Goal: Obtain resource: Obtain resource

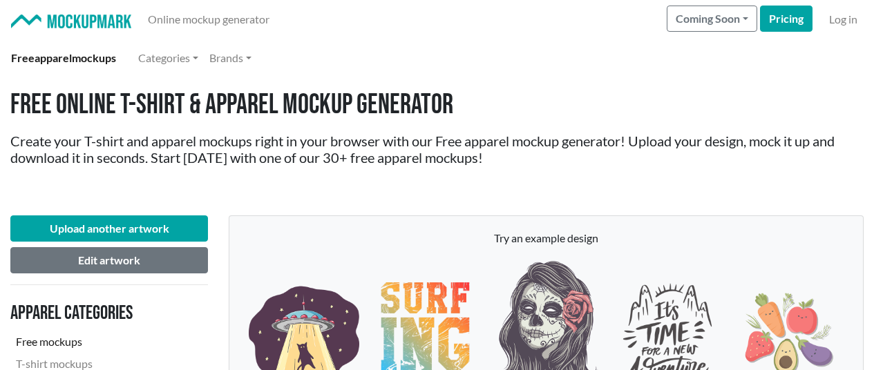
scroll to position [1312, 0]
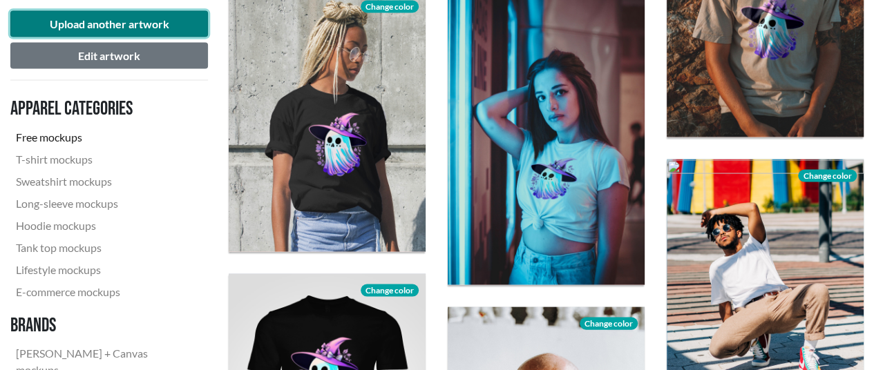
click at [62, 29] on button "Upload another artwork" at bounding box center [109, 24] width 198 height 26
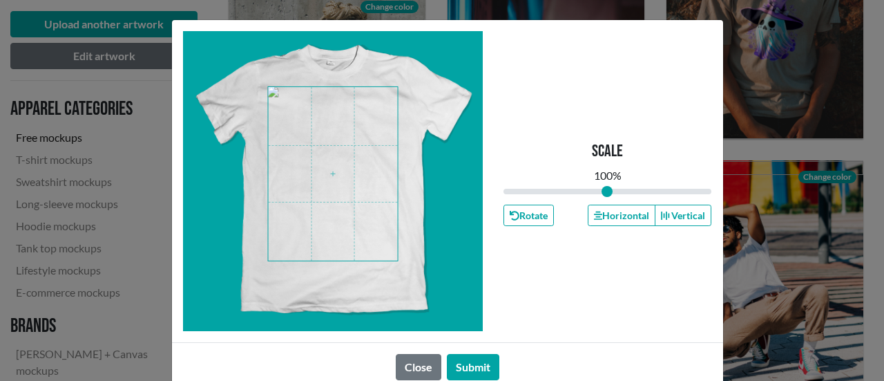
click at [337, 160] on span at bounding box center [333, 173] width 130 height 173
type input "1.07"
click at [608, 189] on input "range" at bounding box center [607, 191] width 209 height 15
click at [476, 367] on button "Submit" at bounding box center [473, 367] width 52 height 26
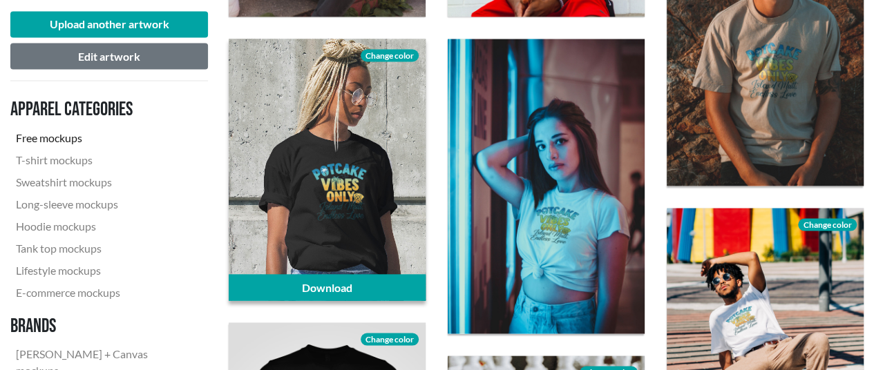
scroll to position [1243, 0]
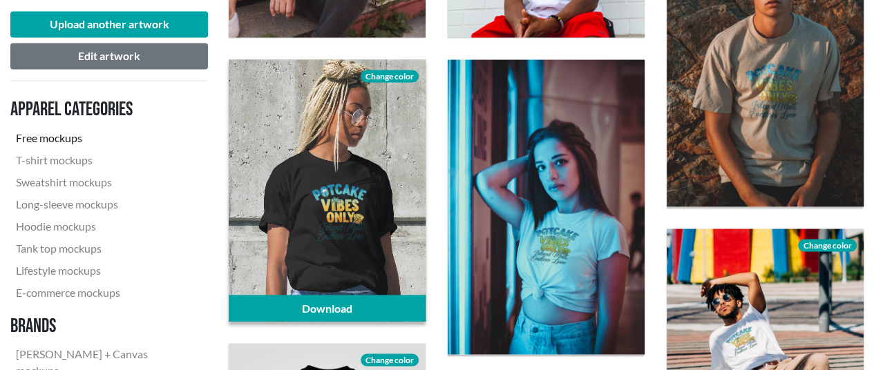
click at [370, 75] on span "Change color" at bounding box center [390, 76] width 58 height 12
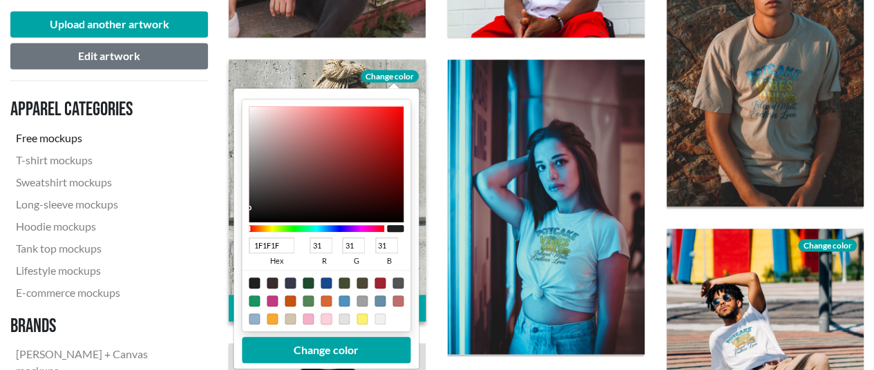
click at [322, 319] on div at bounding box center [325, 318] width 11 height 11
type input "FCD1DB"
type input "252"
type input "209"
type input "219"
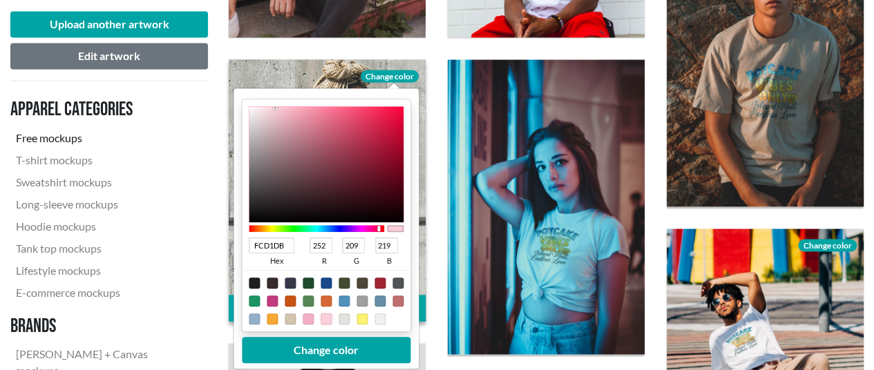
click at [325, 318] on div at bounding box center [325, 318] width 11 height 11
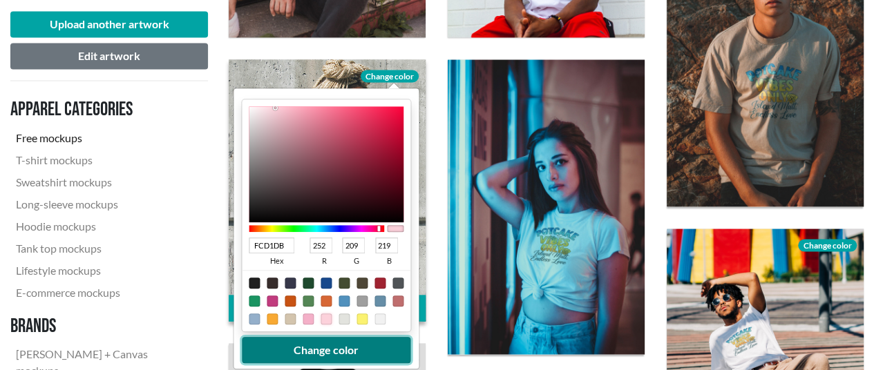
click at [326, 347] on button "Change color" at bounding box center [326, 349] width 169 height 26
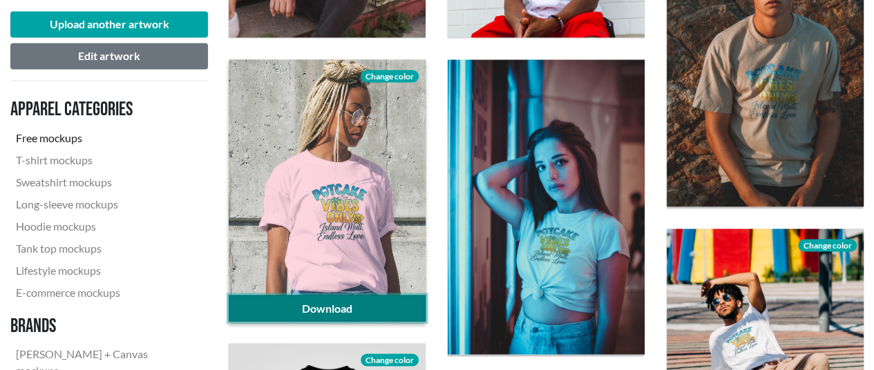
click at [336, 301] on link "Download" at bounding box center [327, 308] width 197 height 26
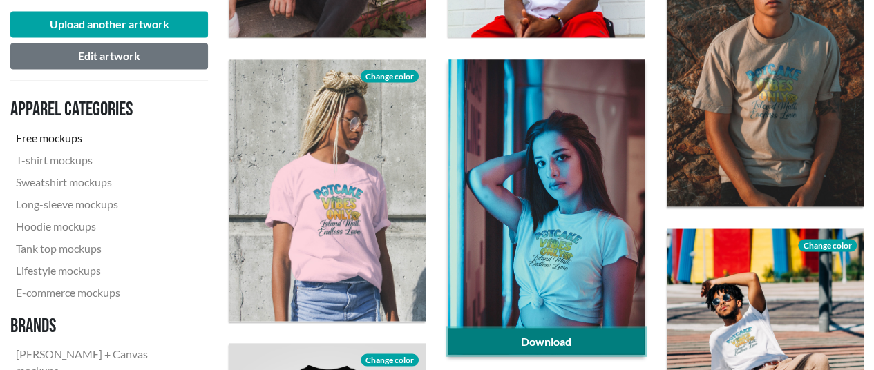
click at [493, 336] on link "Download" at bounding box center [546, 341] width 197 height 26
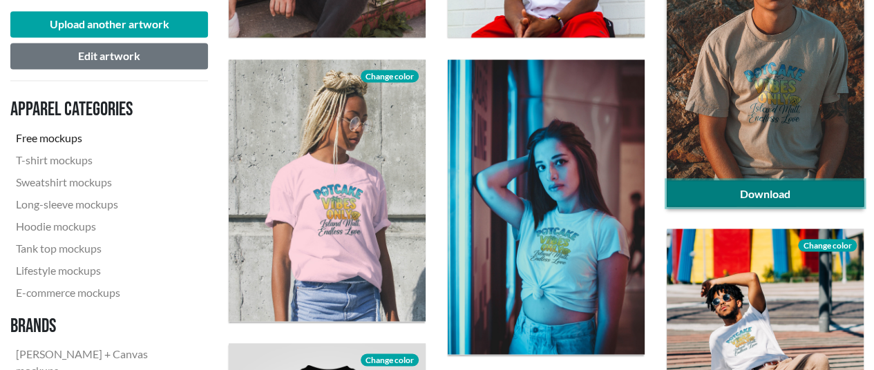
click at [742, 188] on link "Download" at bounding box center [764, 193] width 197 height 26
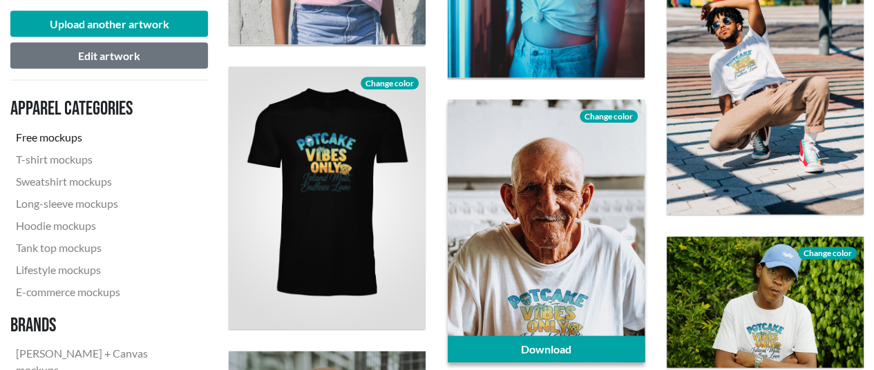
scroll to position [1658, 0]
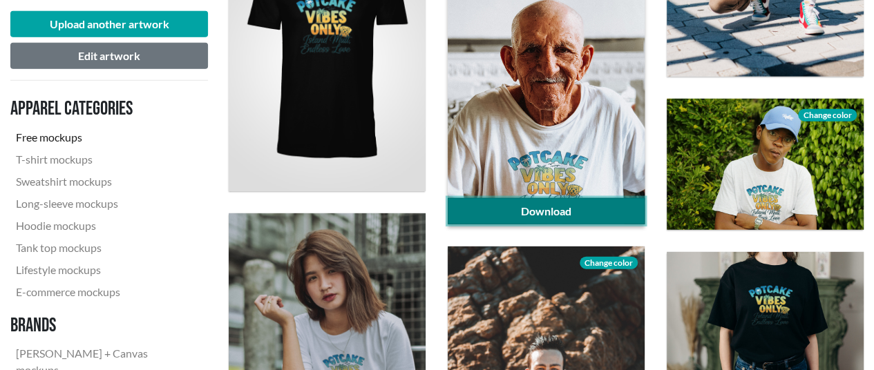
click at [541, 216] on link "Download" at bounding box center [546, 211] width 197 height 26
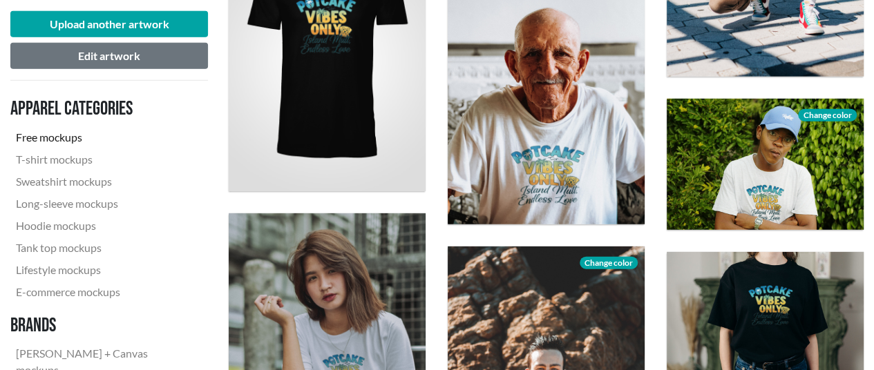
scroll to position [1865, 0]
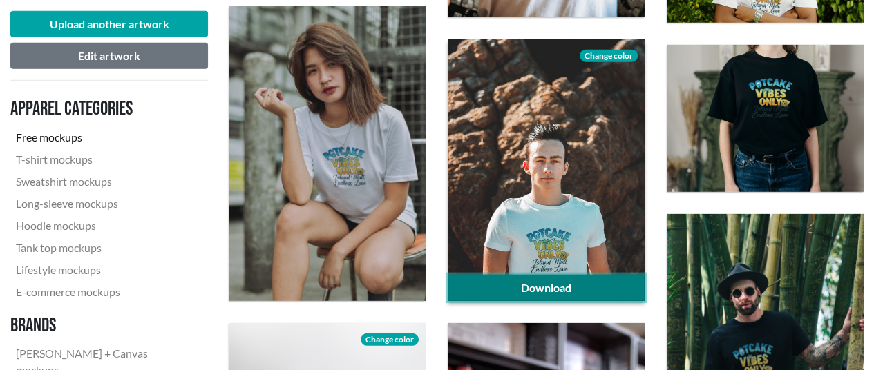
click at [593, 284] on link "Download" at bounding box center [546, 288] width 197 height 26
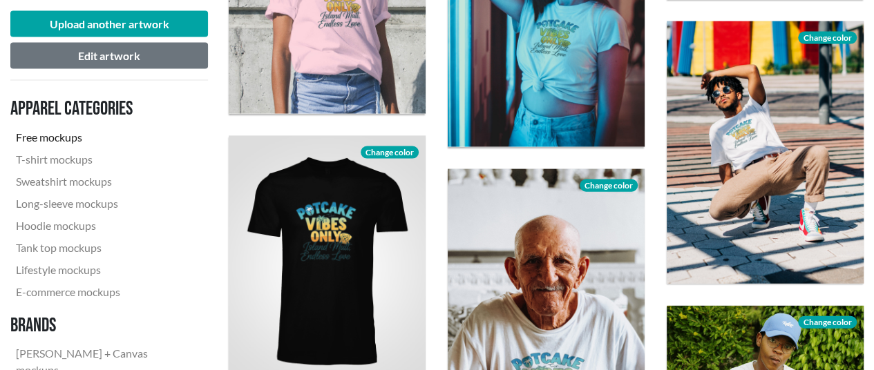
scroll to position [1450, 0]
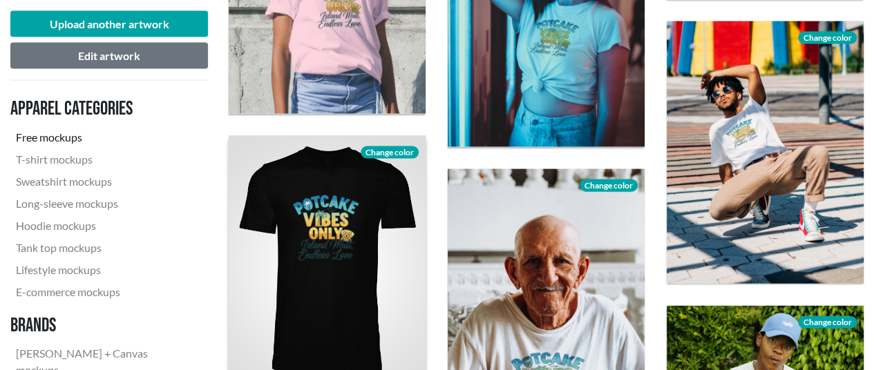
click at [400, 150] on span "Change color" at bounding box center [390, 152] width 58 height 12
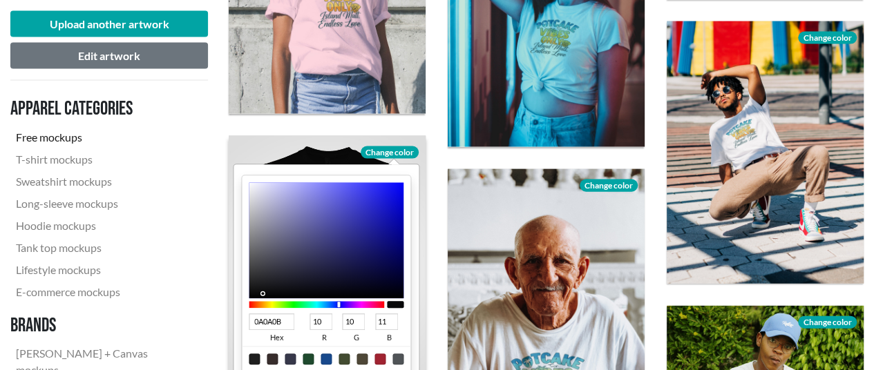
type input "8989E2"
type input "137"
type input "226"
click at [309, 195] on div at bounding box center [326, 241] width 155 height 116
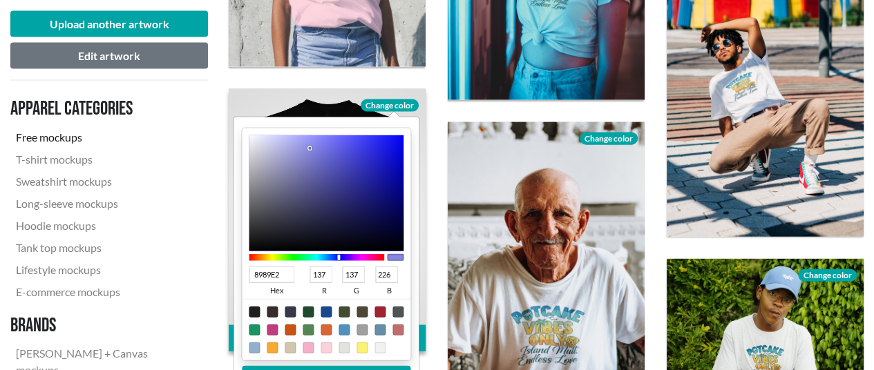
scroll to position [1519, 0]
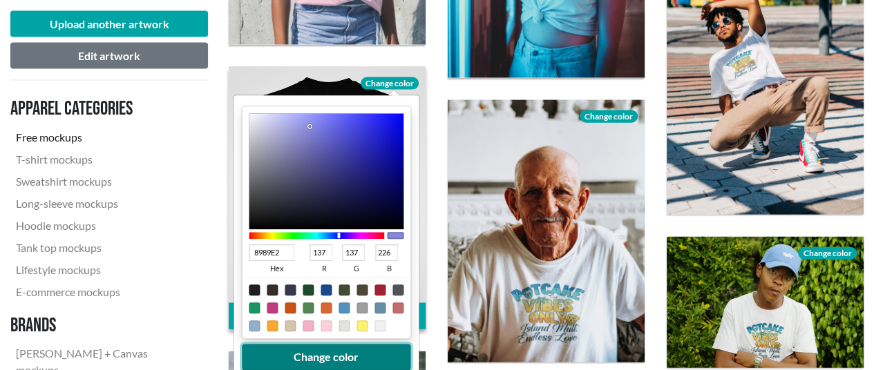
click at [390, 361] on button "Change color" at bounding box center [326, 358] width 169 height 26
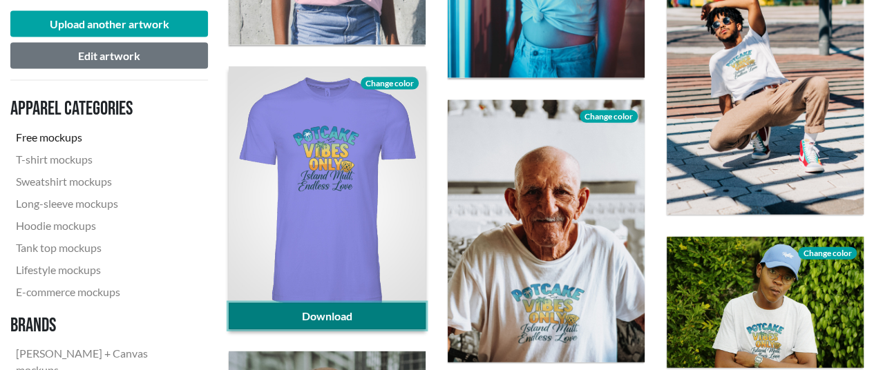
click at [352, 311] on link "Download" at bounding box center [327, 316] width 197 height 26
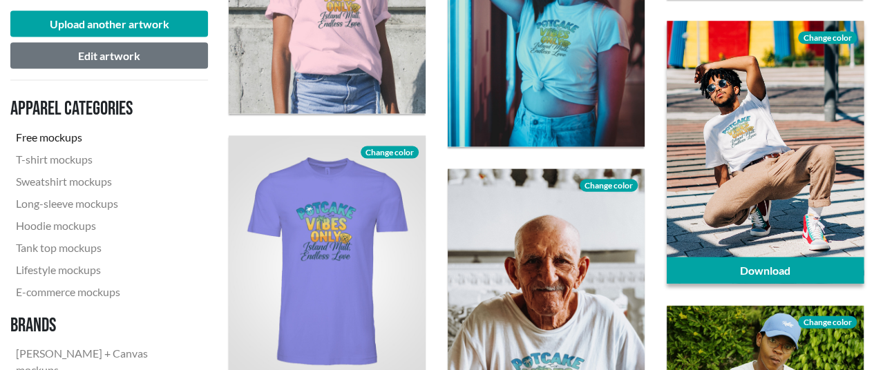
scroll to position [1381, 0]
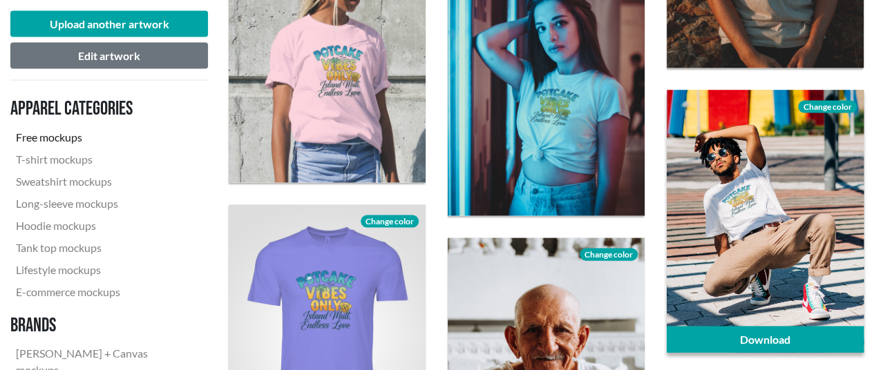
click at [844, 107] on span "Change color" at bounding box center [827, 107] width 58 height 12
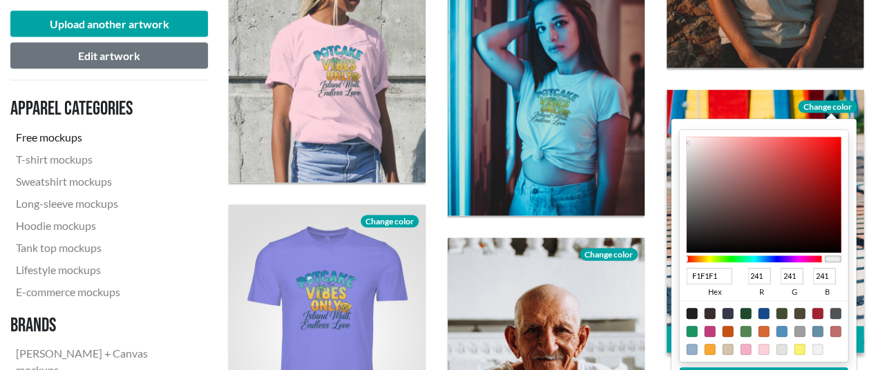
click at [709, 349] on div at bounding box center [709, 350] width 11 height 11
type input "F8A933"
type input "248"
type input "169"
type input "51"
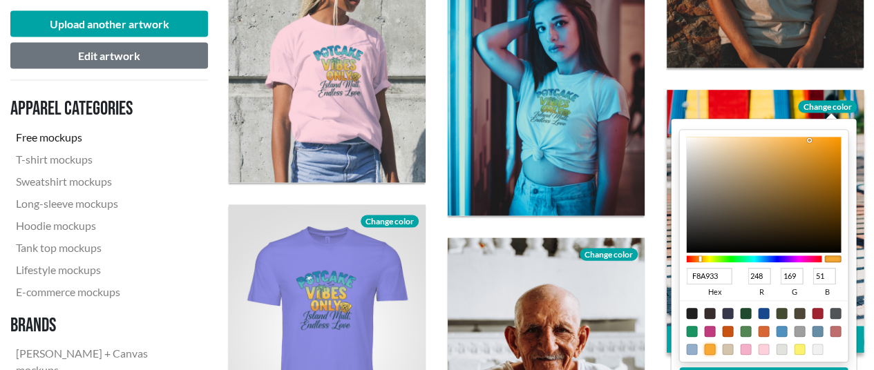
type input "F1B459"
type input "241"
type input "180"
type input "89"
click at [783, 143] on div at bounding box center [763, 195] width 155 height 116
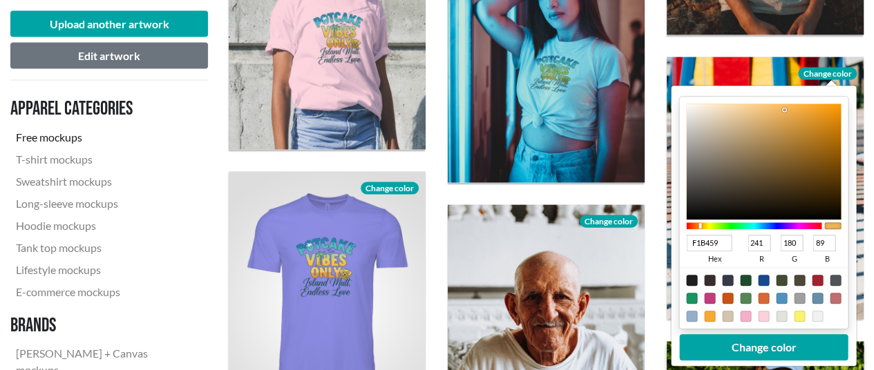
scroll to position [1519, 0]
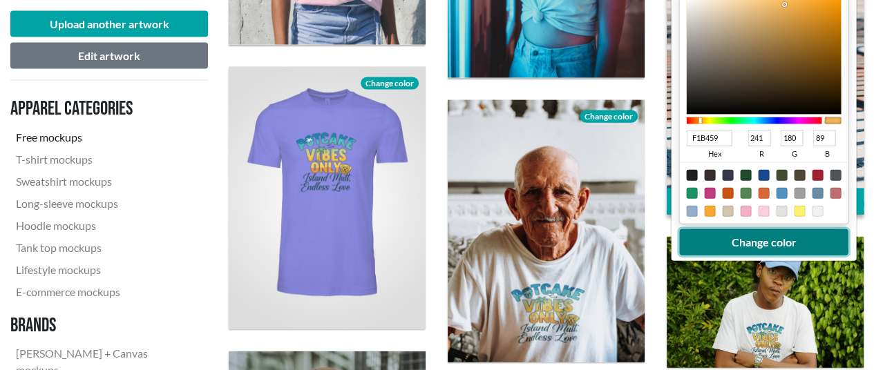
click at [756, 240] on button "Change color" at bounding box center [764, 242] width 169 height 26
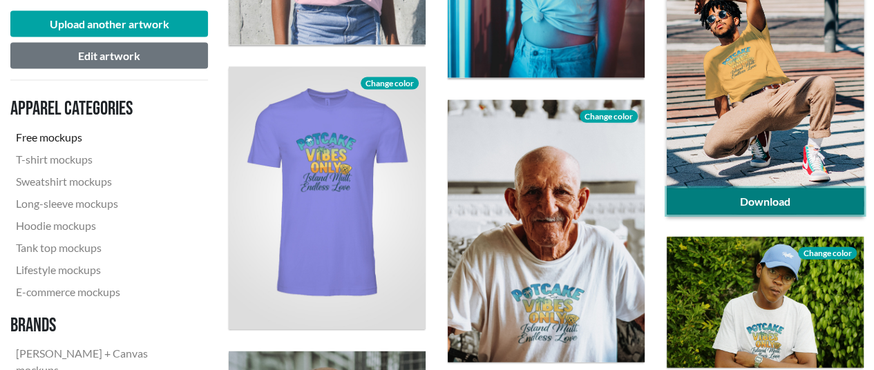
click at [769, 197] on link "Download" at bounding box center [764, 202] width 197 height 26
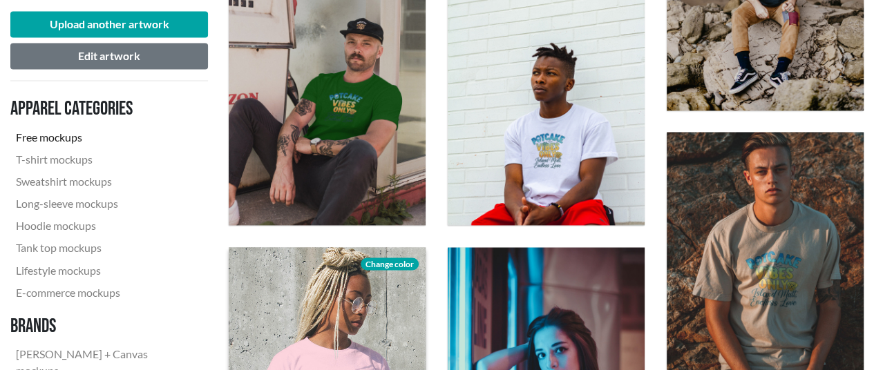
scroll to position [1036, 0]
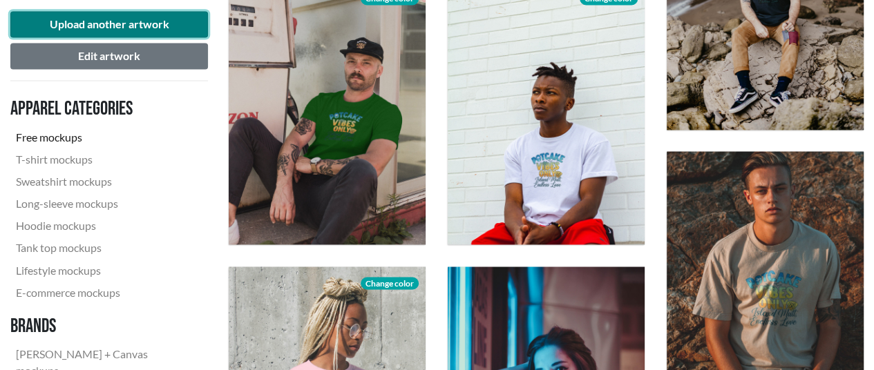
click at [124, 20] on button "Upload another artwork" at bounding box center [109, 24] width 198 height 26
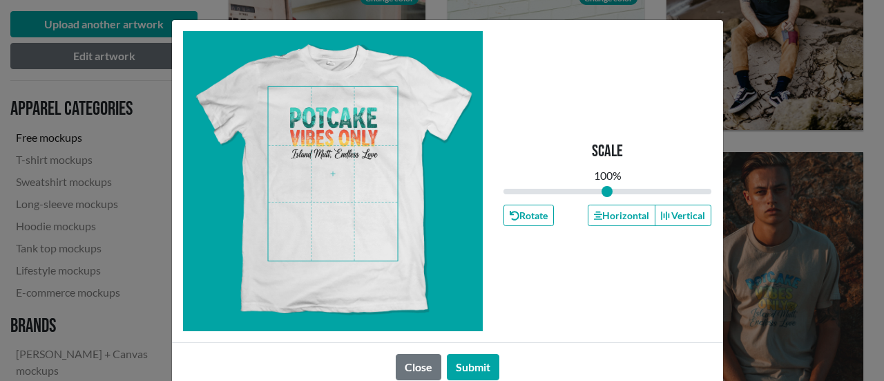
click at [325, 132] on span at bounding box center [333, 173] width 130 height 173
drag, startPoint x: 599, startPoint y: 192, endPoint x: 613, endPoint y: 191, distance: 13.8
type input "1.12"
click at [613, 191] on input "range" at bounding box center [607, 191] width 209 height 15
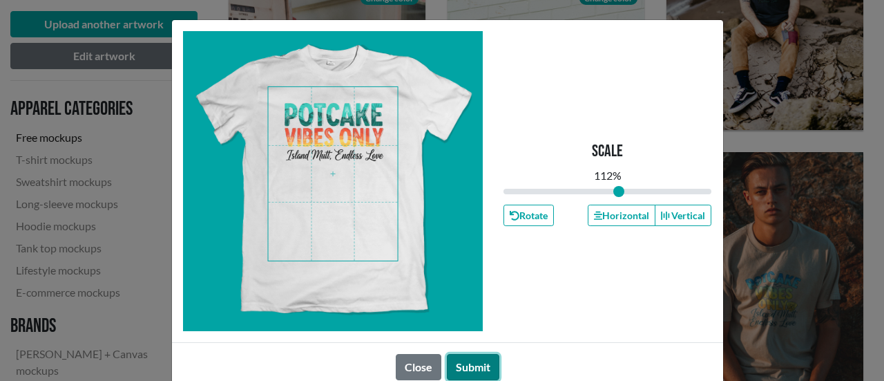
click at [470, 365] on button "Submit" at bounding box center [473, 367] width 52 height 26
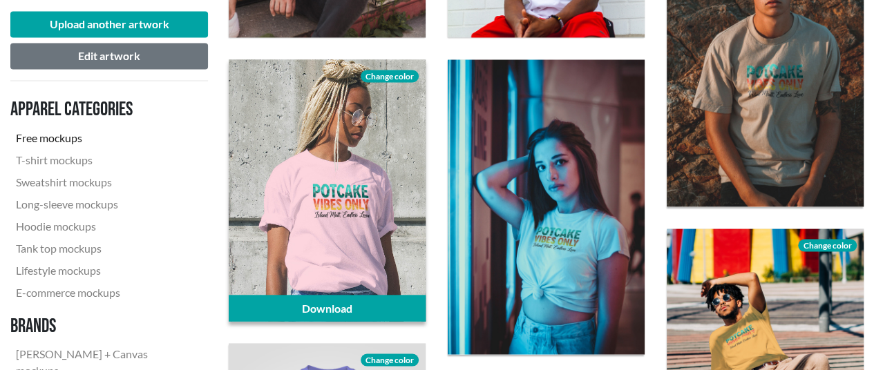
scroll to position [1312, 0]
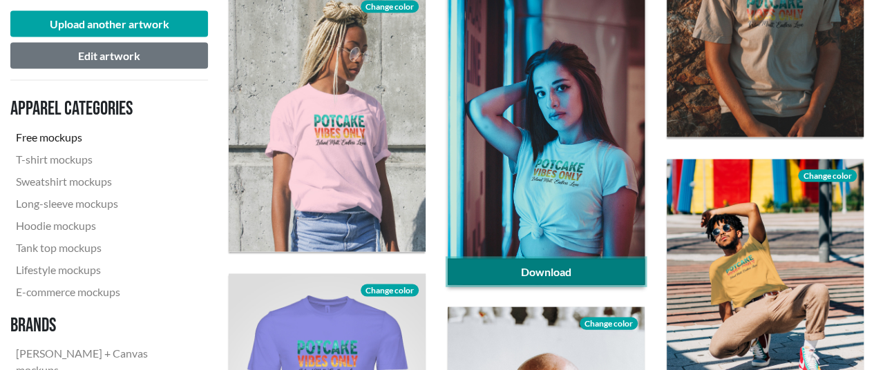
click at [541, 273] on link "Download" at bounding box center [546, 272] width 197 height 26
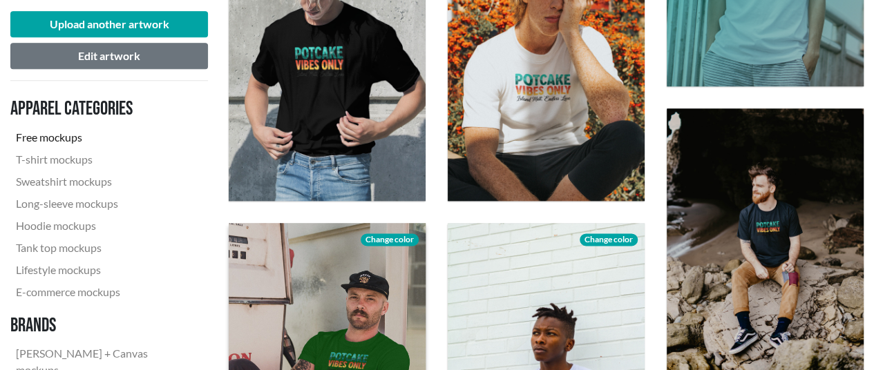
scroll to position [691, 0]
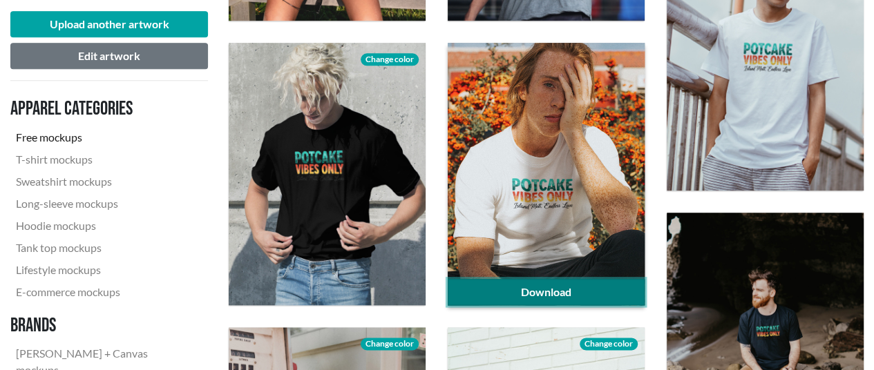
click at [508, 289] on link "Download" at bounding box center [546, 292] width 197 height 26
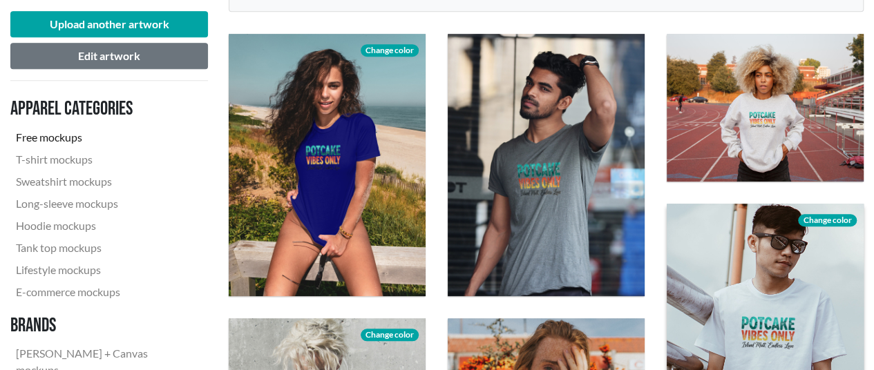
scroll to position [414, 0]
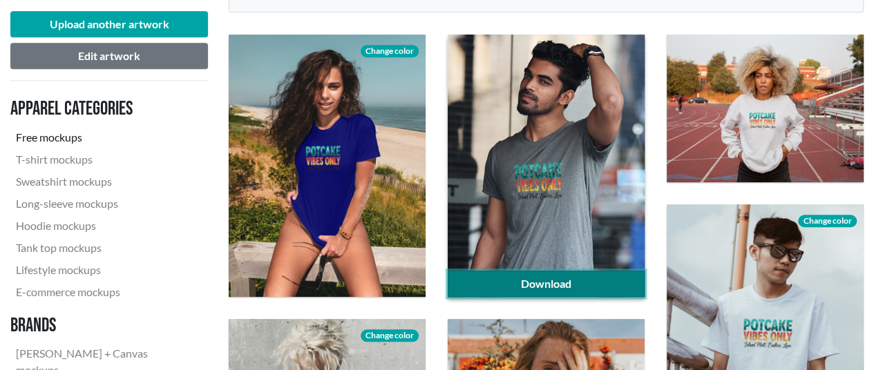
click at [517, 285] on link "Download" at bounding box center [546, 284] width 197 height 26
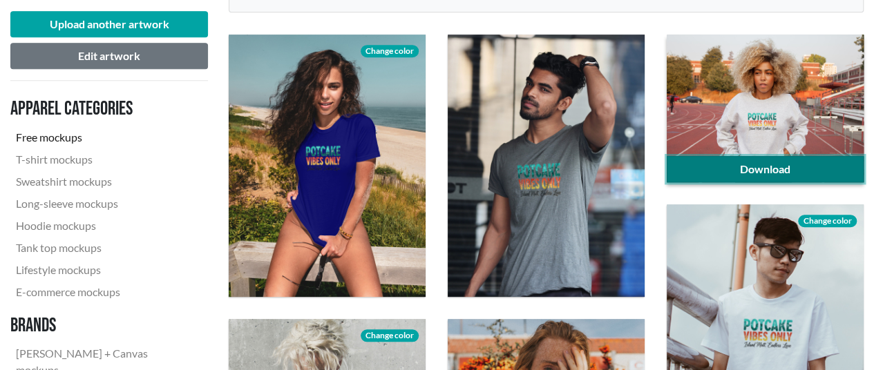
click at [852, 169] on link "Download" at bounding box center [764, 169] width 197 height 26
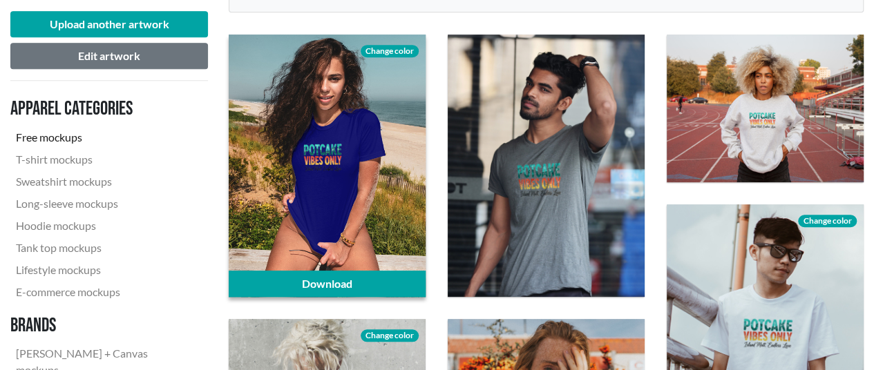
click at [392, 48] on span "Change color" at bounding box center [390, 51] width 58 height 12
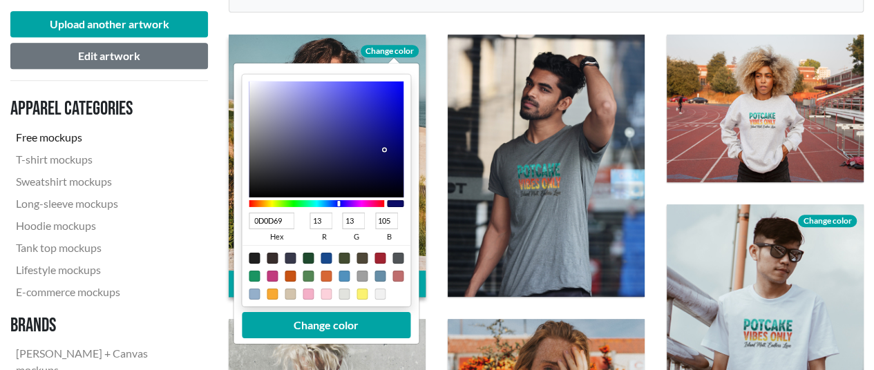
type input "0D6769"
type input "103"
click at [316, 206] on div at bounding box center [316, 203] width 135 height 7
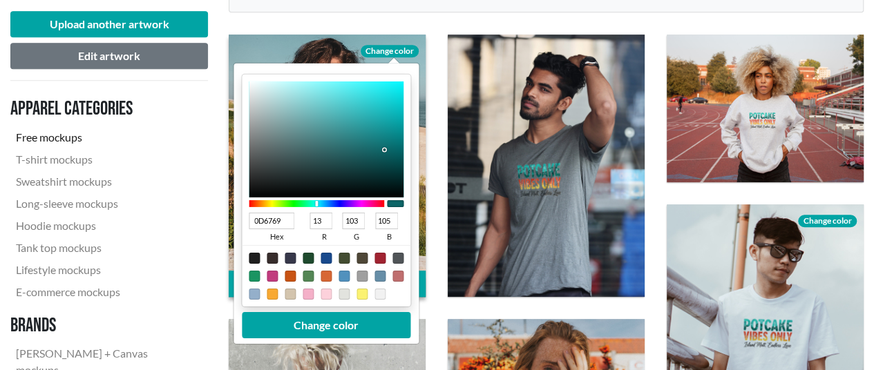
type input "64F3F6"
type input "100"
type input "243"
type input "246"
click at [340, 85] on div at bounding box center [326, 139] width 155 height 116
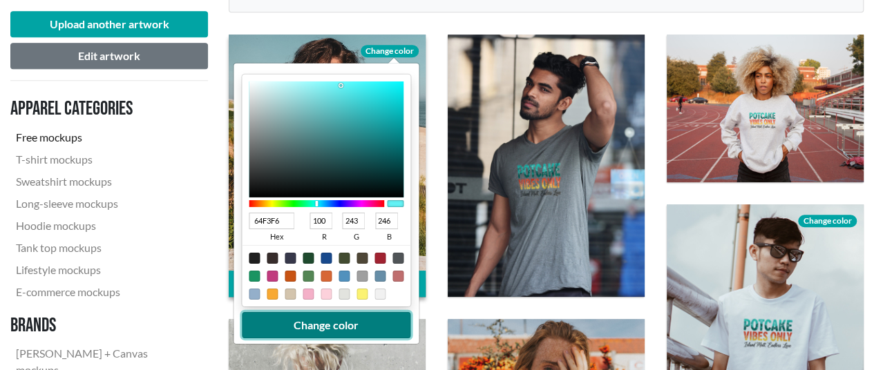
click at [344, 327] on button "Change color" at bounding box center [326, 325] width 169 height 26
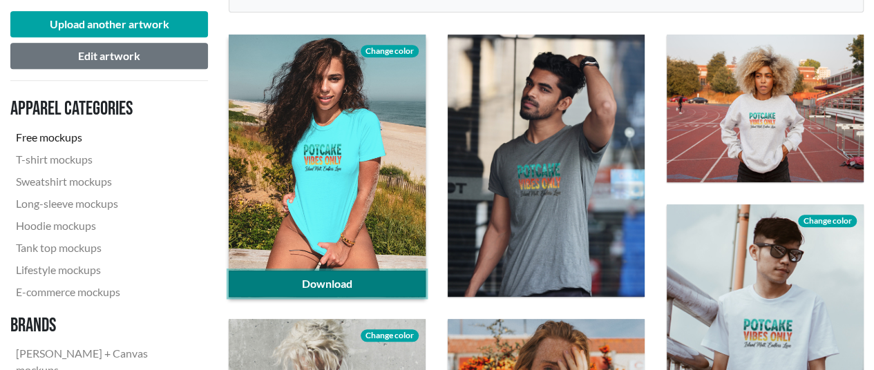
click at [347, 281] on link "Download" at bounding box center [327, 284] width 197 height 26
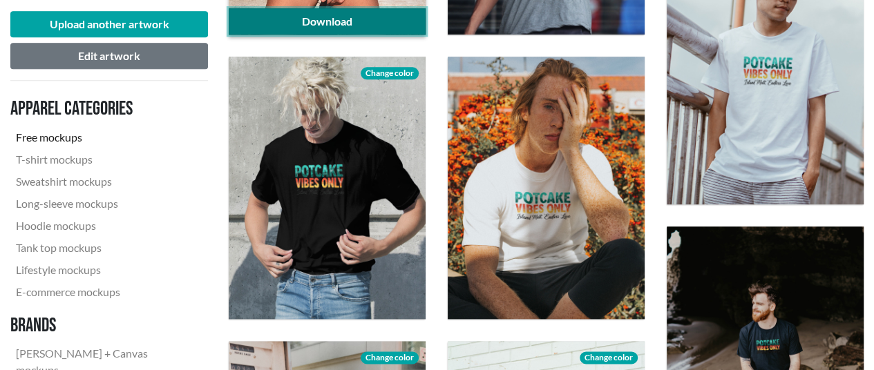
scroll to position [760, 0]
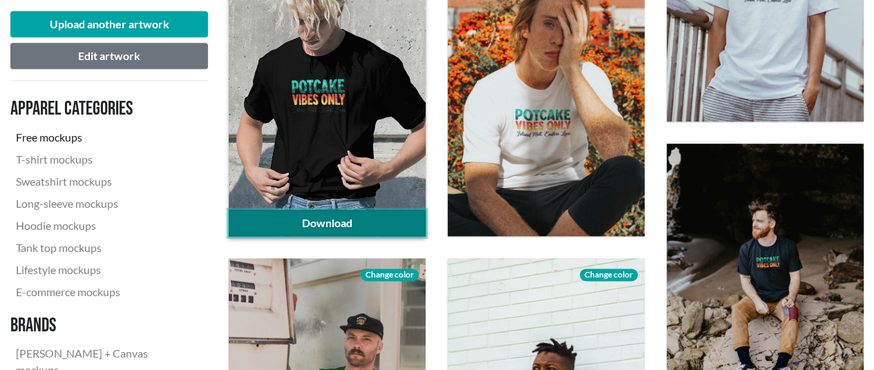
click at [370, 215] on link "Download" at bounding box center [327, 223] width 197 height 26
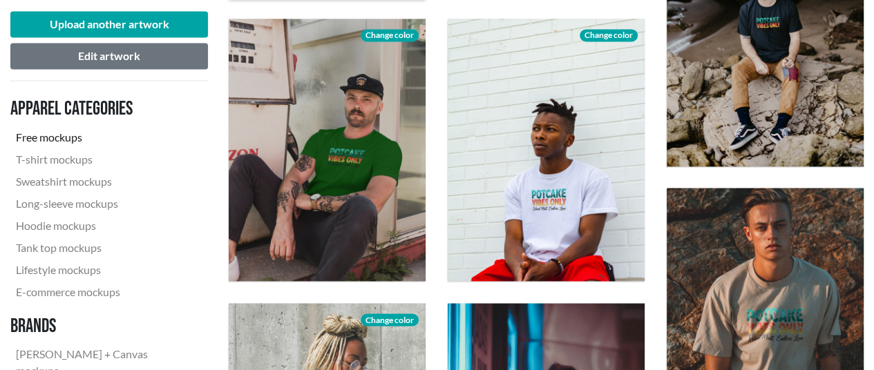
scroll to position [1036, 0]
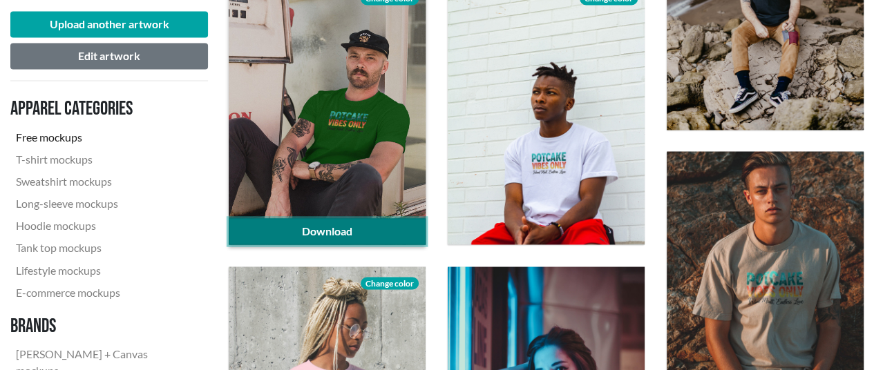
click at [366, 231] on link "Download" at bounding box center [327, 231] width 197 height 26
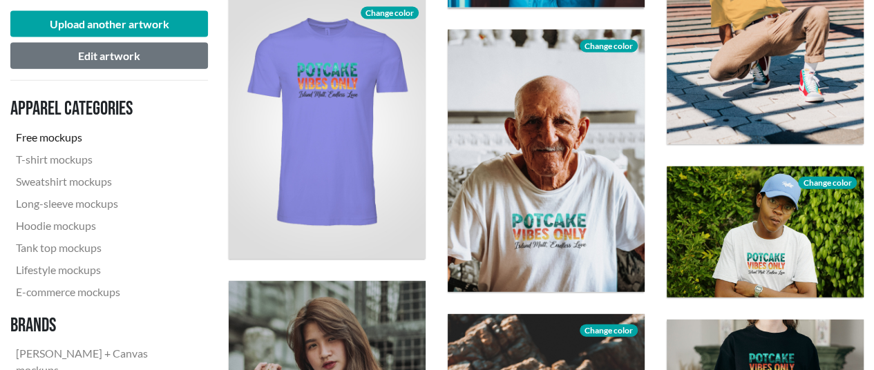
scroll to position [1658, 0]
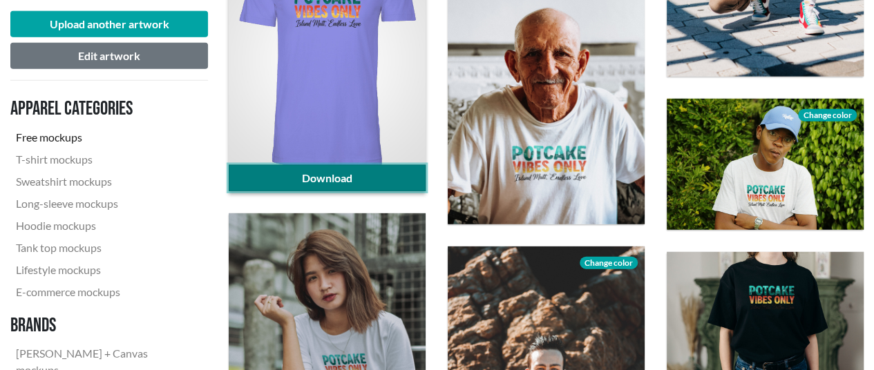
click at [381, 180] on link "Download" at bounding box center [327, 178] width 197 height 26
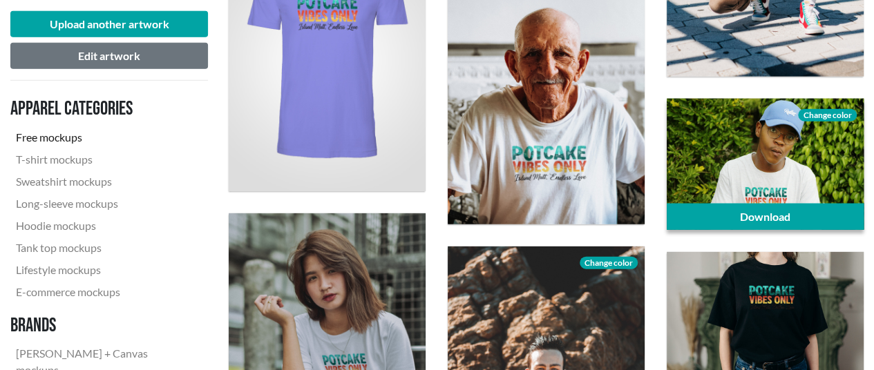
click at [844, 117] on span "Change color" at bounding box center [827, 115] width 58 height 12
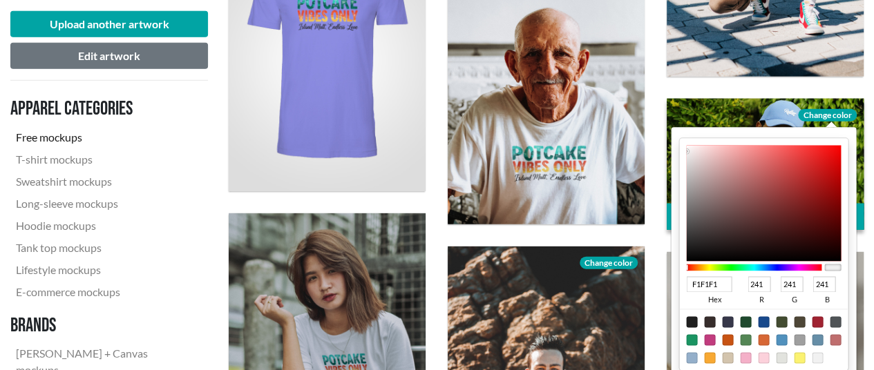
click at [709, 271] on div at bounding box center [753, 268] width 135 height 12
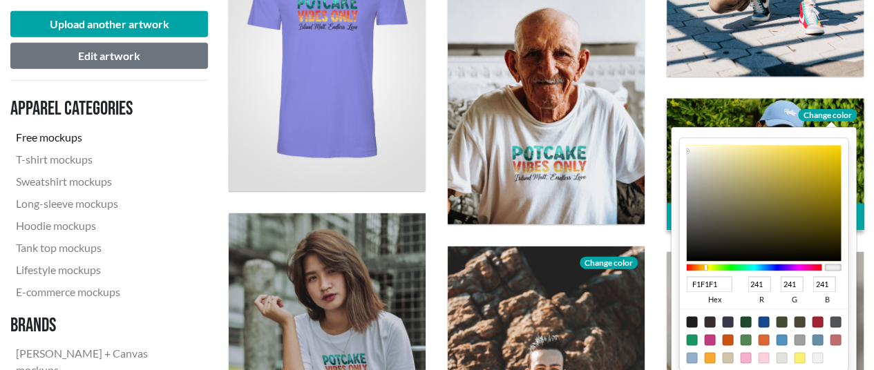
click at [704, 266] on div at bounding box center [753, 268] width 135 height 7
type input "EFDE87"
type input "239"
type input "222"
type input "135"
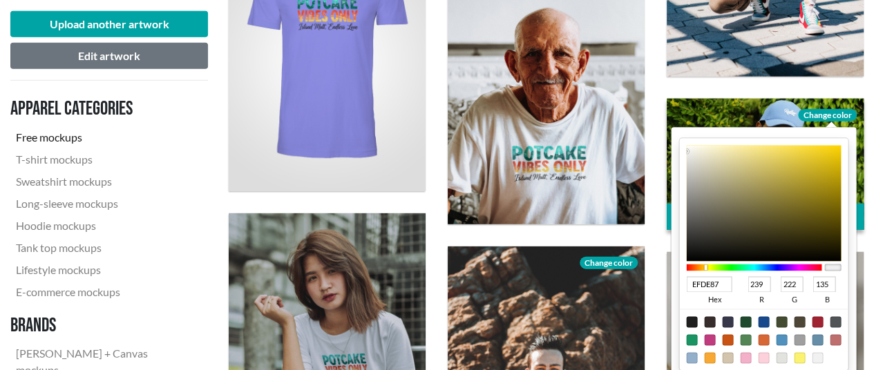
click at [753, 152] on div at bounding box center [763, 204] width 155 height 116
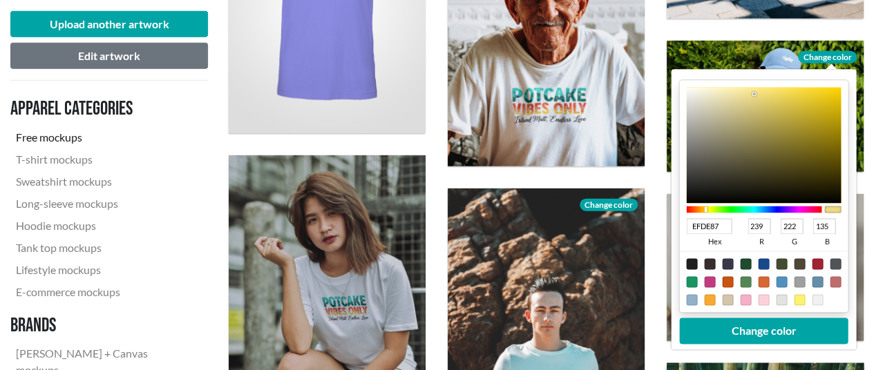
scroll to position [1796, 0]
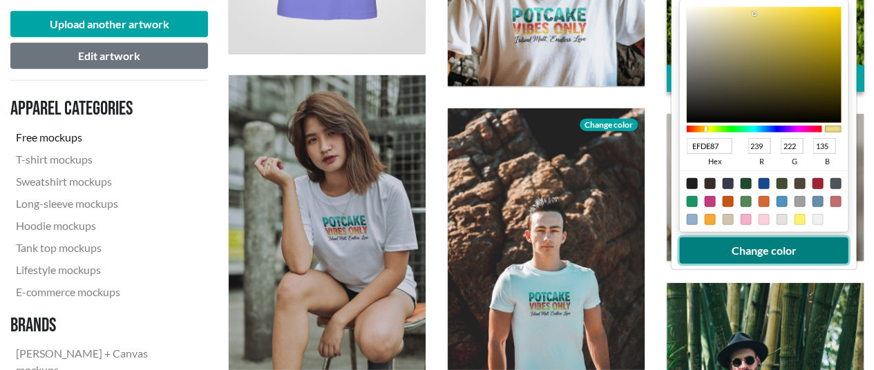
click at [771, 250] on button "Change color" at bounding box center [764, 251] width 169 height 26
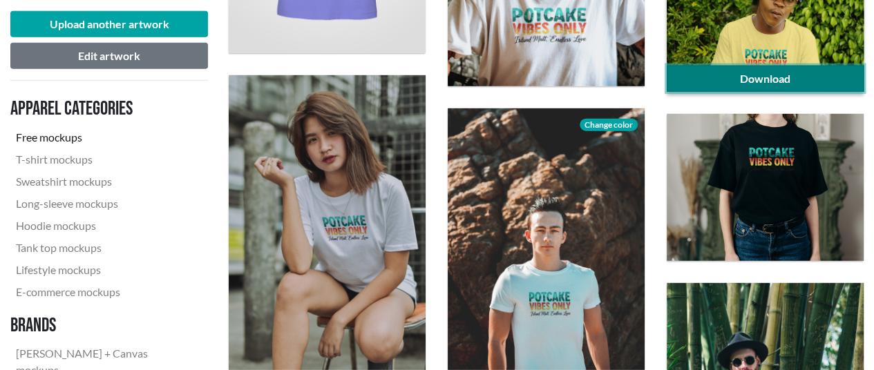
click at [783, 71] on link "Download" at bounding box center [764, 79] width 197 height 26
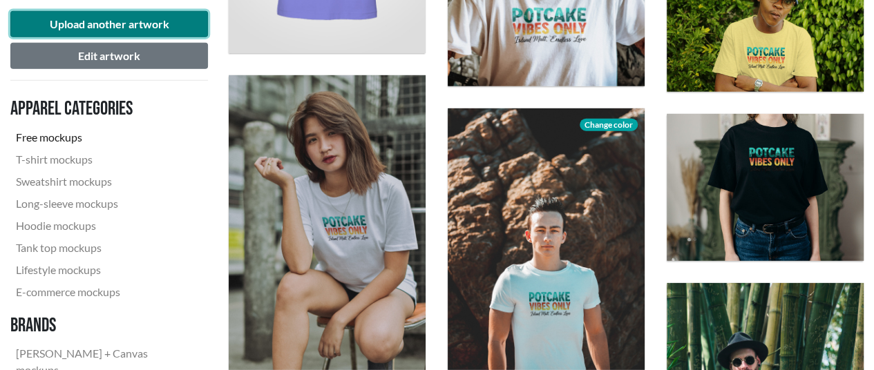
click at [156, 26] on button "Upload another artwork" at bounding box center [109, 24] width 198 height 26
click at [115, 28] on button "Upload another artwork" at bounding box center [109, 24] width 198 height 26
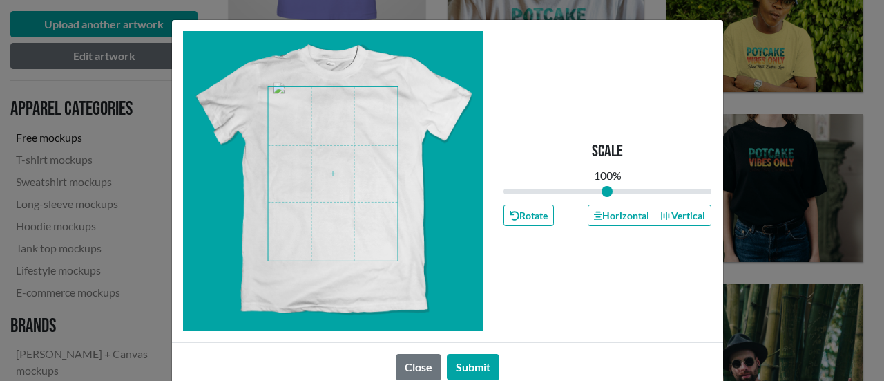
click at [334, 161] on span at bounding box center [333, 173] width 130 height 173
type input "1.07"
click at [609, 190] on input "range" at bounding box center [607, 191] width 209 height 15
click at [290, 165] on span at bounding box center [333, 173] width 130 height 173
click at [483, 363] on button "Submit" at bounding box center [473, 367] width 52 height 26
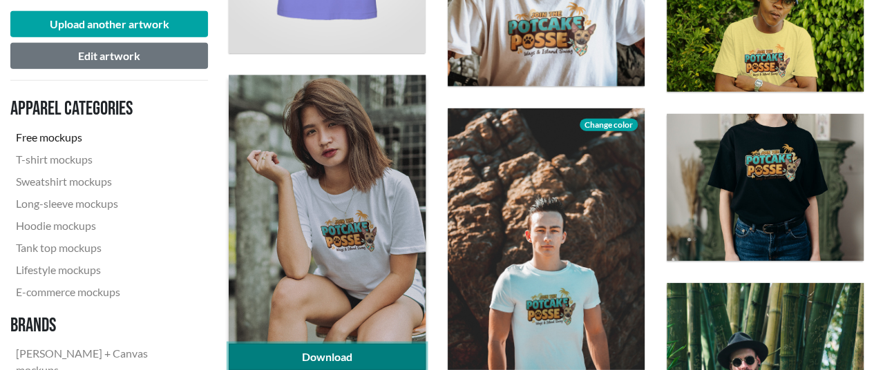
click at [359, 347] on link "Download" at bounding box center [327, 357] width 197 height 26
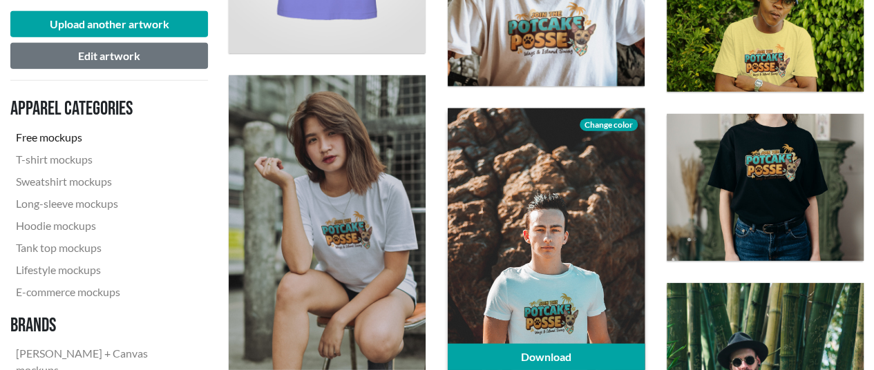
scroll to position [1658, 0]
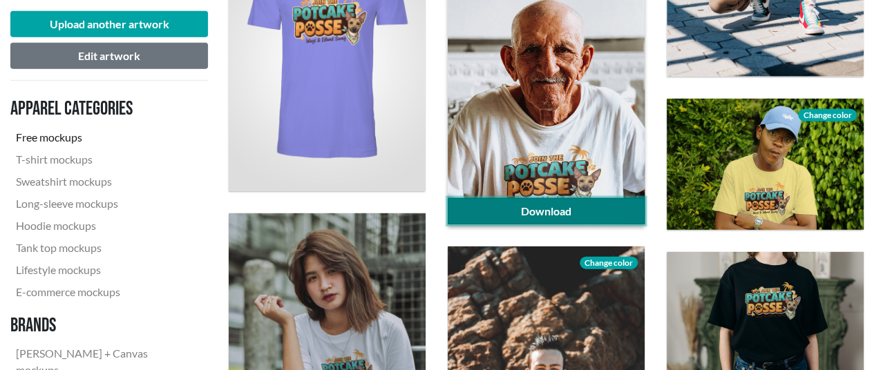
click at [530, 213] on link "Download" at bounding box center [546, 211] width 197 height 26
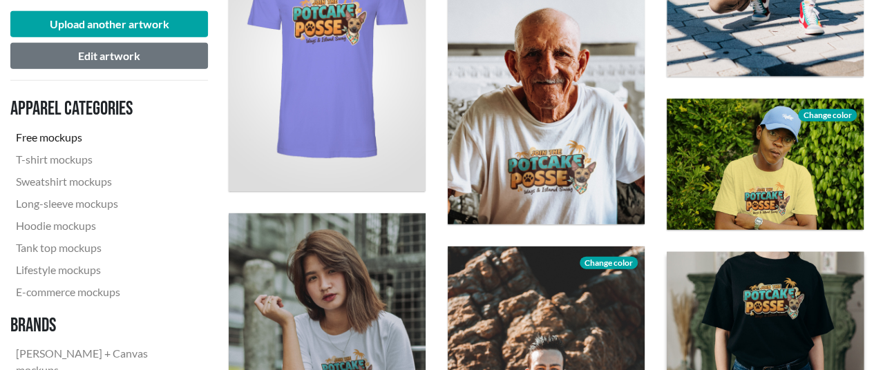
scroll to position [1796, 0]
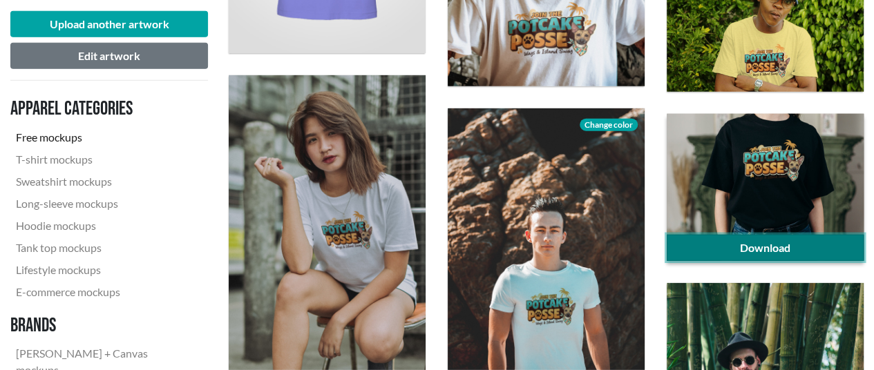
click at [791, 249] on link "Download" at bounding box center [764, 248] width 197 height 26
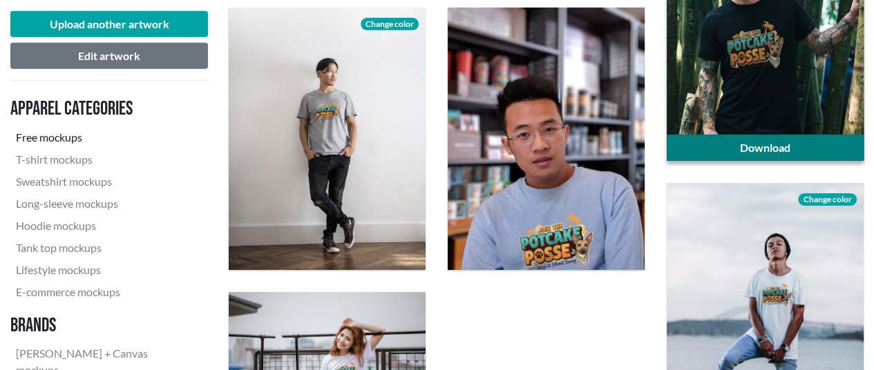
scroll to position [2279, 0]
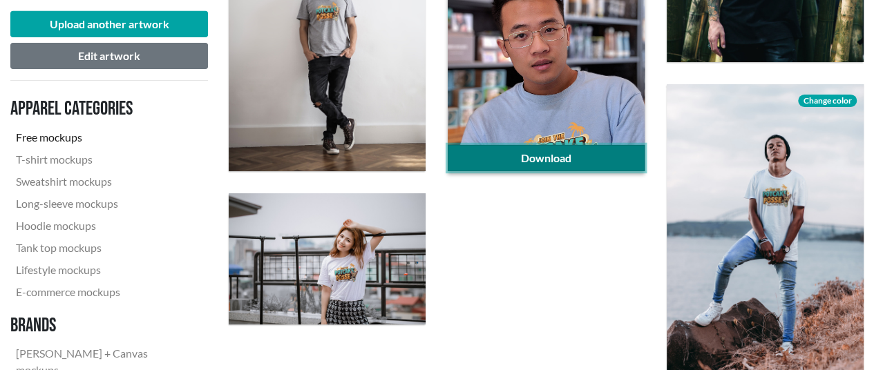
click at [525, 157] on link "Download" at bounding box center [546, 158] width 197 height 26
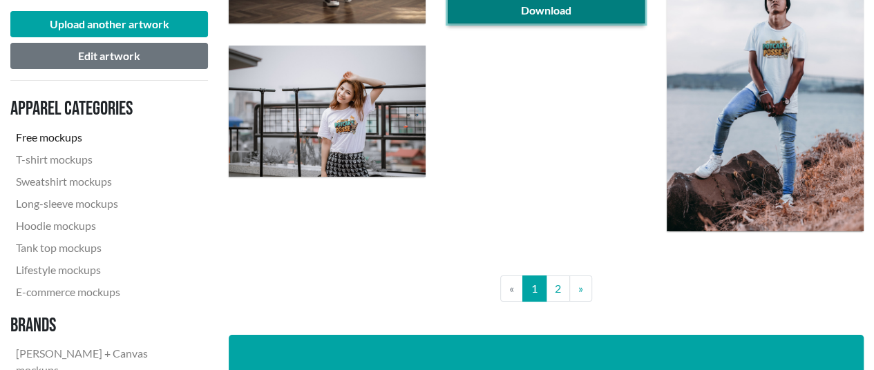
scroll to position [2555, 0]
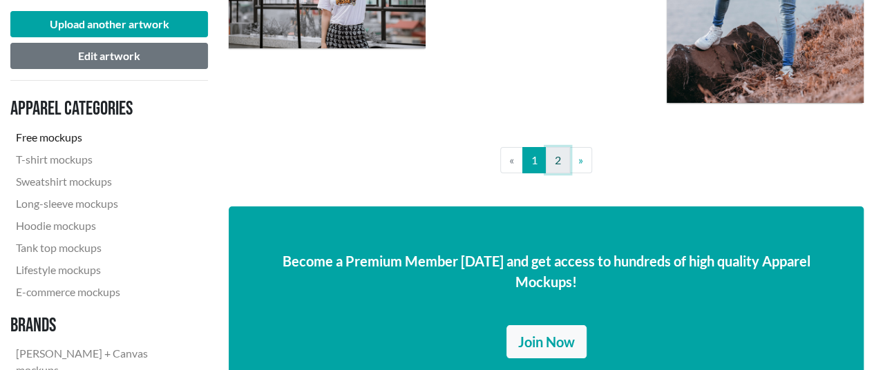
click at [557, 161] on link "2" at bounding box center [558, 160] width 24 height 26
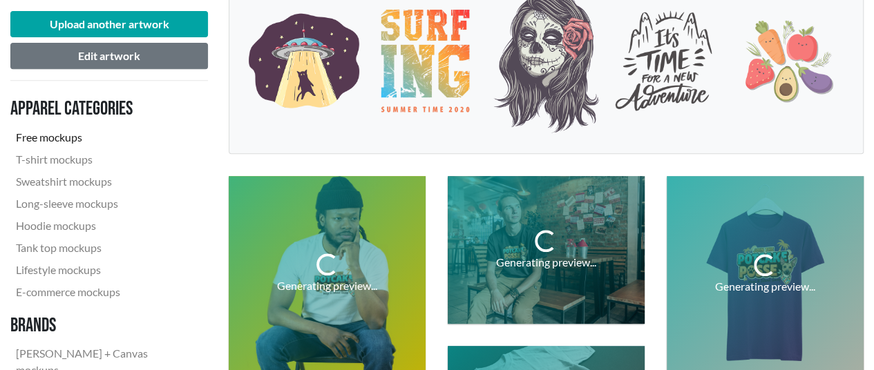
scroll to position [276, 0]
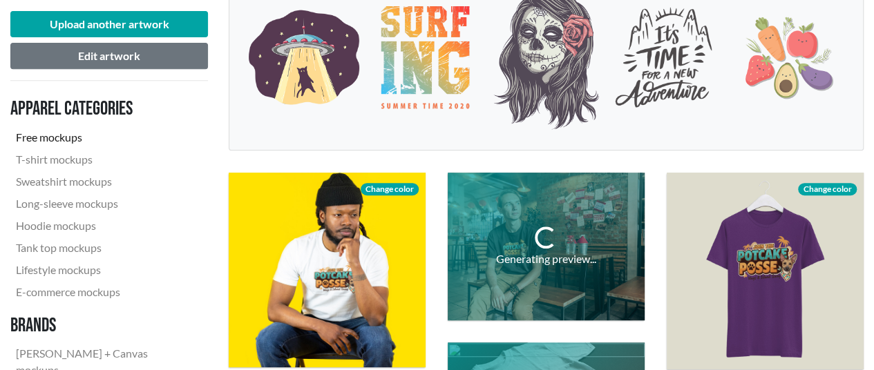
click at [202, 157] on nav "Apparel categories Free mockups T-shirt mockups Sweatshirt mockups Long-sleeve …" at bounding box center [109, 272] width 198 height 361
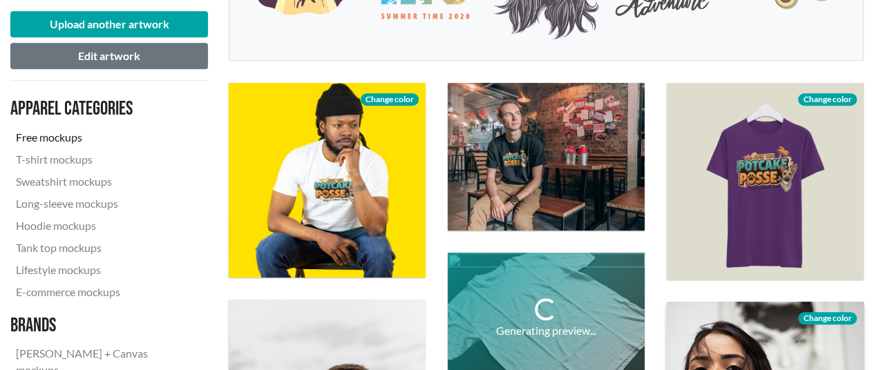
scroll to position [414, 0]
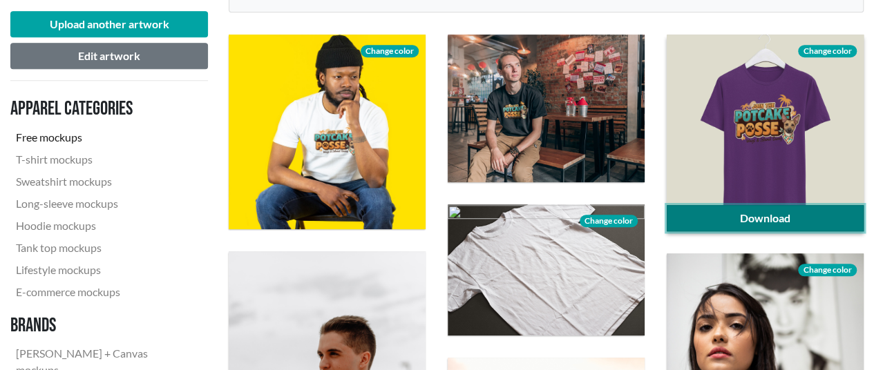
click at [827, 222] on link "Download" at bounding box center [764, 218] width 197 height 26
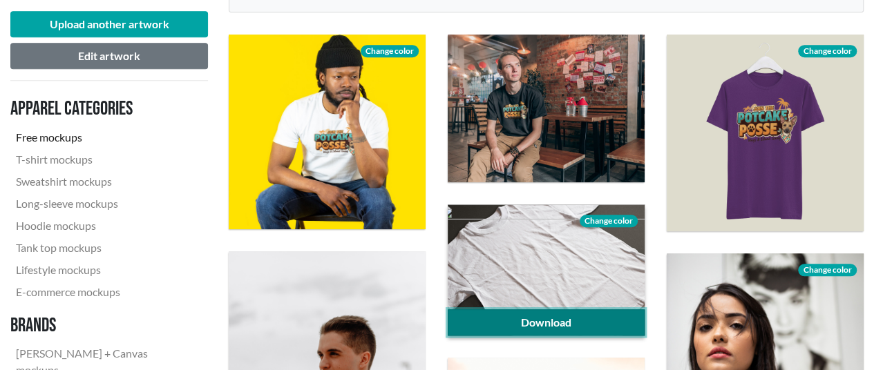
click at [503, 326] on link "Download" at bounding box center [546, 322] width 197 height 26
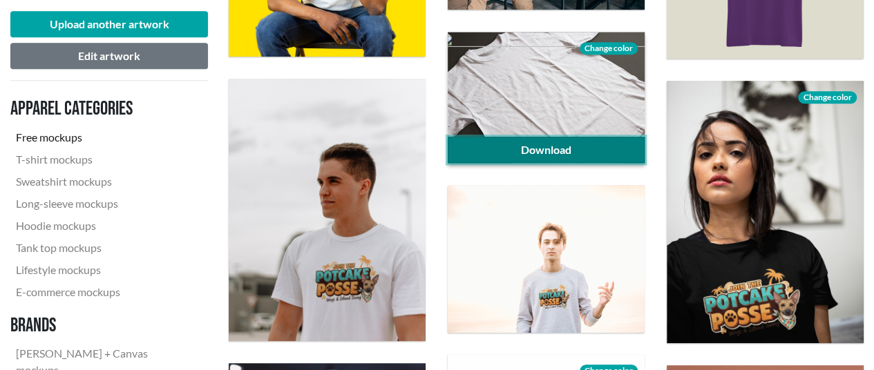
scroll to position [622, 0]
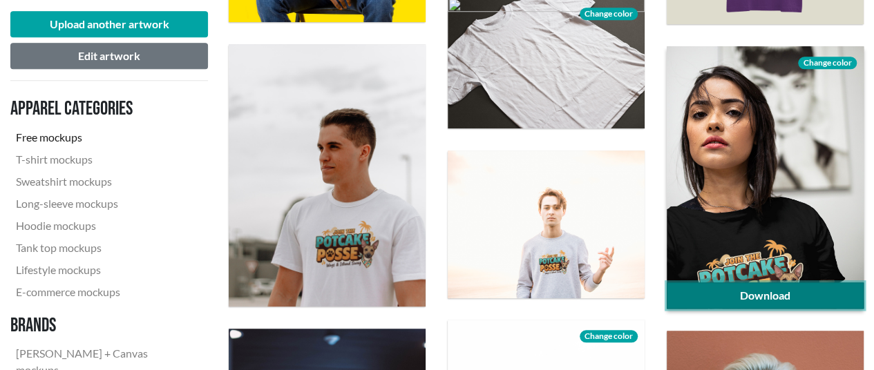
click at [768, 295] on link "Download" at bounding box center [764, 295] width 197 height 26
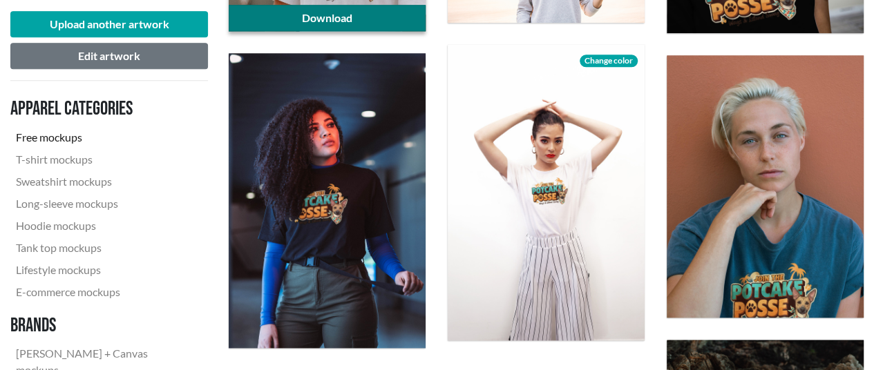
scroll to position [898, 0]
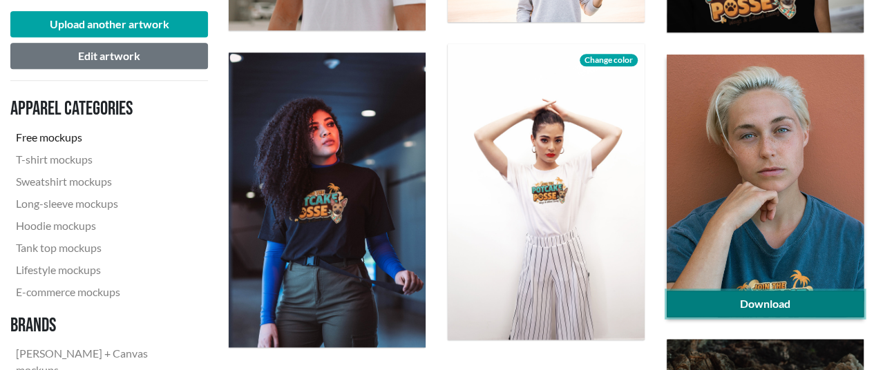
click at [762, 298] on link "Download" at bounding box center [764, 304] width 197 height 26
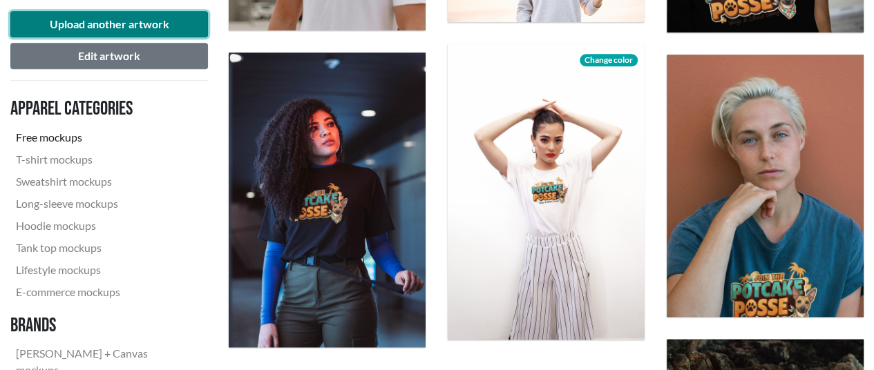
click at [74, 22] on button "Upload another artwork" at bounding box center [109, 24] width 198 height 26
click at [137, 16] on button "Upload another artwork" at bounding box center [109, 24] width 198 height 26
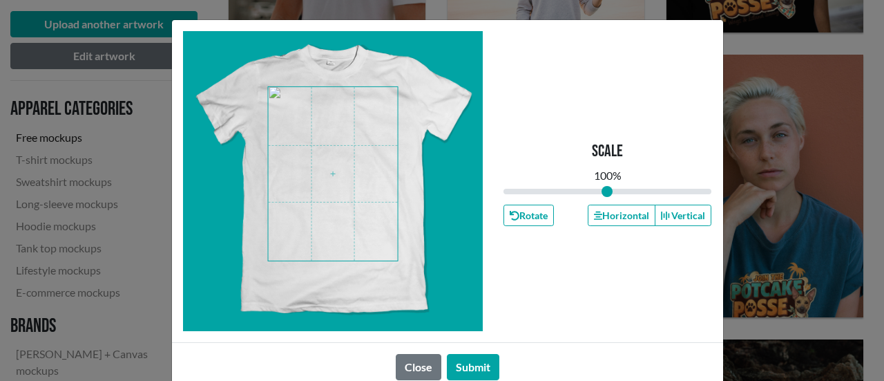
click at [338, 172] on span at bounding box center [333, 173] width 130 height 173
click at [468, 361] on button "Submit" at bounding box center [473, 367] width 52 height 26
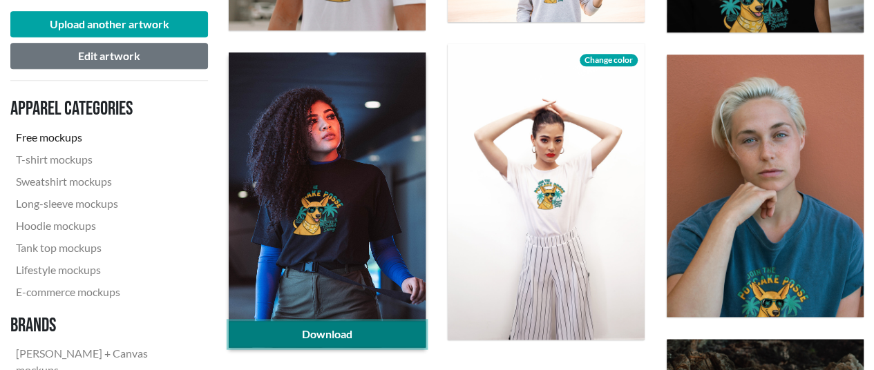
click at [332, 329] on link "Download" at bounding box center [327, 334] width 197 height 26
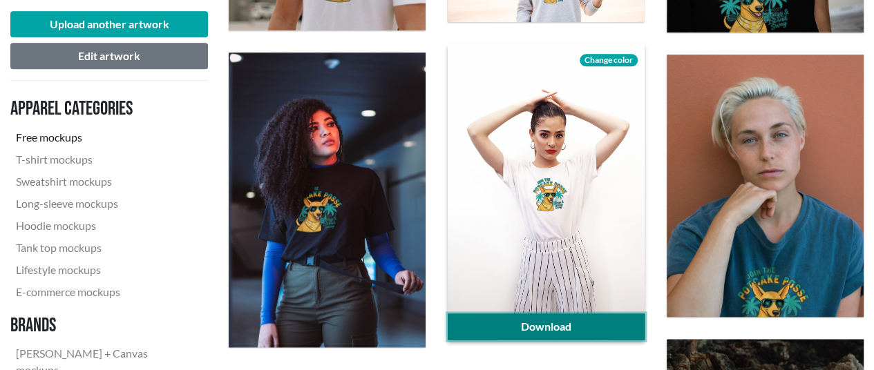
click at [584, 324] on link "Download" at bounding box center [546, 327] width 197 height 26
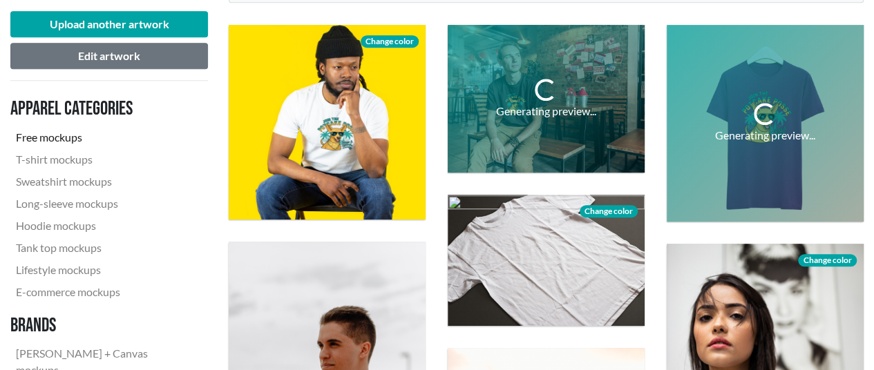
scroll to position [414, 0]
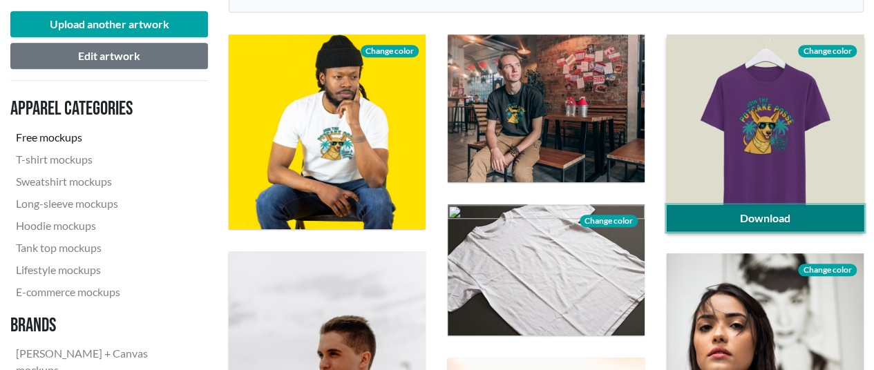
click at [789, 213] on link "Download" at bounding box center [764, 218] width 197 height 26
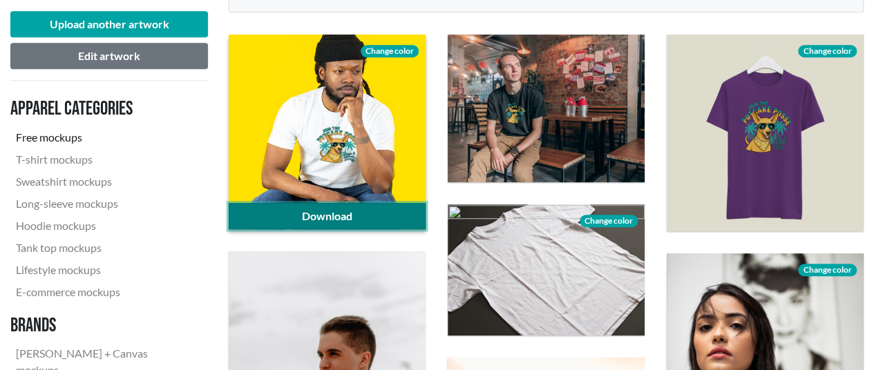
click at [274, 215] on link "Download" at bounding box center [327, 216] width 197 height 26
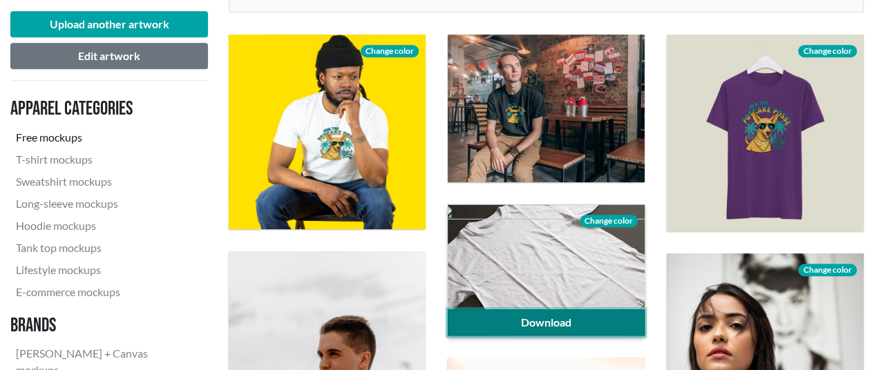
click at [572, 319] on link "Download" at bounding box center [546, 322] width 197 height 26
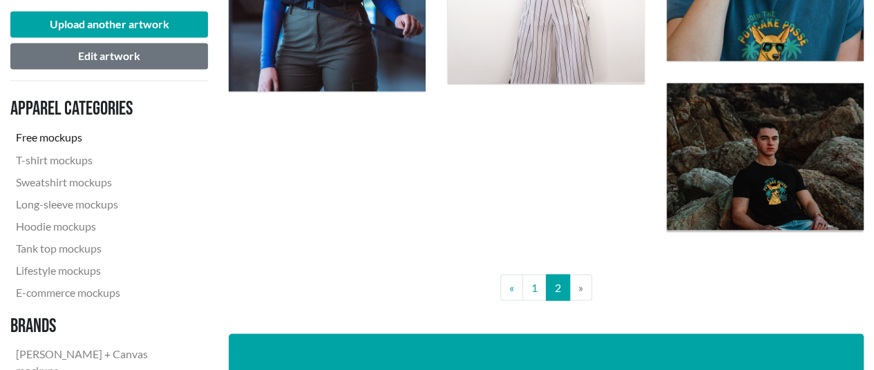
scroll to position [1243, 0]
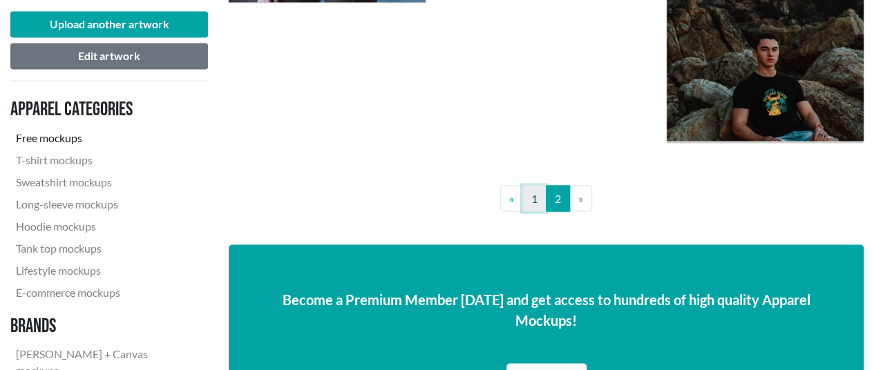
click at [537, 202] on link "1" at bounding box center [534, 198] width 24 height 26
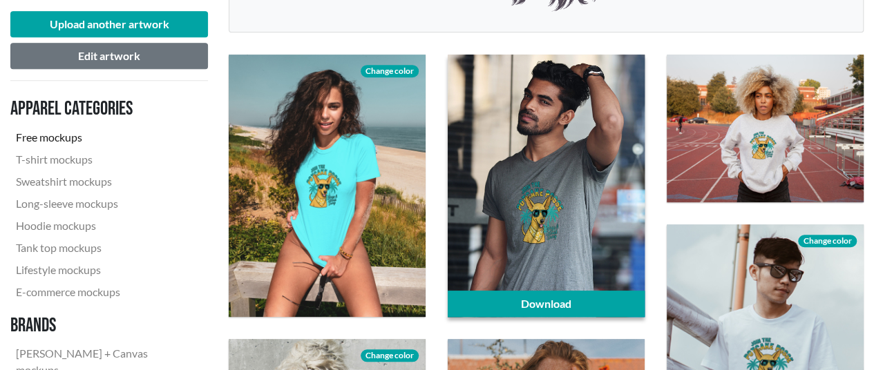
scroll to position [483, 0]
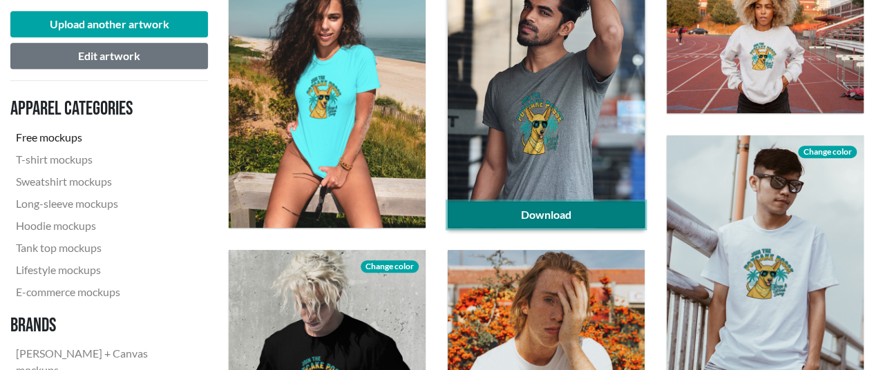
click at [582, 210] on link "Download" at bounding box center [546, 215] width 197 height 26
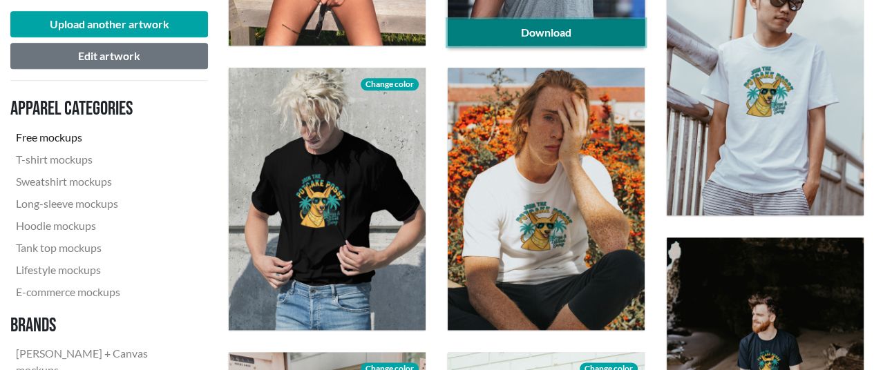
scroll to position [691, 0]
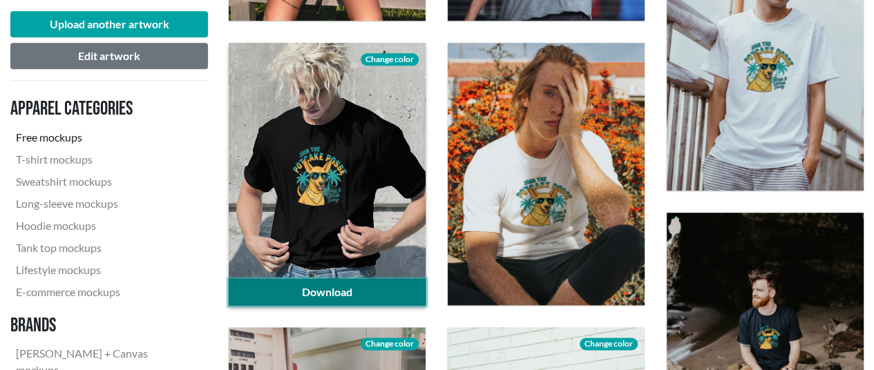
click at [317, 286] on link "Download" at bounding box center [327, 292] width 197 height 26
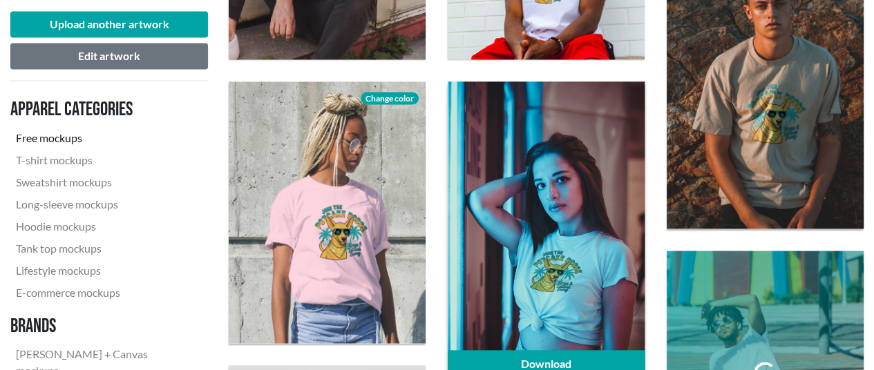
scroll to position [1243, 0]
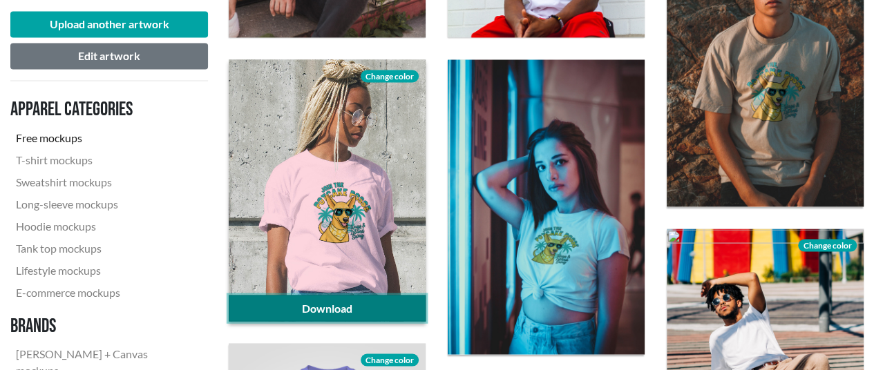
click at [342, 302] on link "Download" at bounding box center [327, 308] width 197 height 26
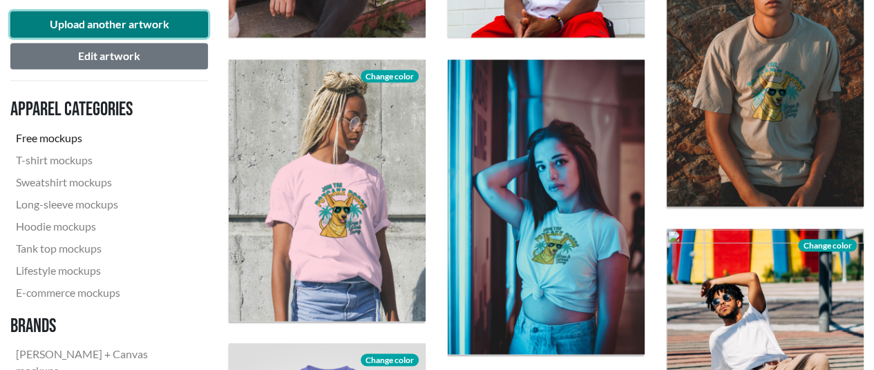
click at [117, 21] on button "Upload another artwork" at bounding box center [109, 24] width 198 height 26
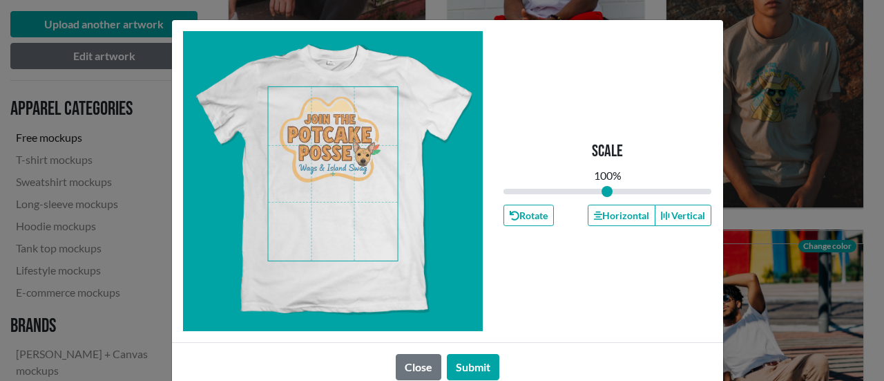
click at [337, 148] on span at bounding box center [333, 173] width 130 height 173
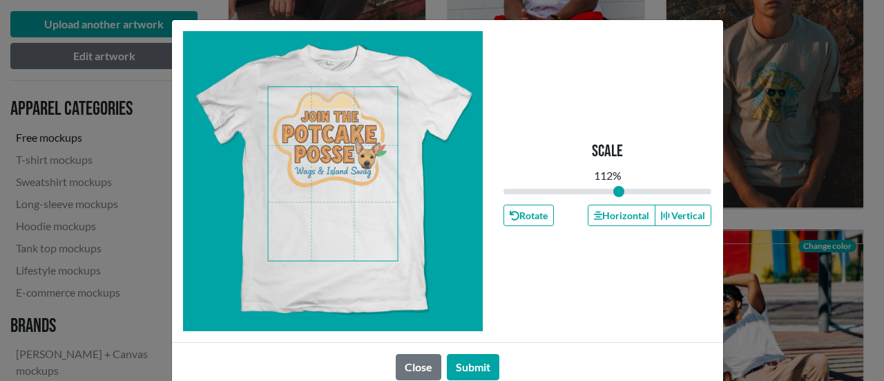
drag, startPoint x: 598, startPoint y: 195, endPoint x: 613, endPoint y: 193, distance: 15.3
type input "1.12"
click at [613, 193] on input "range" at bounding box center [607, 191] width 209 height 15
click at [471, 358] on button "Submit" at bounding box center [473, 367] width 52 height 26
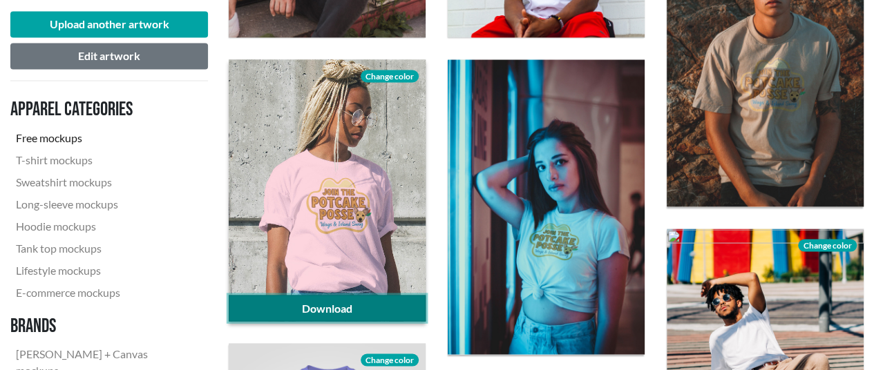
click at [338, 299] on link "Download" at bounding box center [327, 308] width 197 height 26
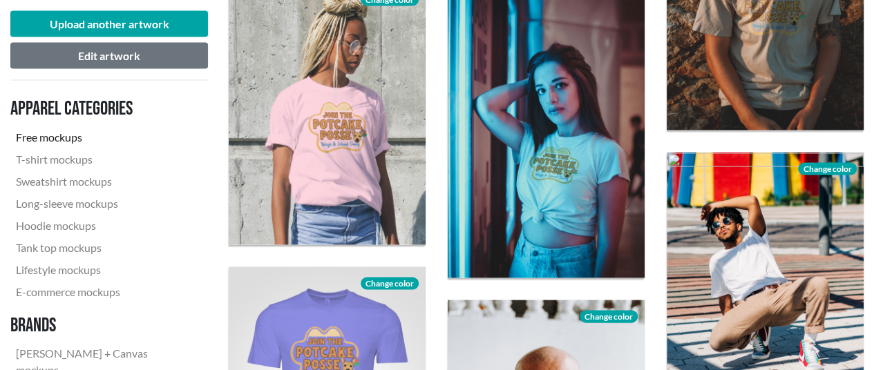
scroll to position [1381, 0]
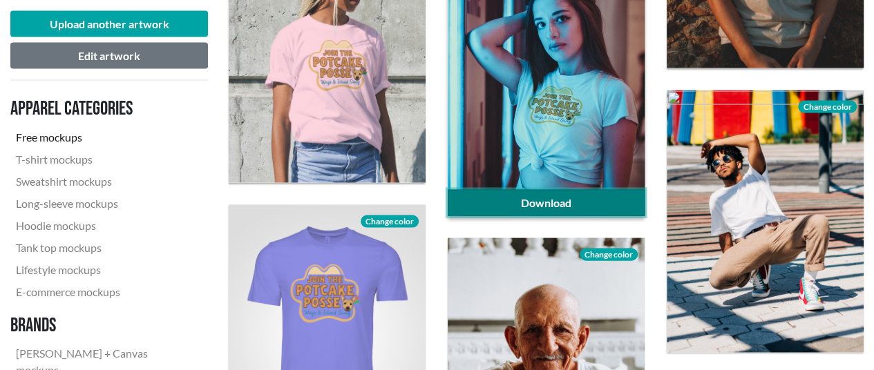
click at [603, 204] on link "Download" at bounding box center [546, 203] width 197 height 26
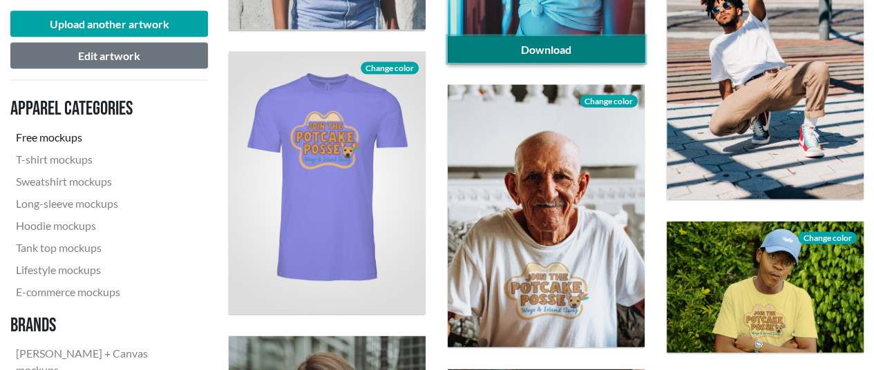
scroll to position [1658, 0]
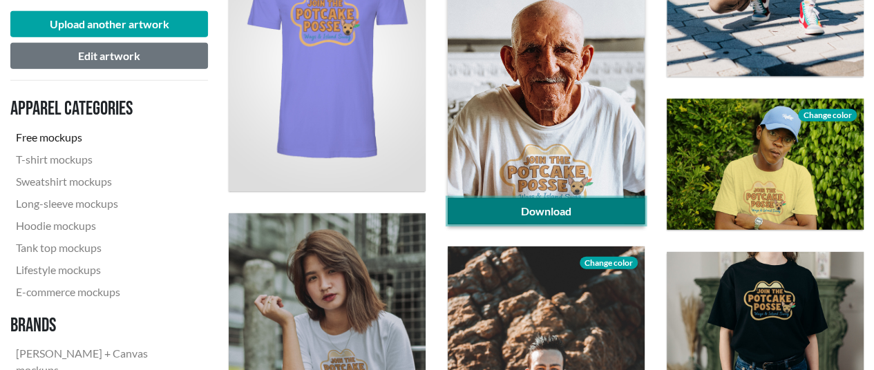
click at [599, 213] on link "Download" at bounding box center [546, 211] width 197 height 26
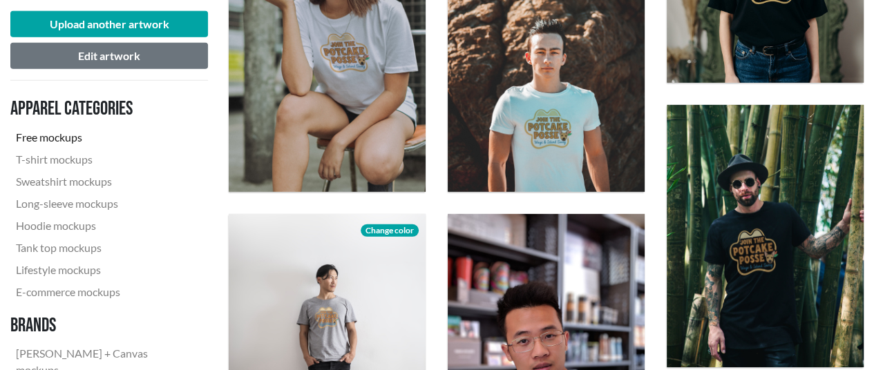
scroll to position [2003, 0]
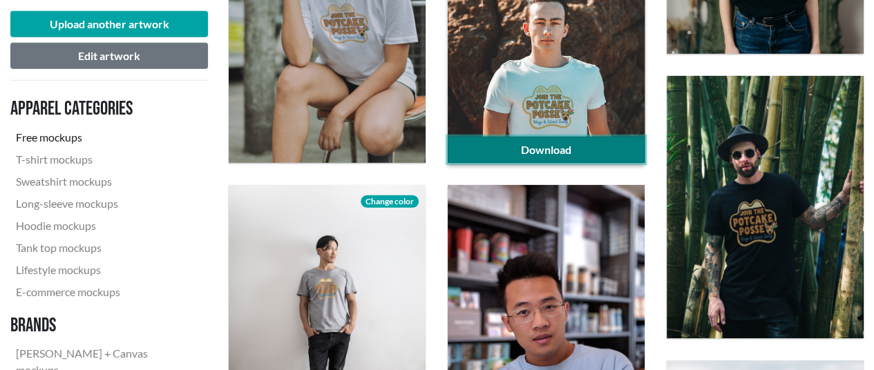
click at [595, 154] on link "Download" at bounding box center [546, 150] width 197 height 26
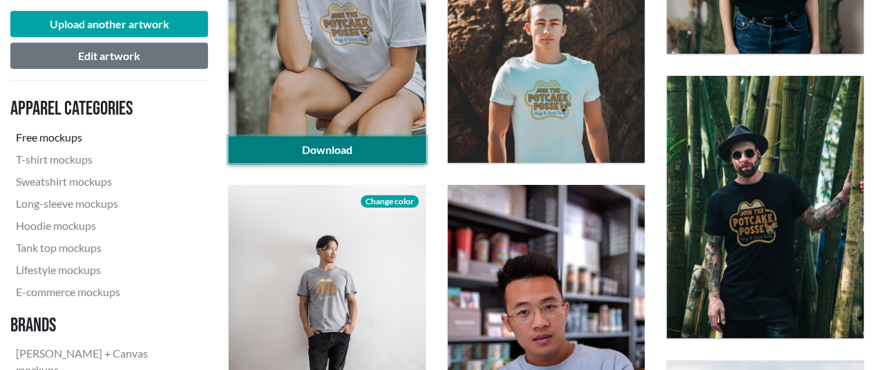
click at [292, 146] on link "Download" at bounding box center [327, 150] width 197 height 26
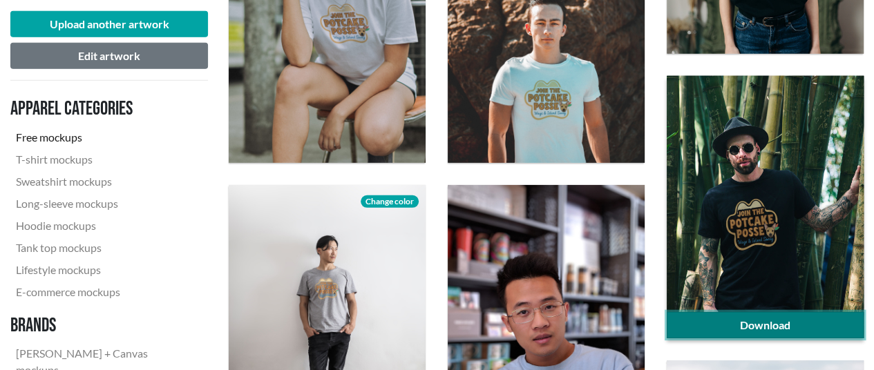
click at [797, 330] on link "Download" at bounding box center [764, 325] width 197 height 26
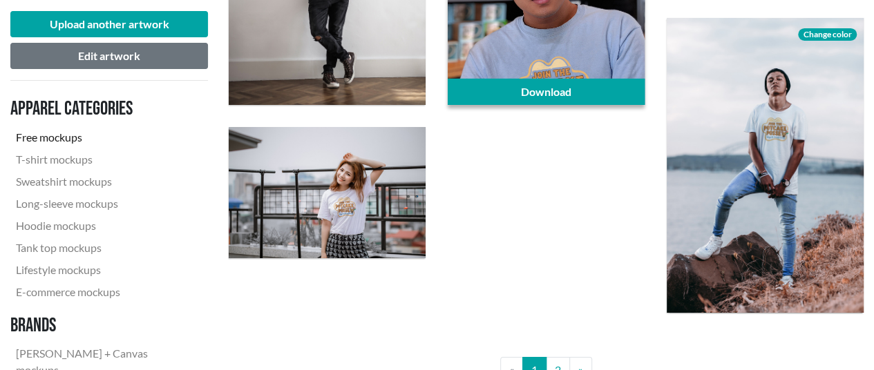
scroll to position [2348, 0]
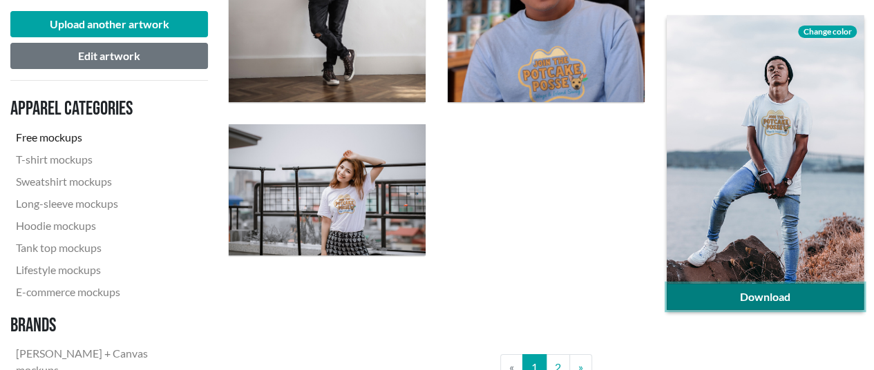
click at [769, 296] on link "Download" at bounding box center [764, 297] width 197 height 26
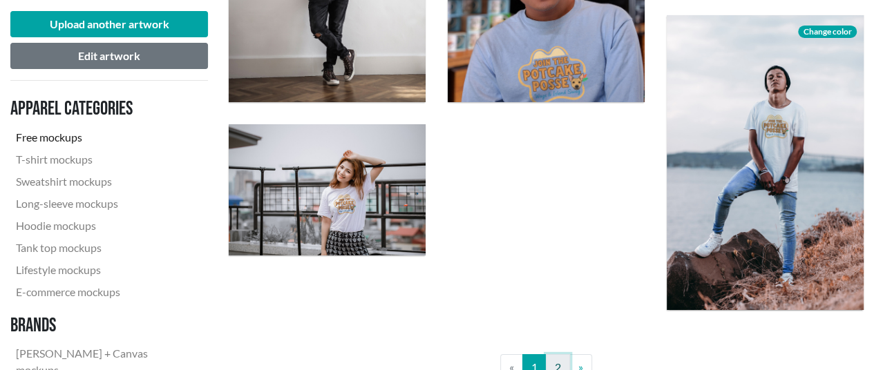
click at [553, 361] on link "2" at bounding box center [558, 367] width 24 height 26
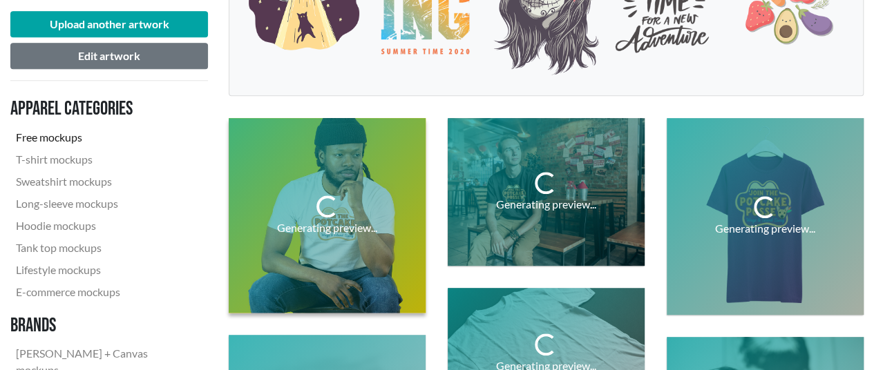
scroll to position [345, 0]
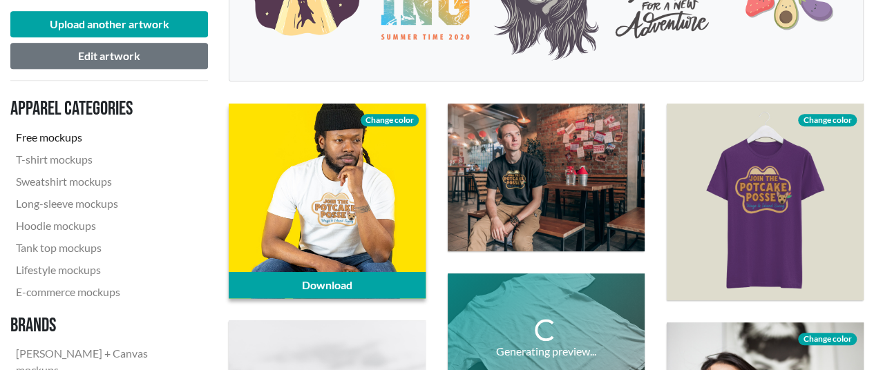
click at [869, 205] on div "Download Change color" at bounding box center [764, 202] width 219 height 219
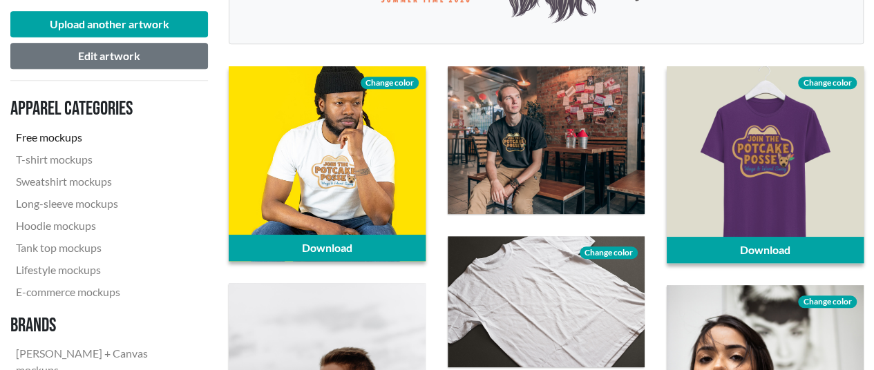
scroll to position [414, 0]
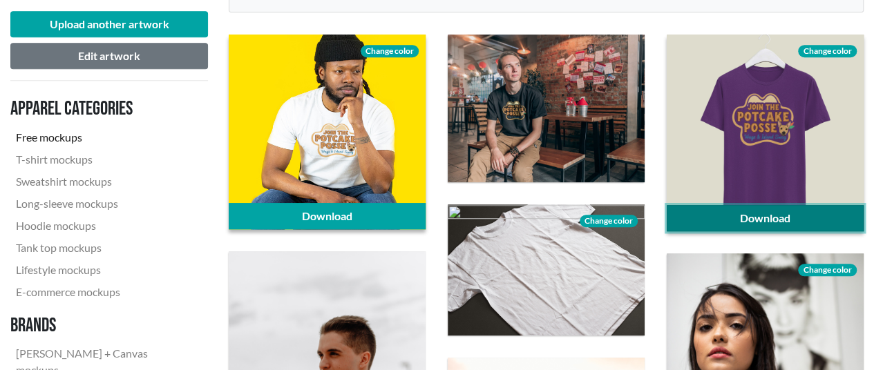
click at [763, 218] on link "Download" at bounding box center [764, 218] width 197 height 26
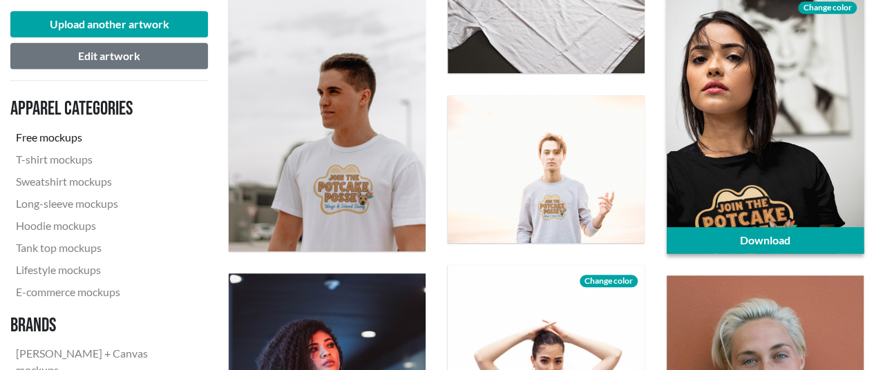
scroll to position [691, 0]
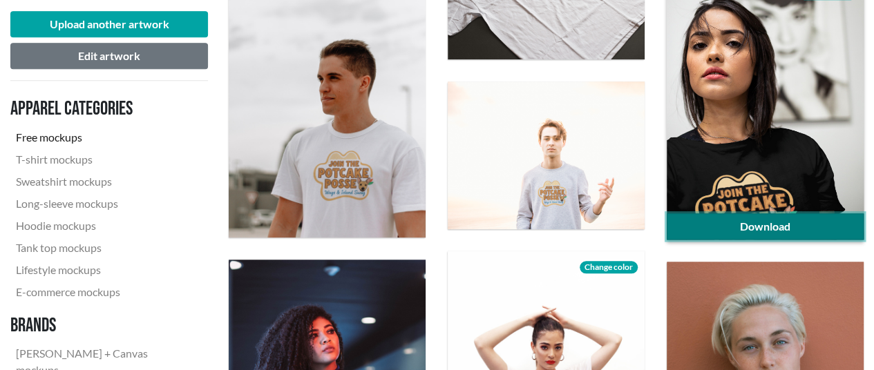
click at [700, 227] on link "Download" at bounding box center [764, 226] width 197 height 26
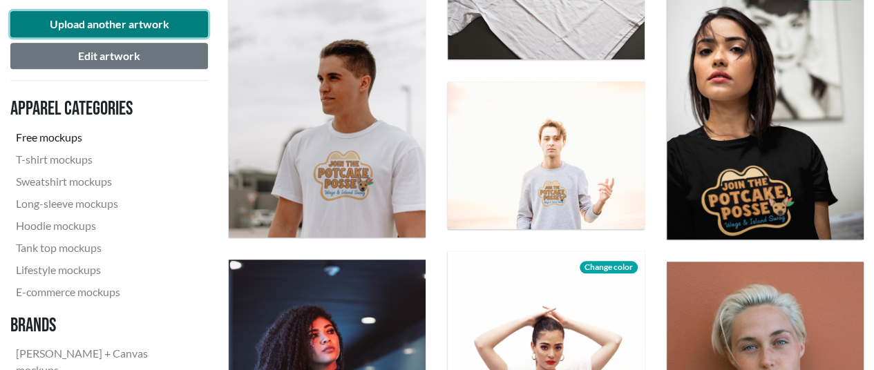
click at [68, 28] on button "Upload another artwork" at bounding box center [109, 24] width 198 height 26
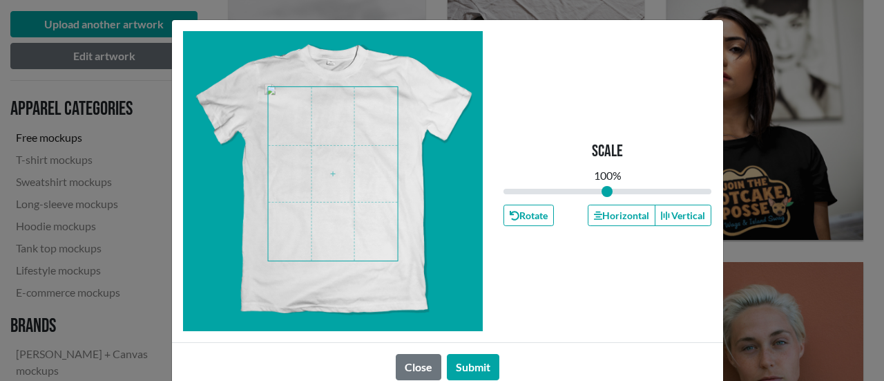
click at [318, 155] on span at bounding box center [333, 173] width 130 height 173
click at [465, 367] on button "Submit" at bounding box center [473, 367] width 52 height 26
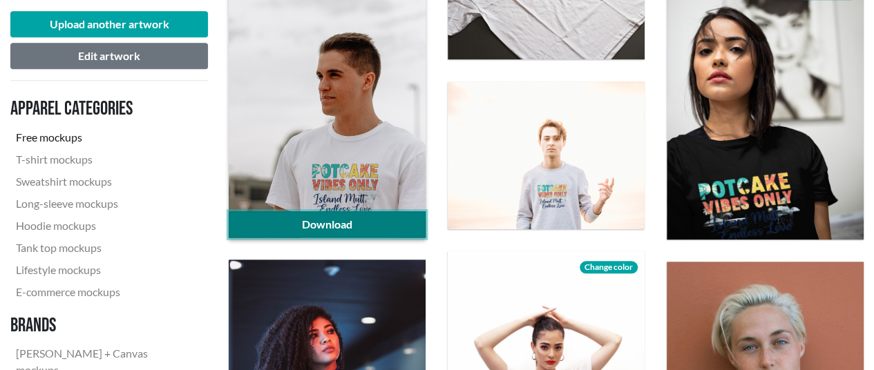
click at [324, 219] on link "Download" at bounding box center [327, 224] width 197 height 26
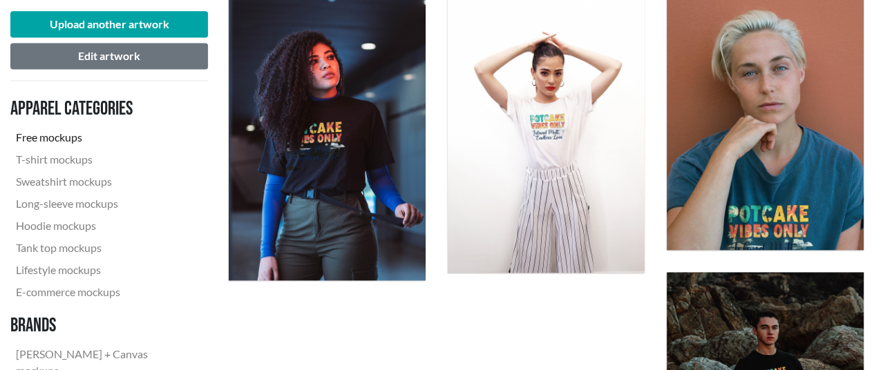
scroll to position [967, 0]
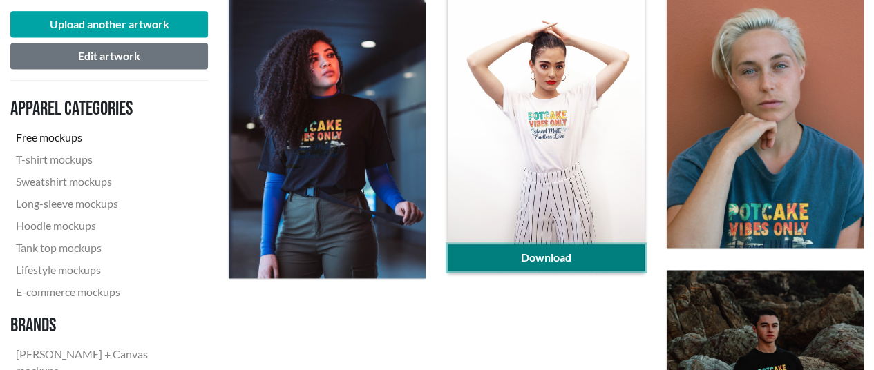
click at [545, 256] on link "Download" at bounding box center [546, 257] width 197 height 26
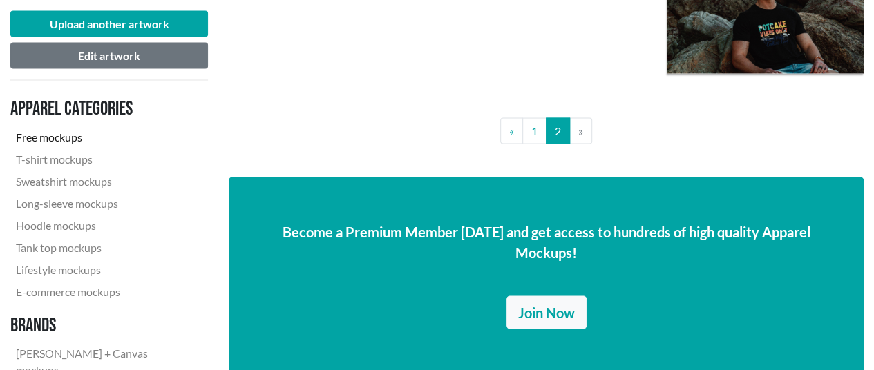
scroll to position [1312, 0]
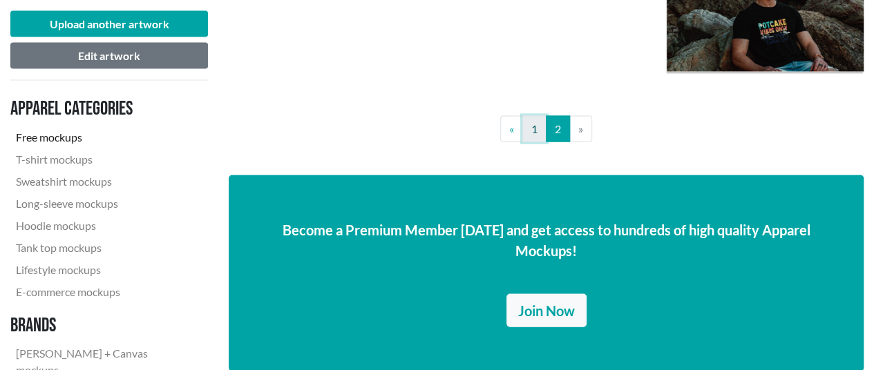
click at [533, 131] on link "1" at bounding box center [534, 129] width 24 height 26
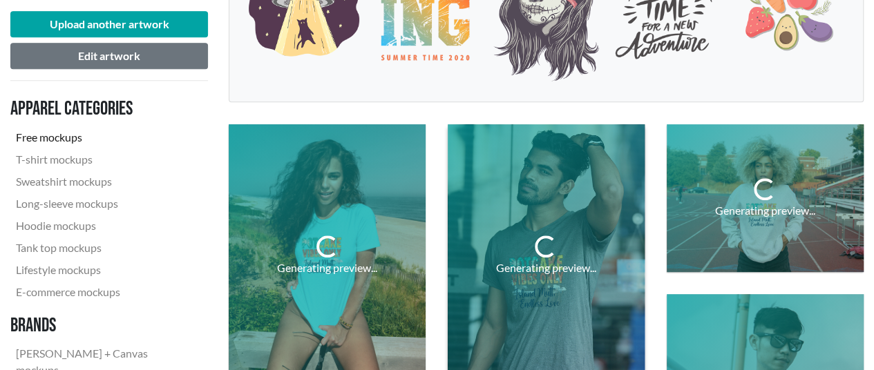
scroll to position [414, 0]
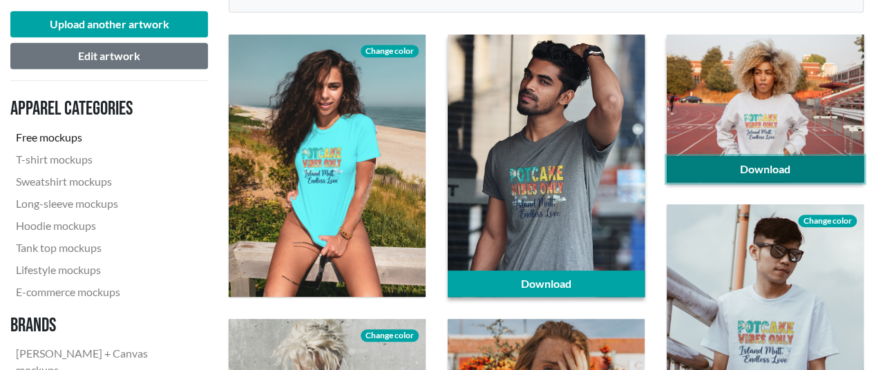
click at [751, 164] on link "Download" at bounding box center [764, 169] width 197 height 26
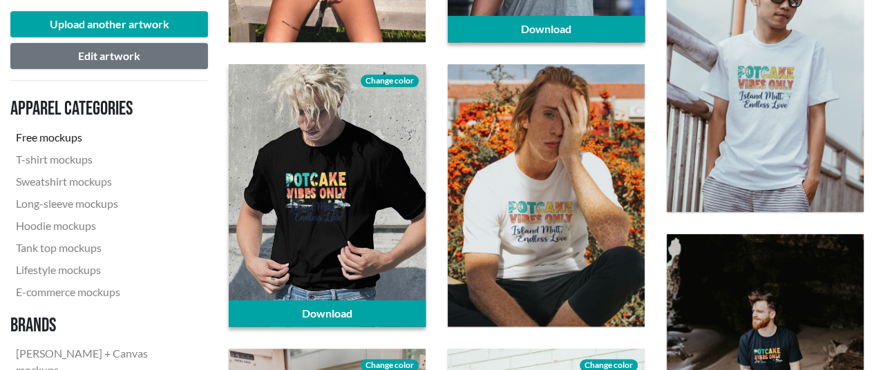
scroll to position [691, 0]
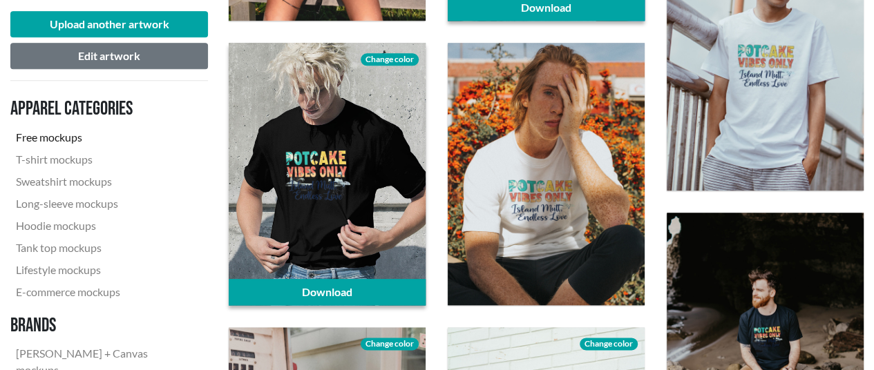
click at [368, 58] on span "Change color" at bounding box center [390, 59] width 58 height 12
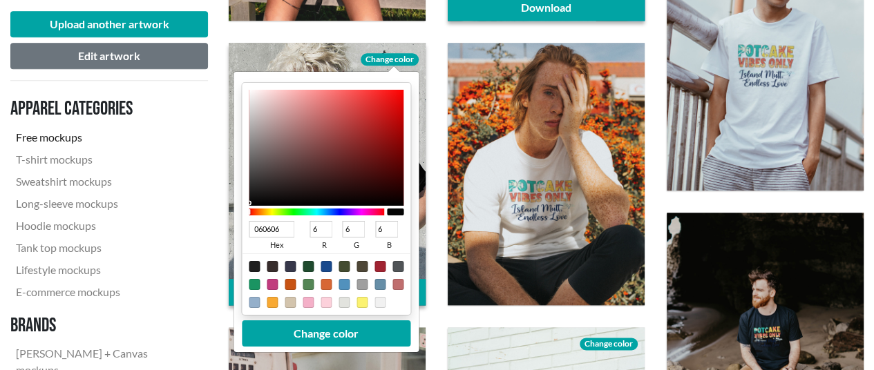
click at [342, 307] on div at bounding box center [326, 283] width 169 height 61
click at [343, 302] on div at bounding box center [343, 302] width 11 height 11
type input "E2E3DE"
type input "226"
type input "227"
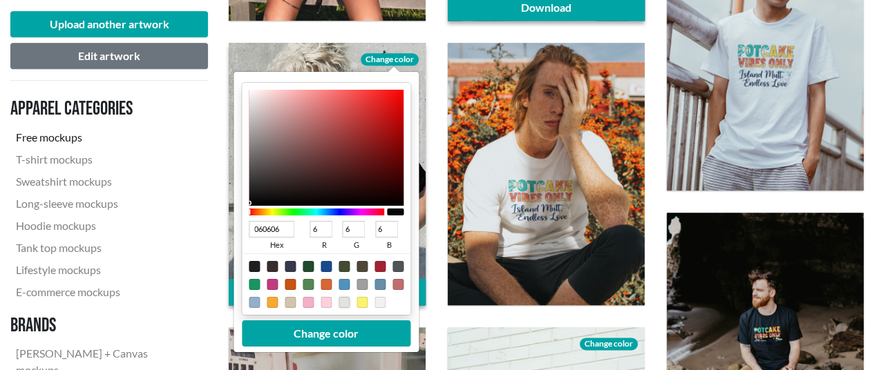
type input "222"
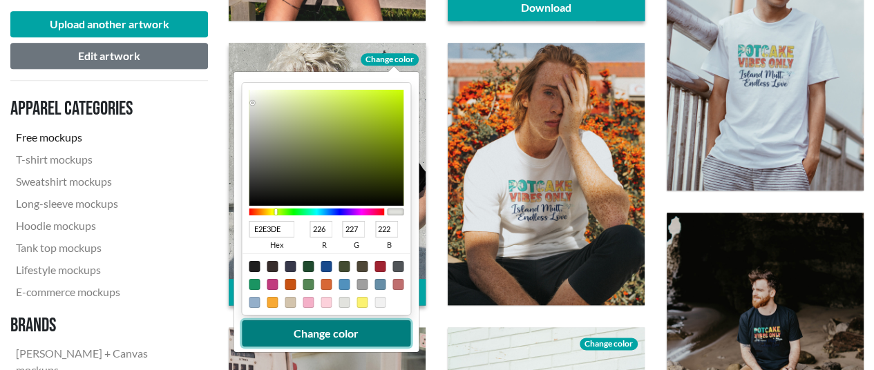
click at [340, 334] on button "Change color" at bounding box center [326, 333] width 169 height 26
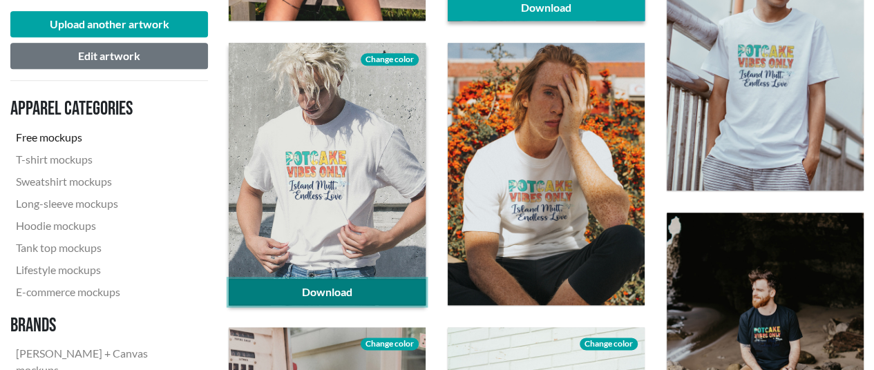
click at [370, 294] on link "Download" at bounding box center [327, 292] width 197 height 26
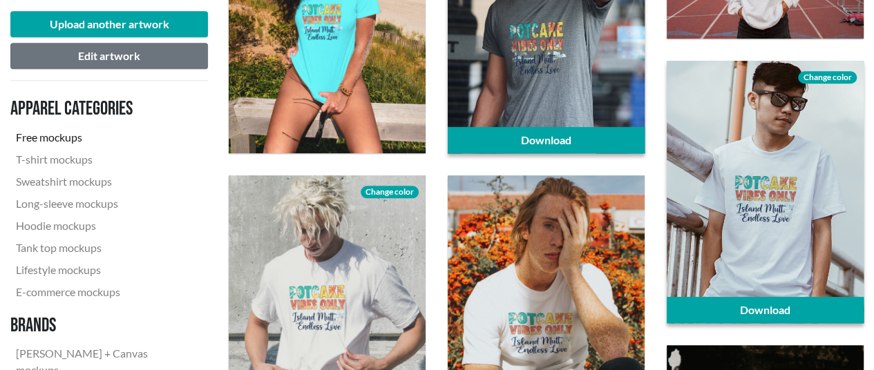
scroll to position [553, 0]
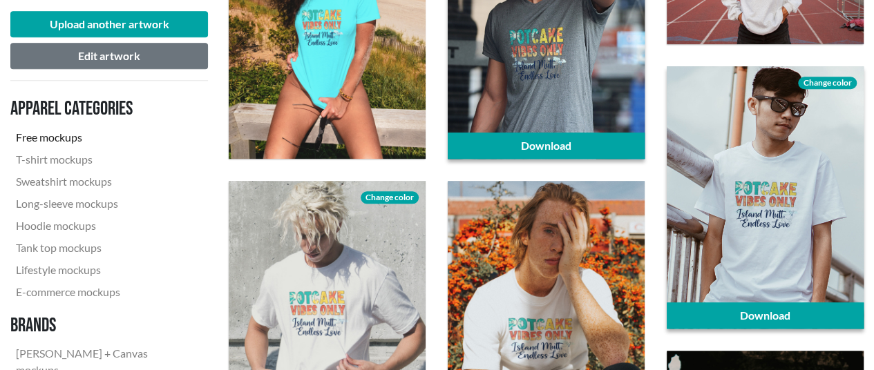
click at [841, 81] on span "Change color" at bounding box center [827, 83] width 58 height 12
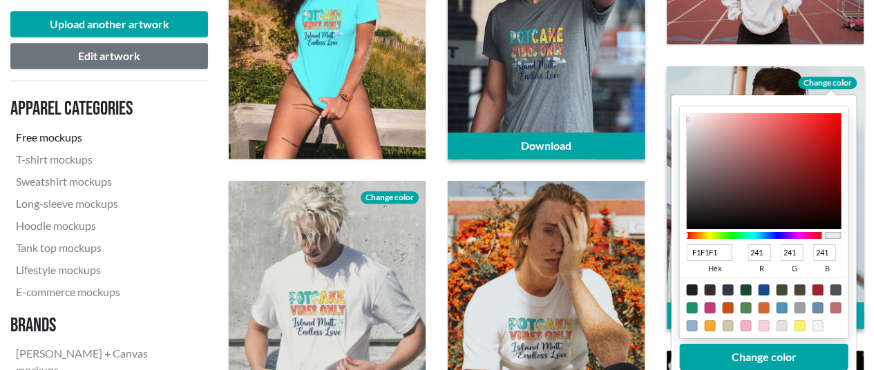
click at [816, 323] on div at bounding box center [817, 325] width 11 height 11
click at [819, 321] on div at bounding box center [817, 325] width 11 height 11
type input "D7D6D6"
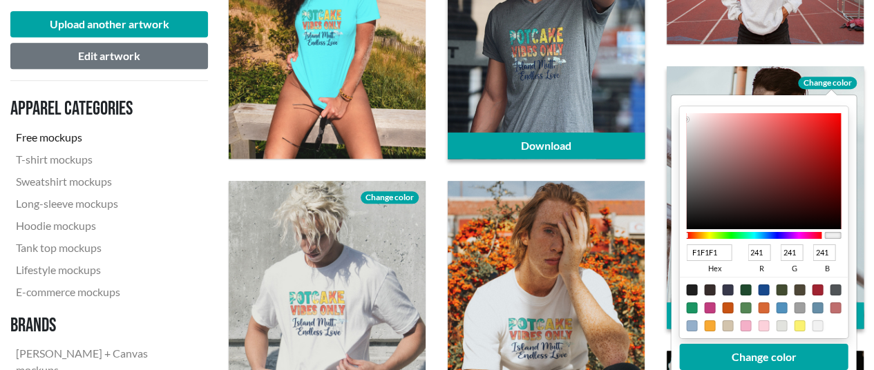
type input "215"
type input "214"
click at [686, 131] on div at bounding box center [763, 171] width 155 height 116
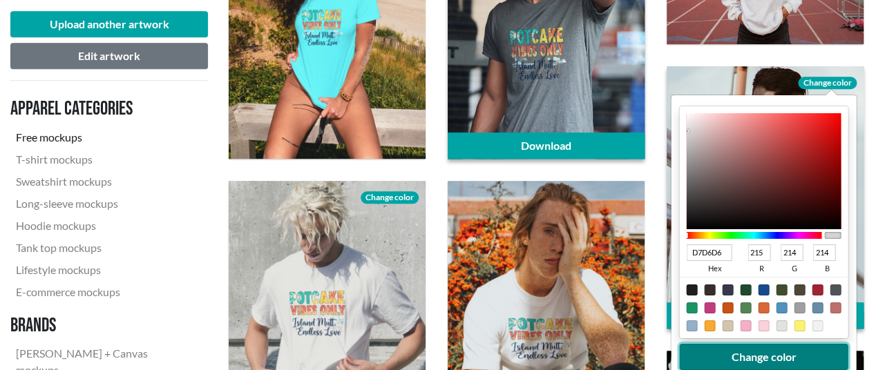
click at [762, 353] on button "Change color" at bounding box center [764, 357] width 169 height 26
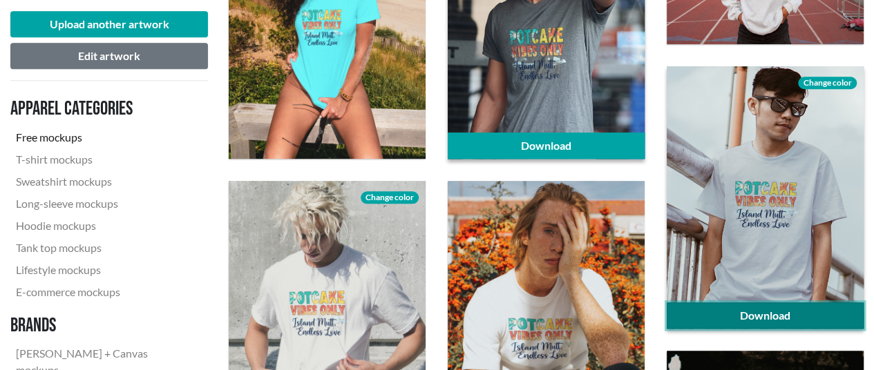
click at [761, 314] on link "Download" at bounding box center [764, 315] width 197 height 26
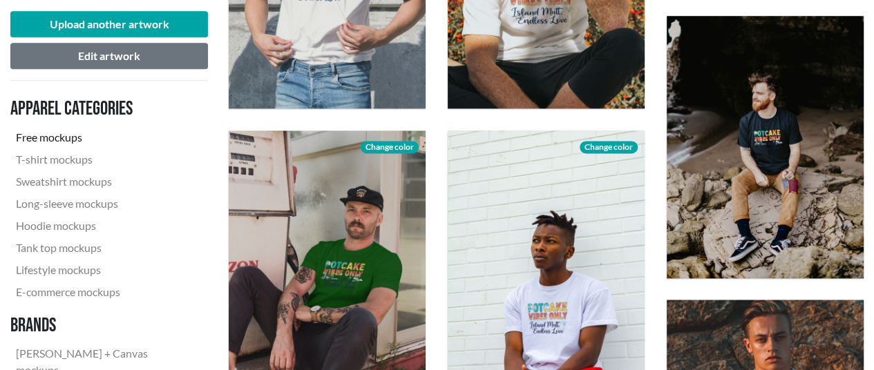
scroll to position [967, 0]
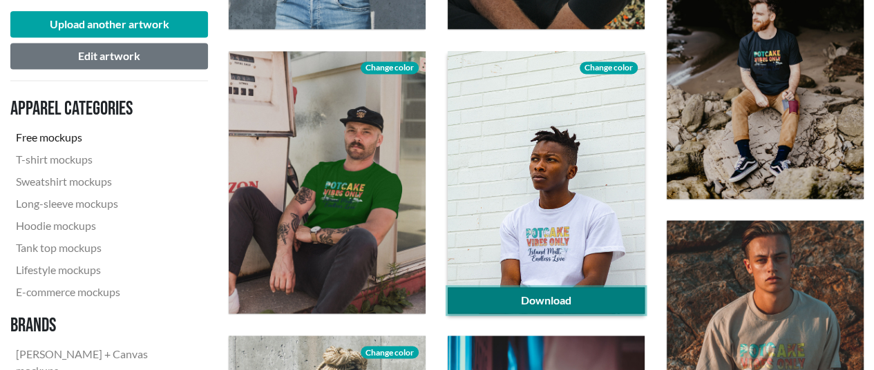
click at [535, 302] on link "Download" at bounding box center [546, 300] width 197 height 26
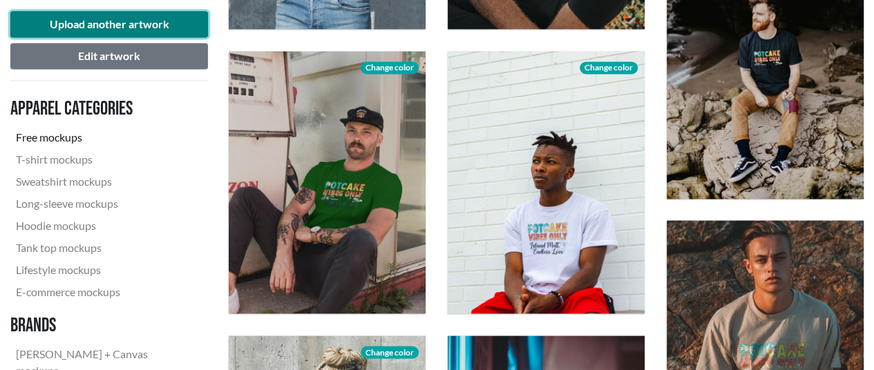
click at [146, 23] on button "Upload another artwork" at bounding box center [109, 24] width 198 height 26
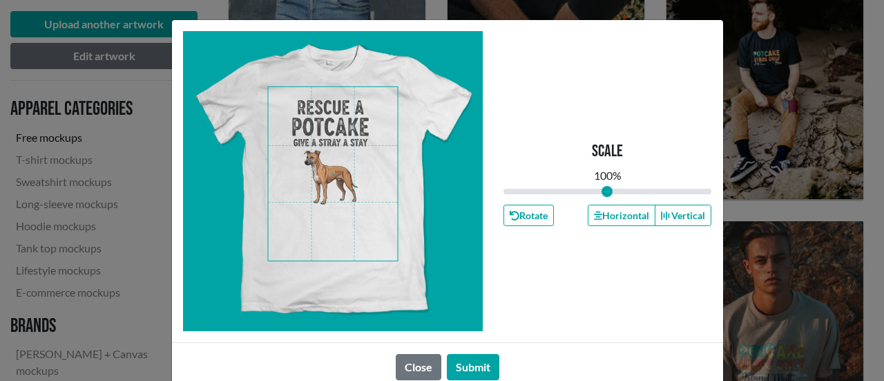
click at [347, 184] on span at bounding box center [333, 173] width 130 height 173
click at [471, 363] on button "Submit" at bounding box center [473, 367] width 52 height 26
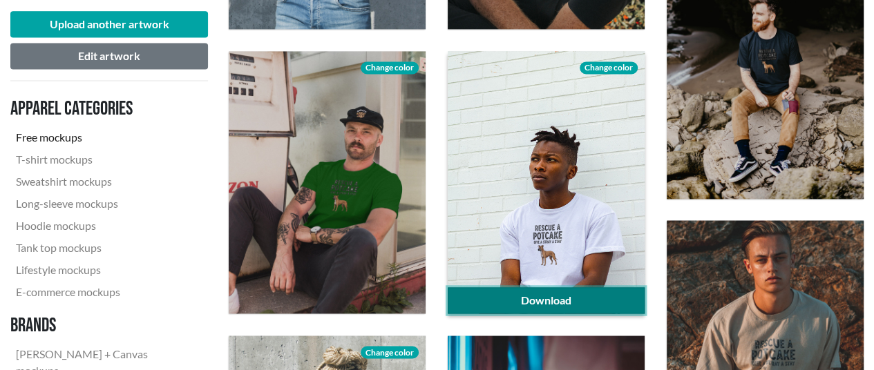
click at [506, 298] on link "Download" at bounding box center [546, 300] width 197 height 26
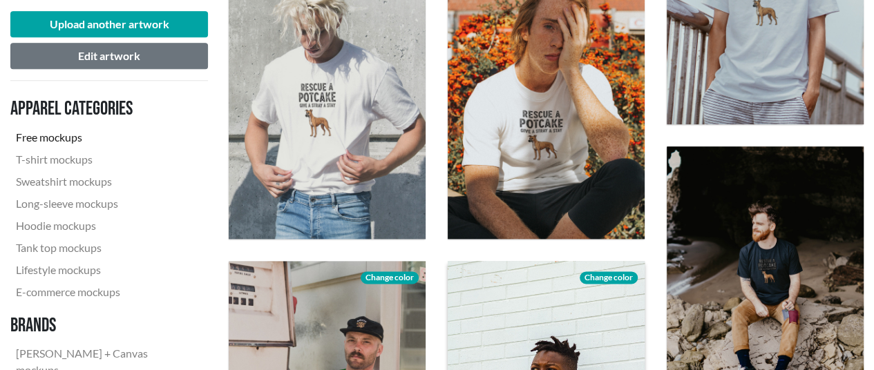
scroll to position [691, 0]
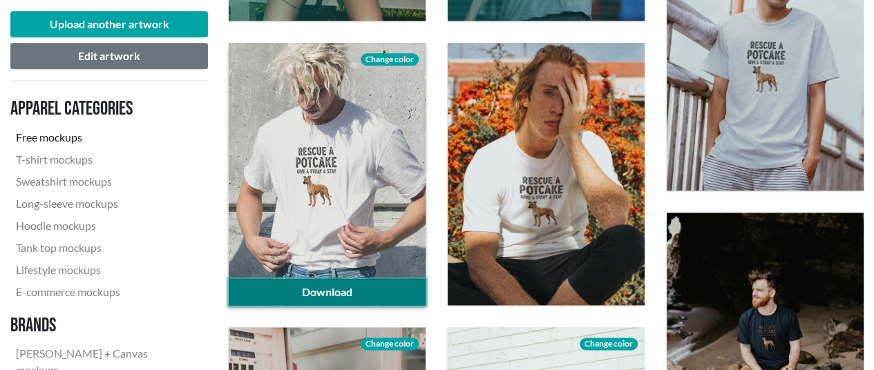
click at [393, 300] on link "Download" at bounding box center [327, 292] width 197 height 26
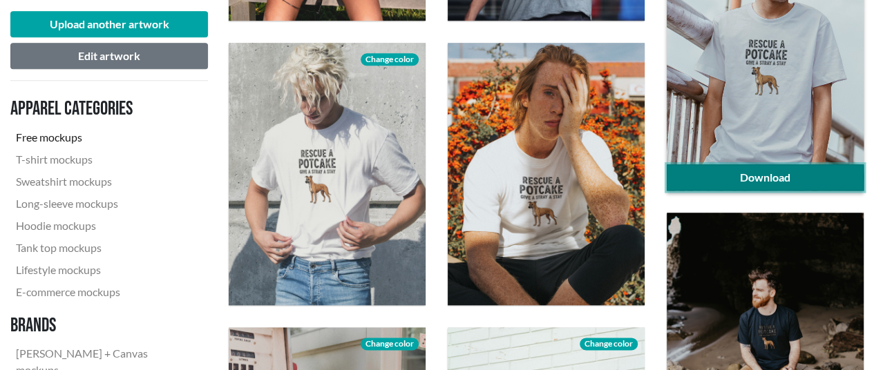
click at [698, 182] on link "Download" at bounding box center [764, 177] width 197 height 26
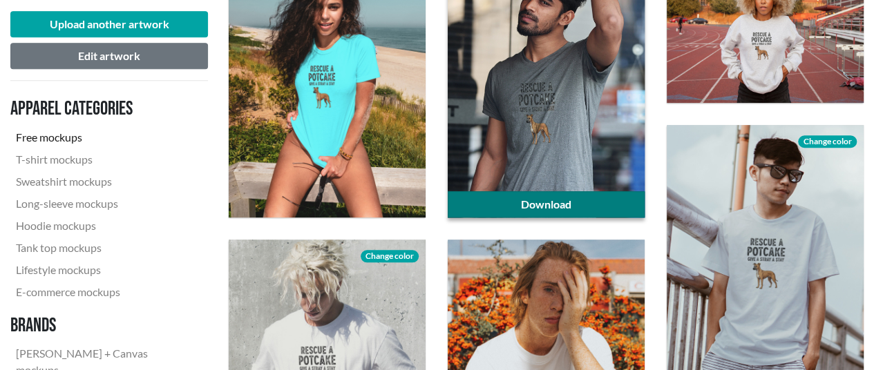
scroll to position [483, 0]
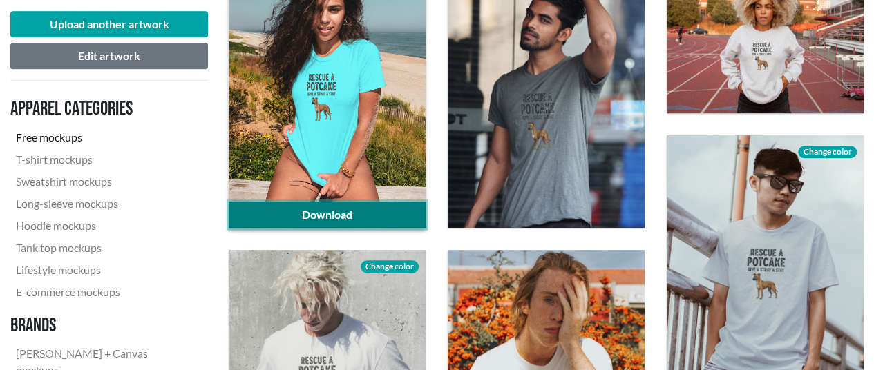
click at [341, 218] on link "Download" at bounding box center [327, 215] width 197 height 26
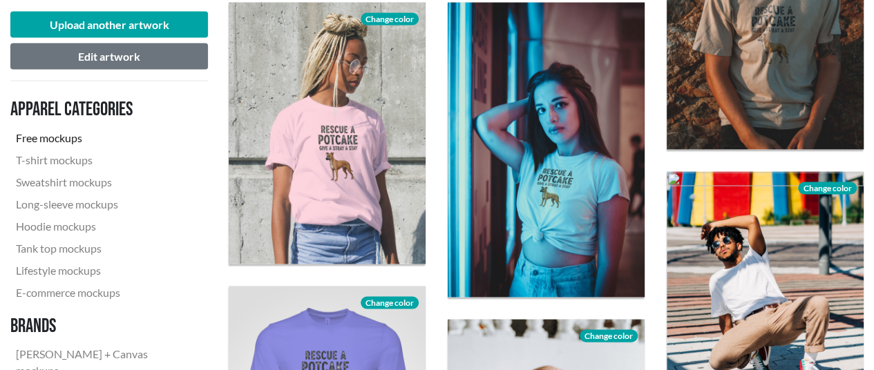
scroll to position [1312, 0]
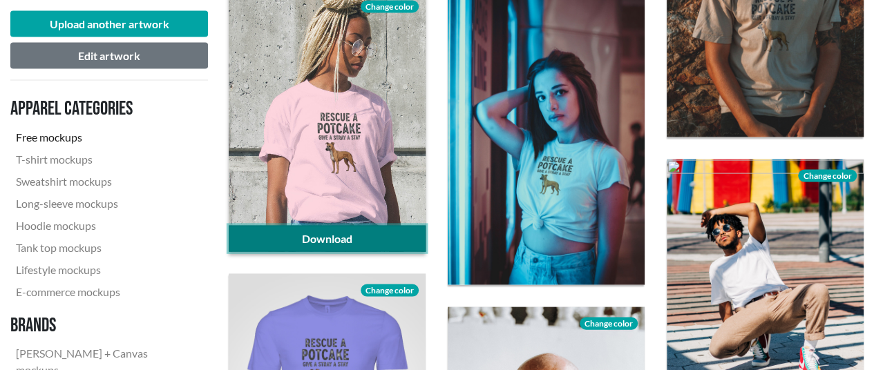
click at [380, 244] on link "Download" at bounding box center [327, 239] width 197 height 26
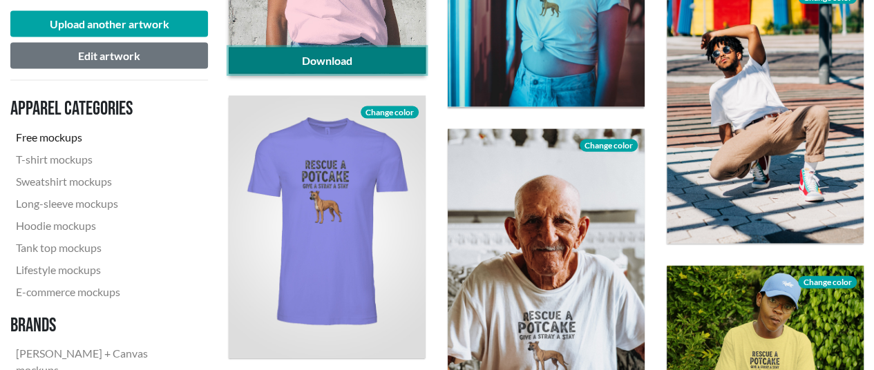
scroll to position [1519, 0]
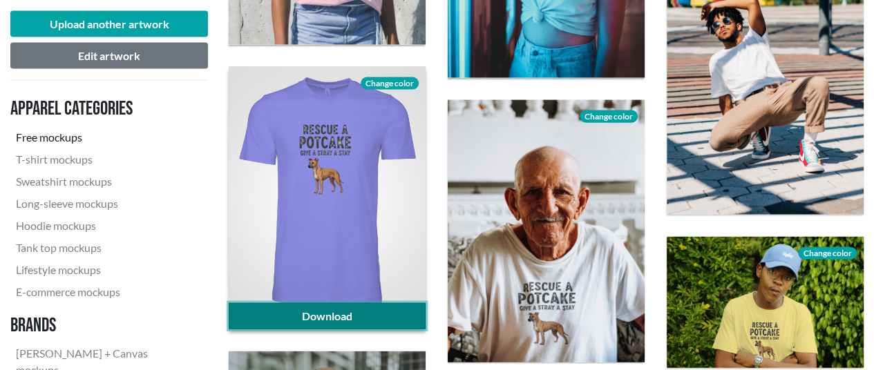
click at [387, 312] on link "Download" at bounding box center [327, 316] width 197 height 26
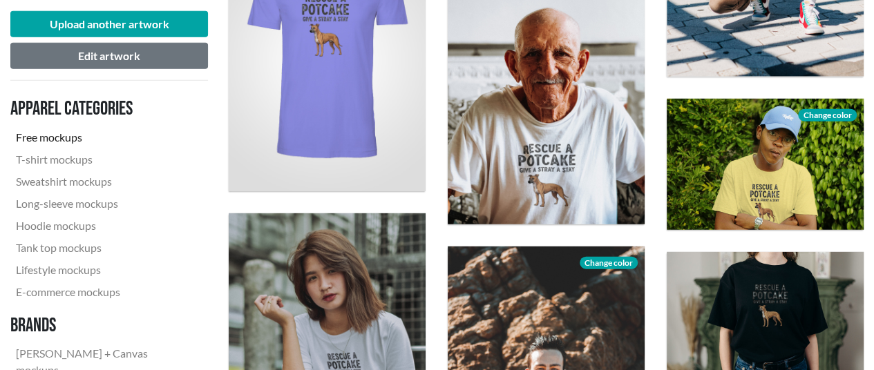
scroll to position [1727, 0]
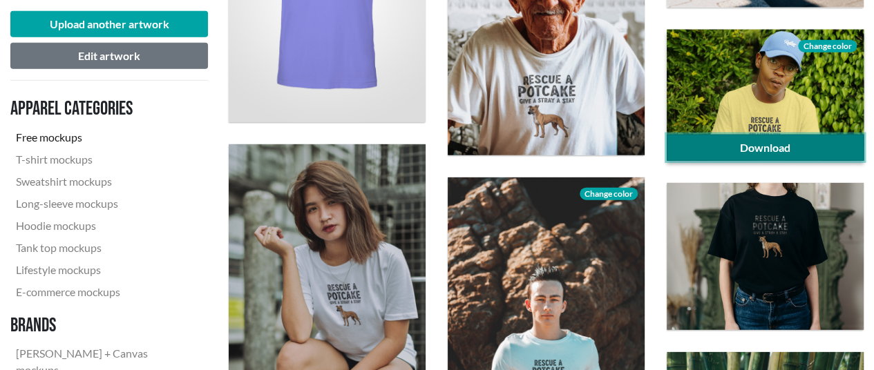
click at [765, 141] on link "Download" at bounding box center [764, 148] width 197 height 26
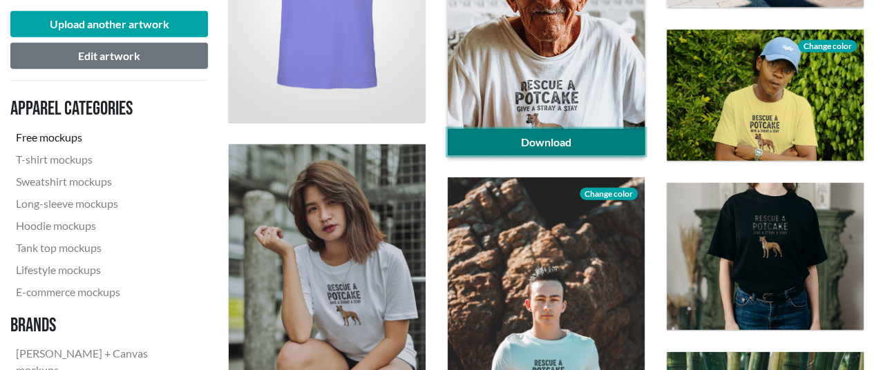
click at [557, 139] on link "Download" at bounding box center [546, 142] width 197 height 26
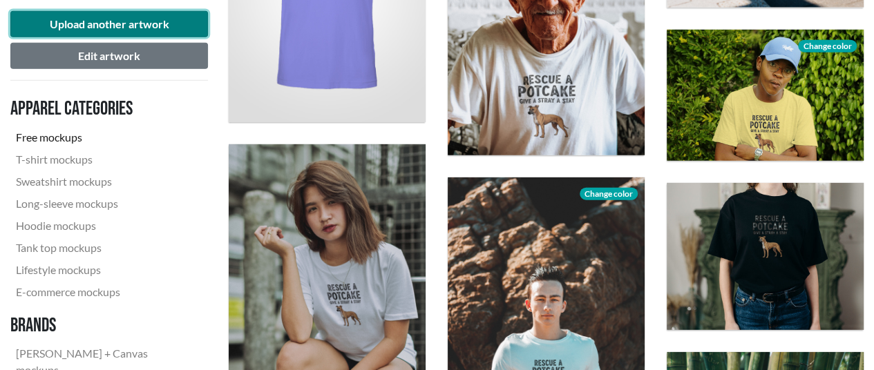
click at [120, 18] on button "Upload another artwork" at bounding box center [109, 24] width 198 height 26
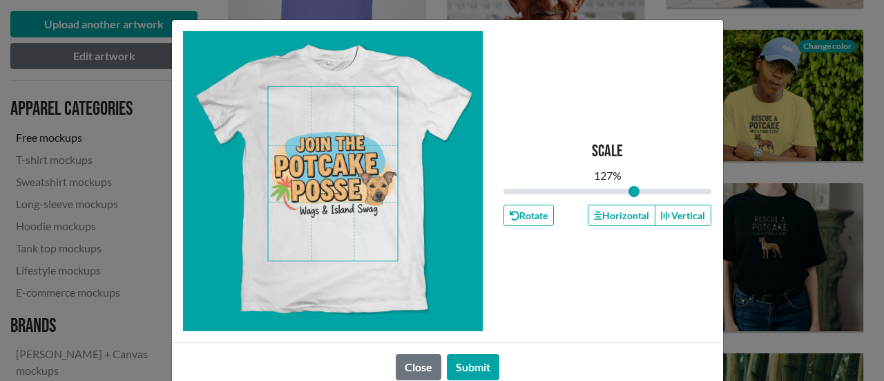
drag, startPoint x: 602, startPoint y: 189, endPoint x: 628, endPoint y: 204, distance: 30.9
type input "1.27"
click at [628, 199] on input "range" at bounding box center [607, 191] width 209 height 15
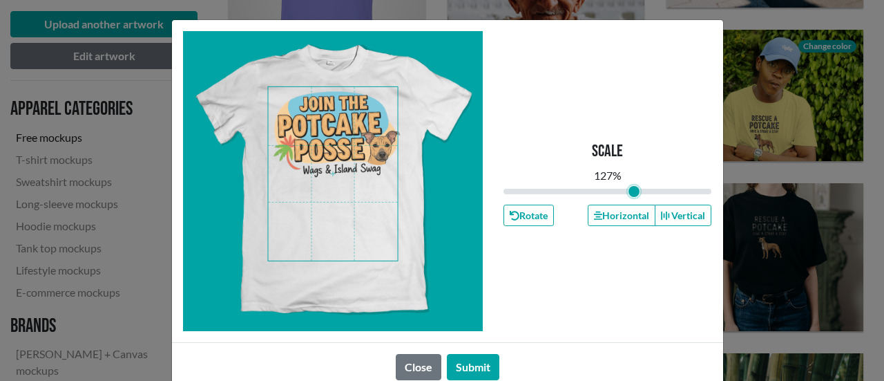
click at [325, 133] on span at bounding box center [333, 173] width 130 height 173
click at [477, 369] on button "Submit" at bounding box center [473, 367] width 52 height 26
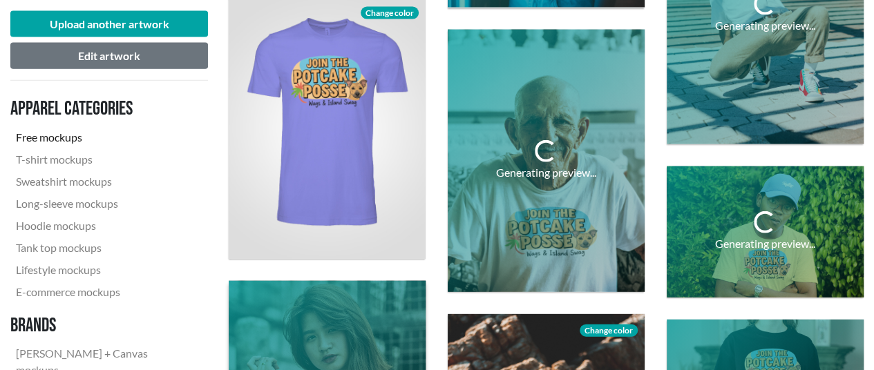
scroll to position [1588, 0]
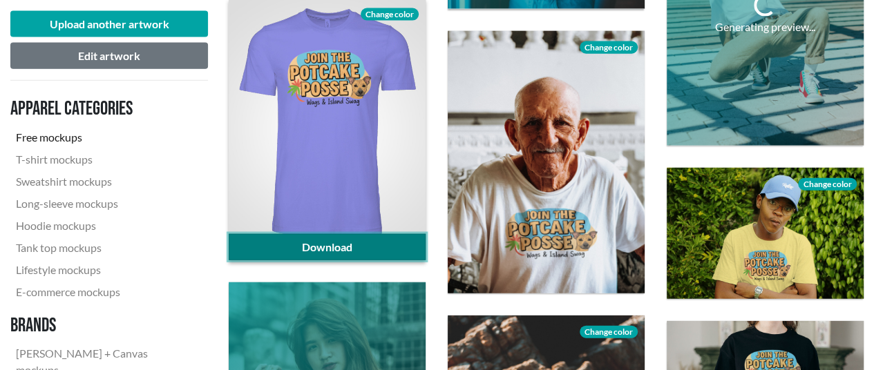
click at [352, 251] on link "Download" at bounding box center [327, 247] width 197 height 26
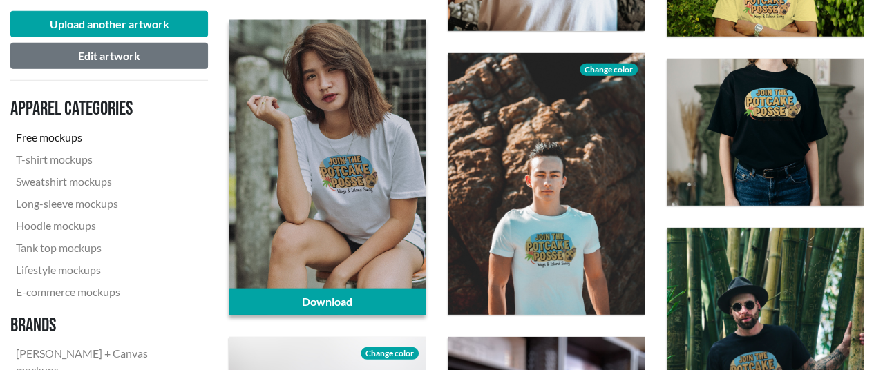
scroll to position [1934, 0]
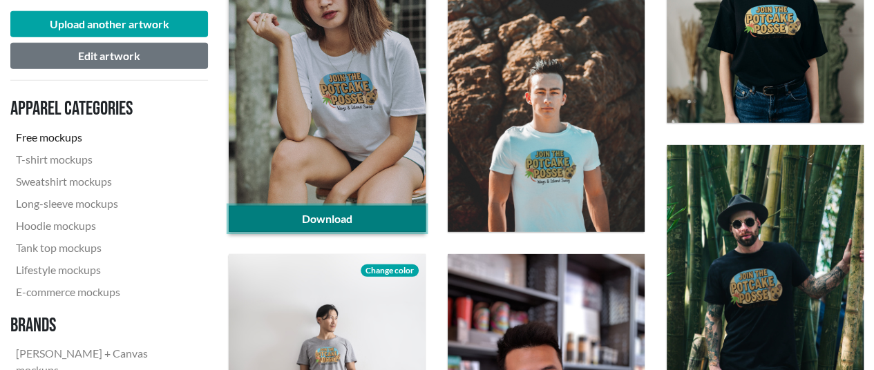
click at [371, 218] on link "Download" at bounding box center [327, 219] width 197 height 26
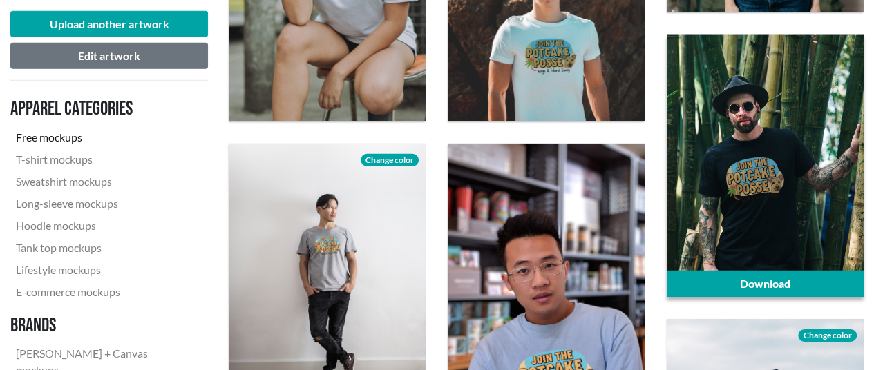
scroll to position [2072, 0]
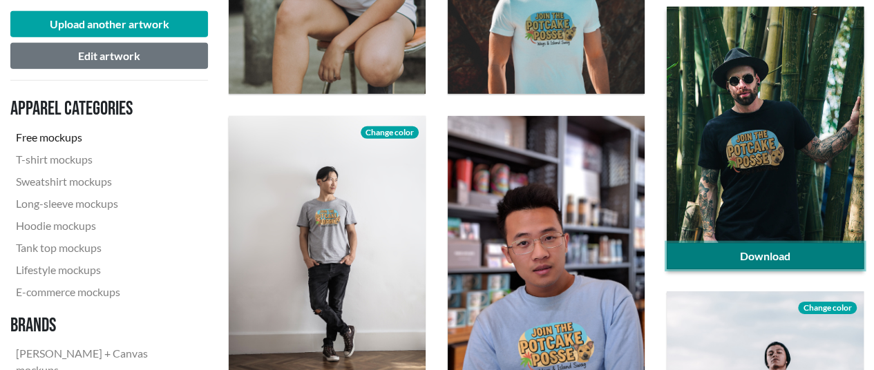
click at [735, 255] on link "Download" at bounding box center [764, 256] width 197 height 26
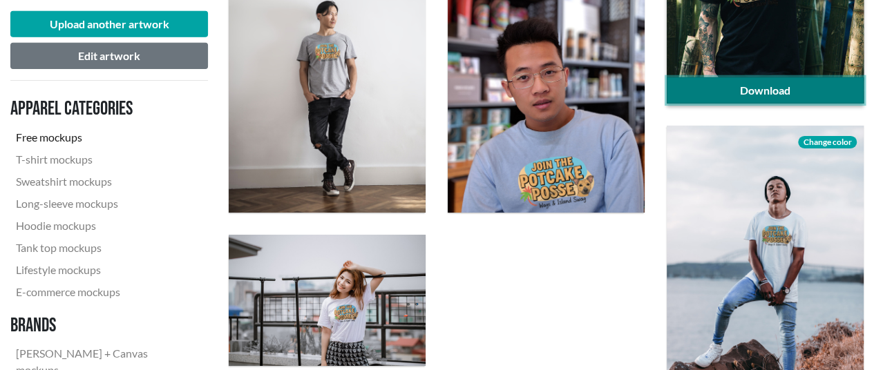
scroll to position [2279, 0]
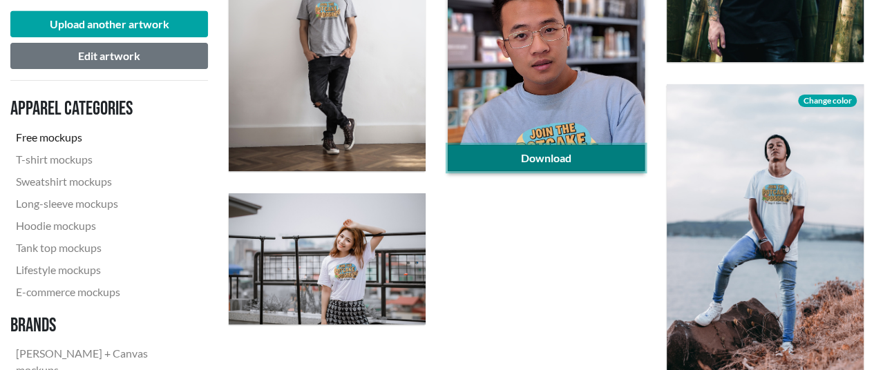
click at [533, 160] on link "Download" at bounding box center [546, 158] width 197 height 26
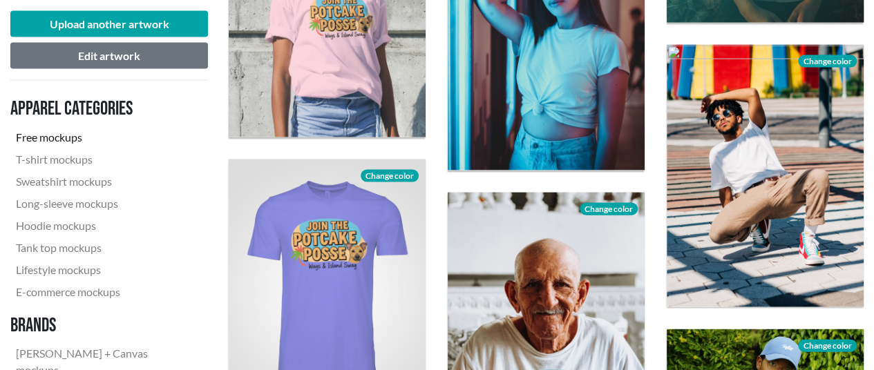
scroll to position [1381, 0]
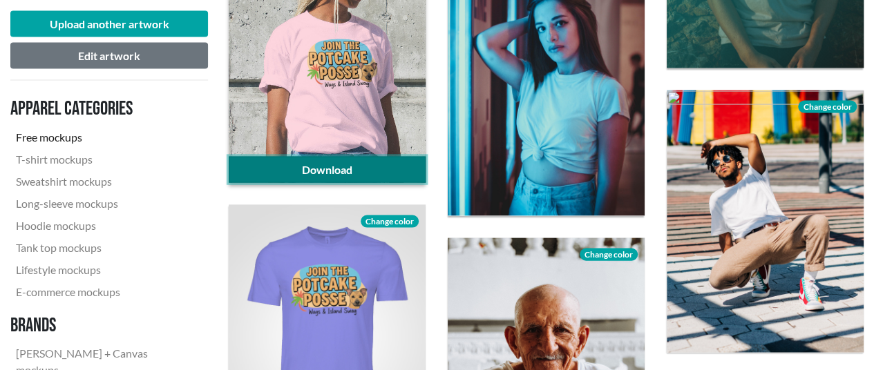
click at [340, 166] on link "Download" at bounding box center [327, 170] width 197 height 26
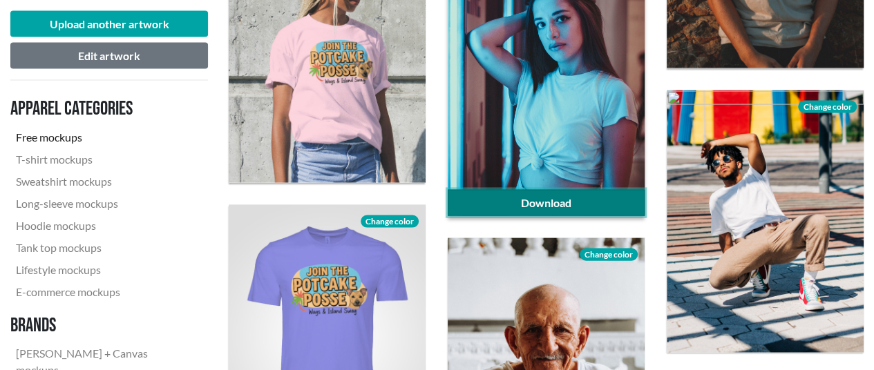
click at [518, 204] on link "Download" at bounding box center [546, 203] width 197 height 26
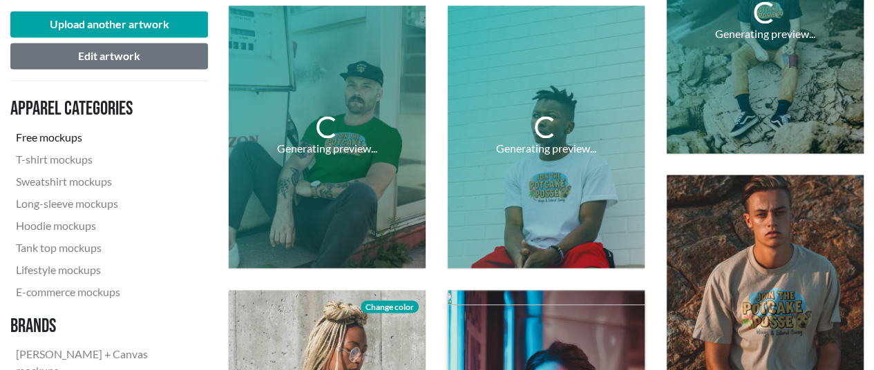
scroll to position [967, 0]
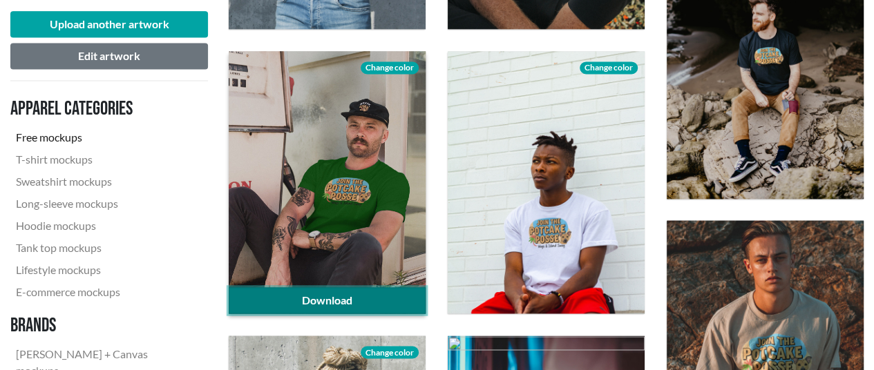
click at [351, 296] on link "Download" at bounding box center [327, 300] width 197 height 26
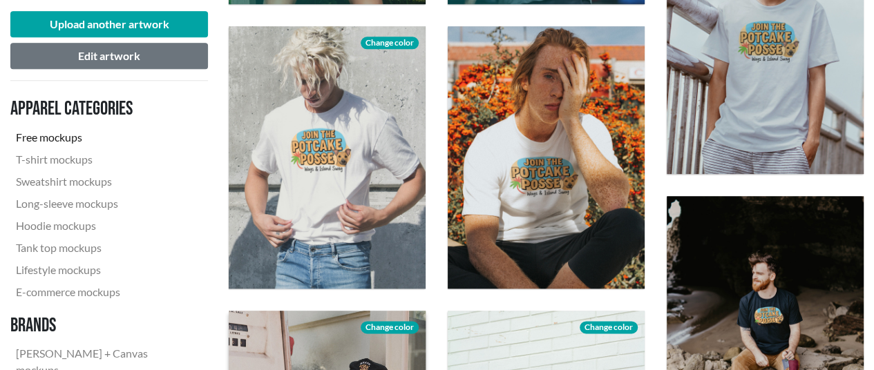
scroll to position [691, 0]
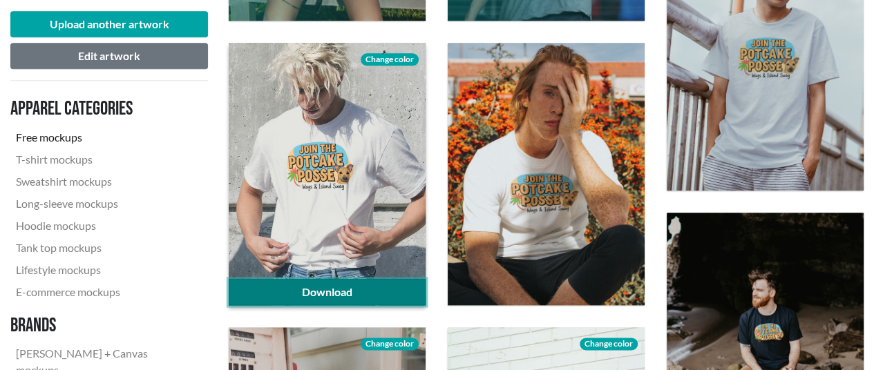
click at [266, 294] on link "Download" at bounding box center [327, 292] width 197 height 26
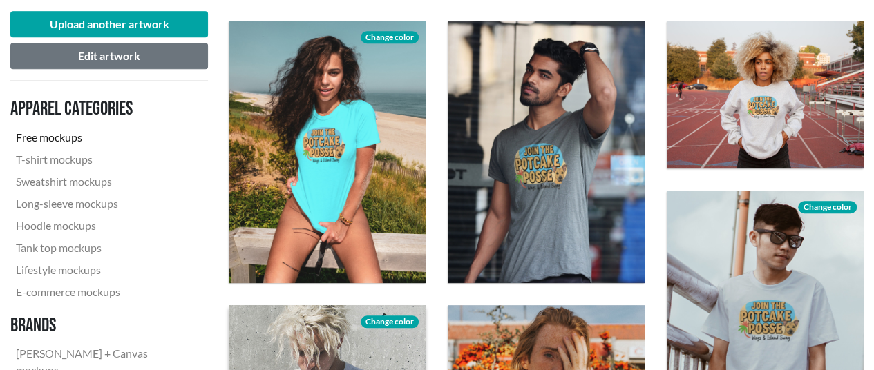
scroll to position [414, 0]
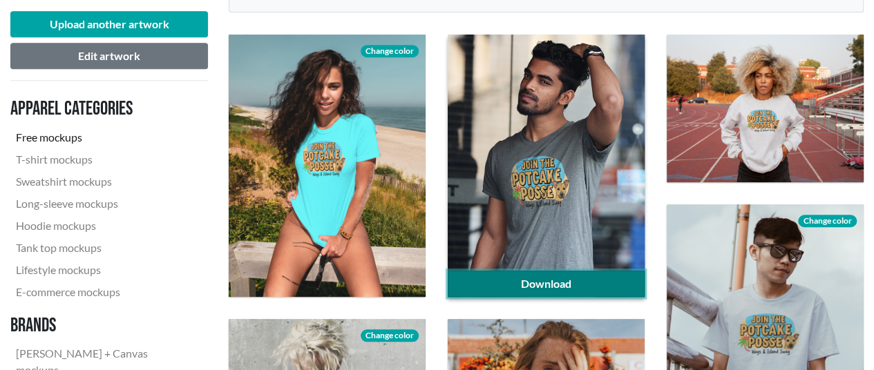
click at [591, 285] on link "Download" at bounding box center [546, 284] width 197 height 26
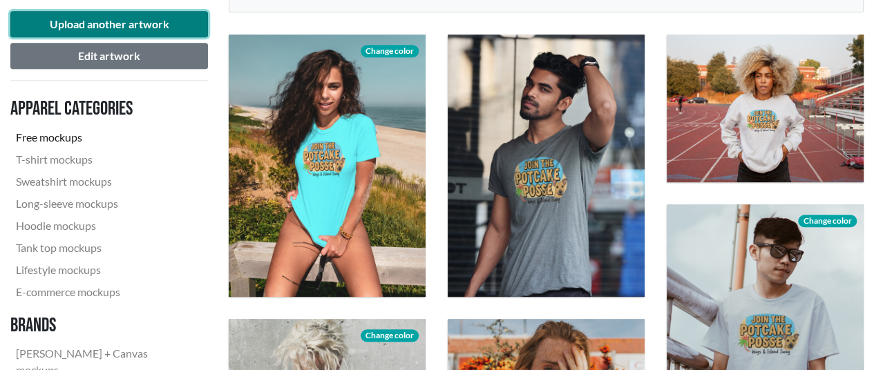
click at [115, 27] on button "Upload another artwork" at bounding box center [109, 24] width 198 height 26
click at [117, 28] on button "Upload another artwork" at bounding box center [109, 24] width 198 height 26
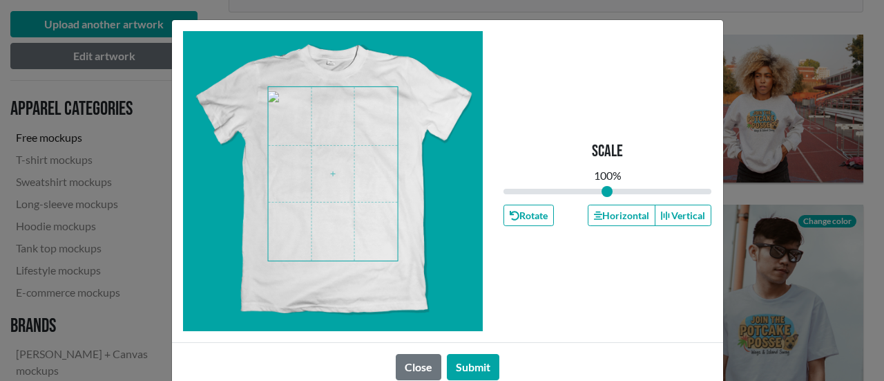
click at [342, 151] on span at bounding box center [333, 173] width 130 height 173
drag, startPoint x: 464, startPoint y: 361, endPoint x: 459, endPoint y: 354, distance: 9.0
click at [463, 361] on button "Submit" at bounding box center [473, 367] width 52 height 26
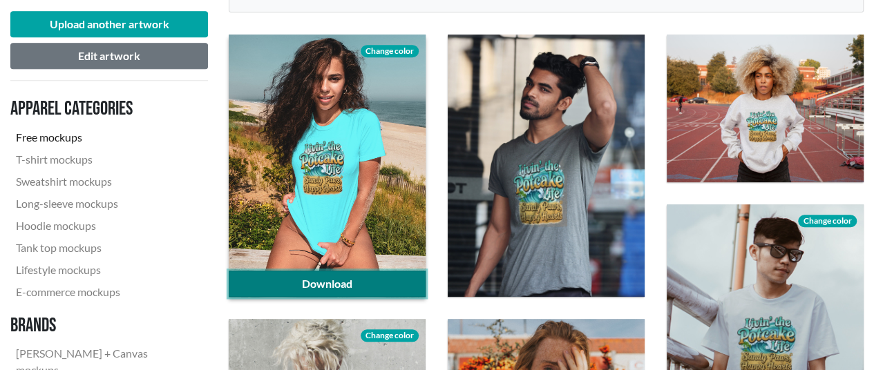
click at [352, 274] on link "Download" at bounding box center [327, 284] width 197 height 26
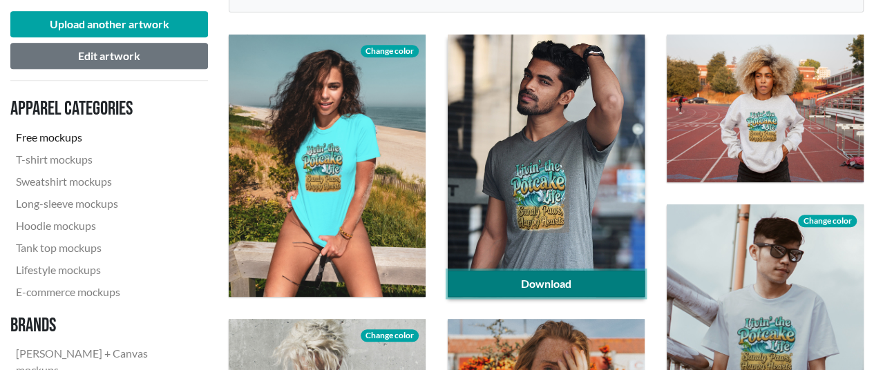
click at [533, 280] on link "Download" at bounding box center [546, 284] width 197 height 26
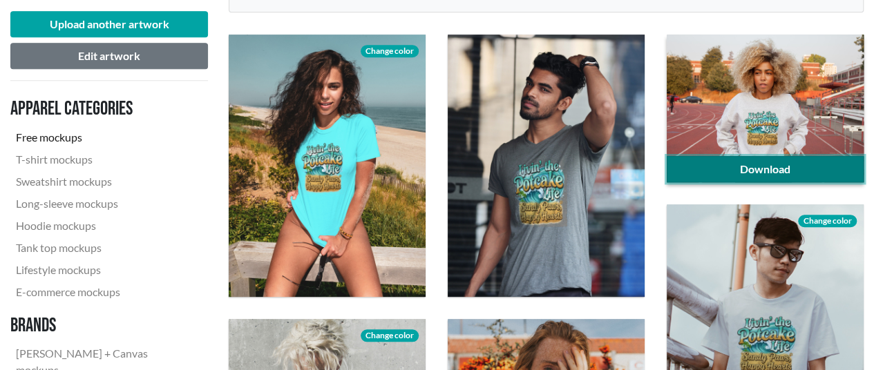
click at [702, 162] on link "Download" at bounding box center [764, 169] width 197 height 26
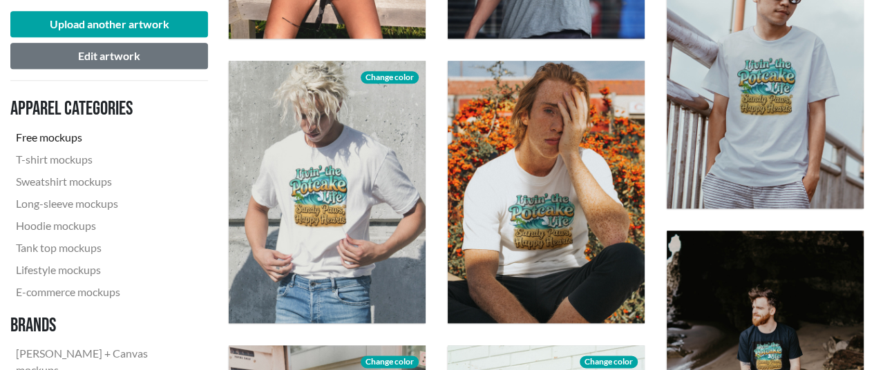
scroll to position [691, 0]
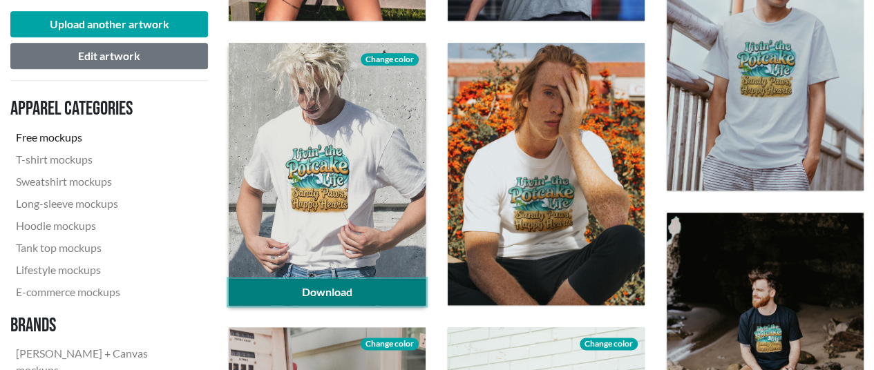
click at [360, 286] on link "Download" at bounding box center [327, 292] width 197 height 26
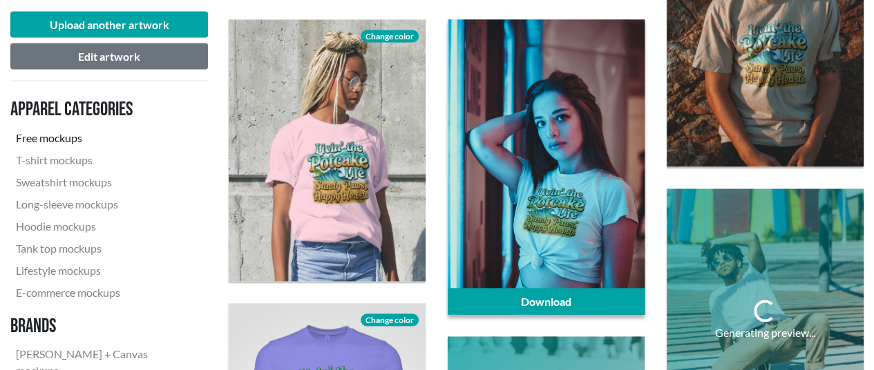
scroll to position [1312, 0]
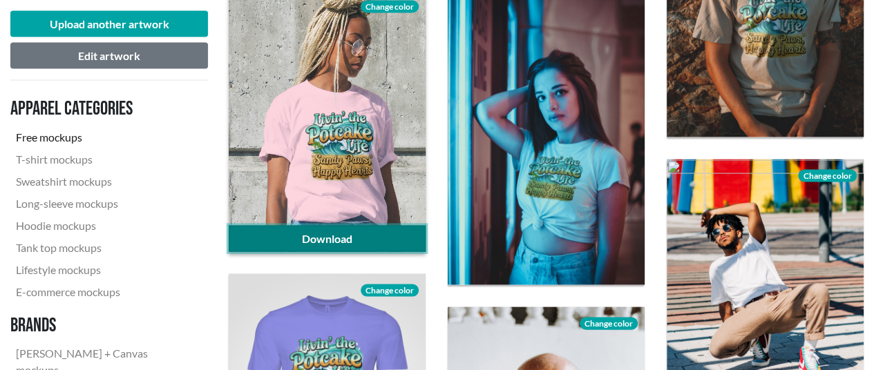
click at [386, 248] on link "Download" at bounding box center [327, 239] width 197 height 26
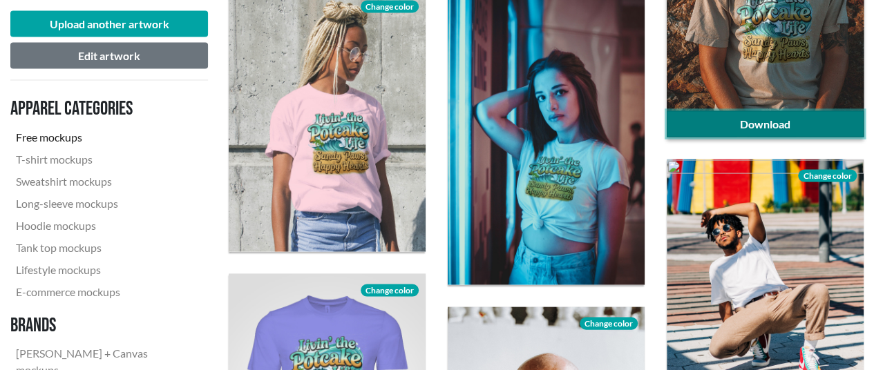
click at [711, 125] on link "Download" at bounding box center [764, 124] width 197 height 26
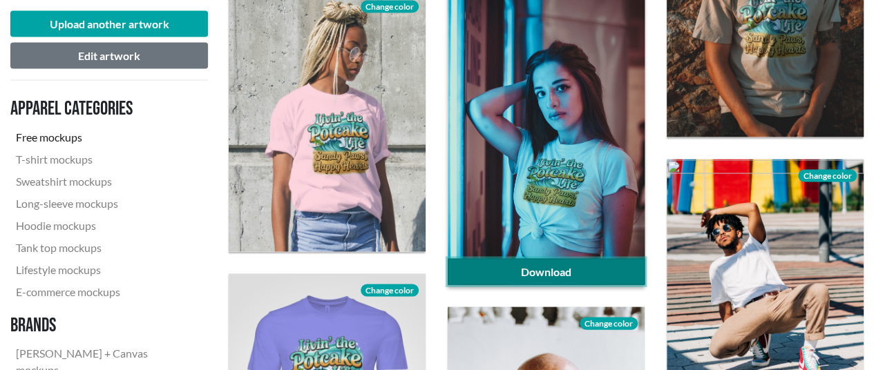
click at [582, 265] on link "Download" at bounding box center [546, 272] width 197 height 26
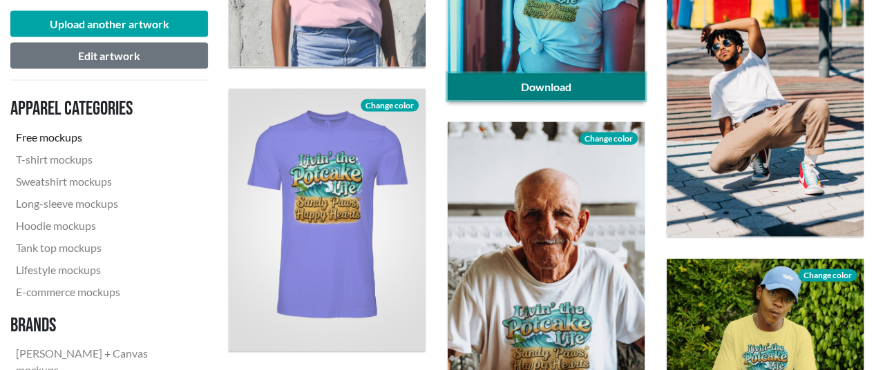
scroll to position [1588, 0]
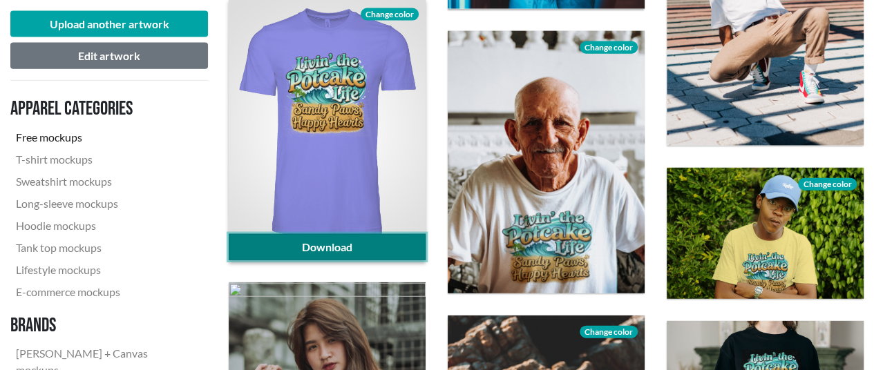
click at [326, 247] on link "Download" at bounding box center [327, 247] width 197 height 26
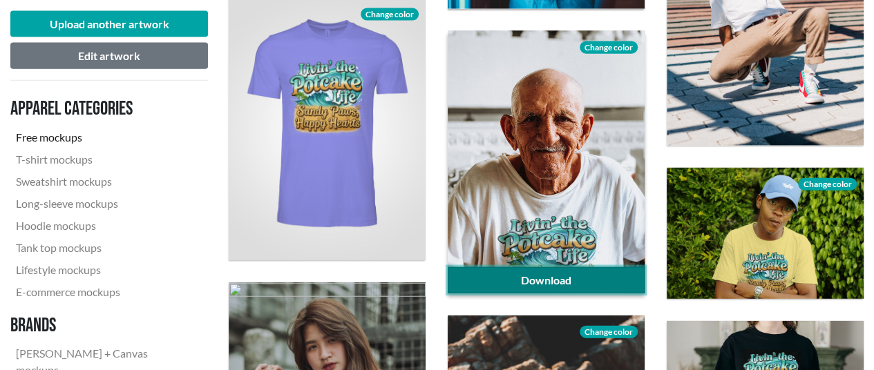
click at [573, 277] on link "Download" at bounding box center [546, 280] width 197 height 26
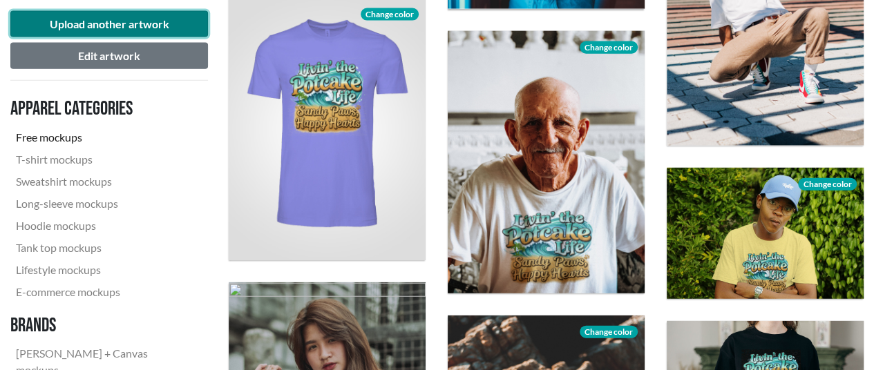
click at [126, 25] on button "Upload another artwork" at bounding box center [109, 24] width 198 height 26
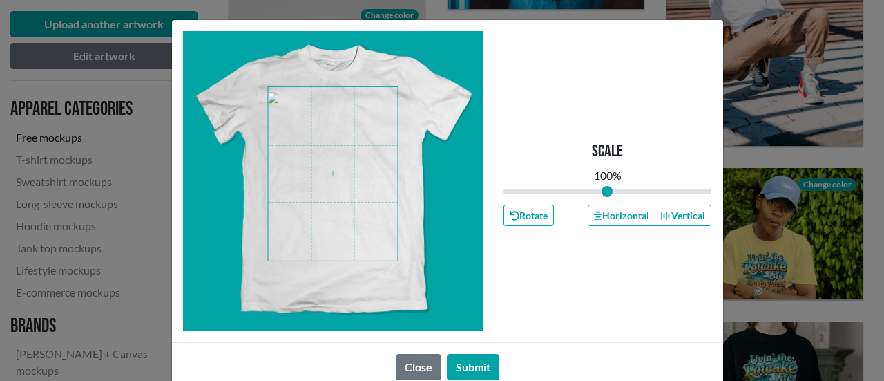
click at [312, 182] on span at bounding box center [333, 173] width 130 height 173
click at [458, 361] on button "Submit" at bounding box center [473, 367] width 52 height 26
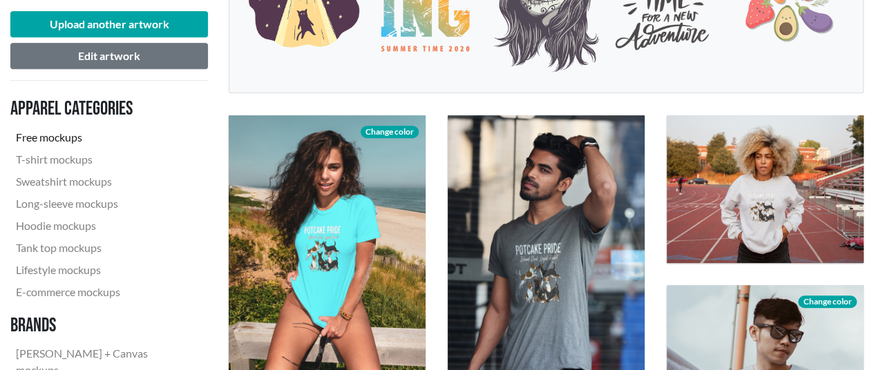
scroll to position [414, 0]
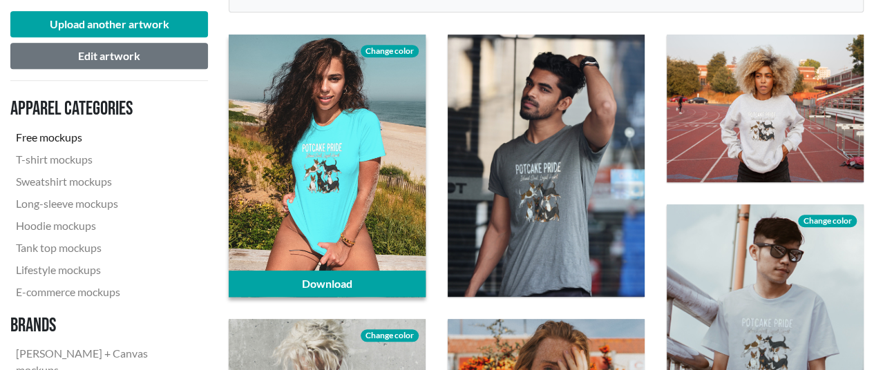
click at [385, 50] on span "Change color" at bounding box center [390, 51] width 58 height 12
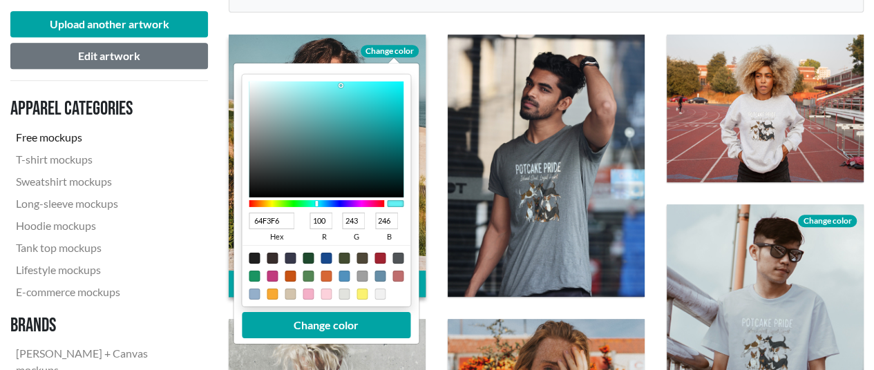
type input "091E1F"
type input "9"
type input "30"
type input "31"
click at [360, 183] on div at bounding box center [326, 139] width 155 height 116
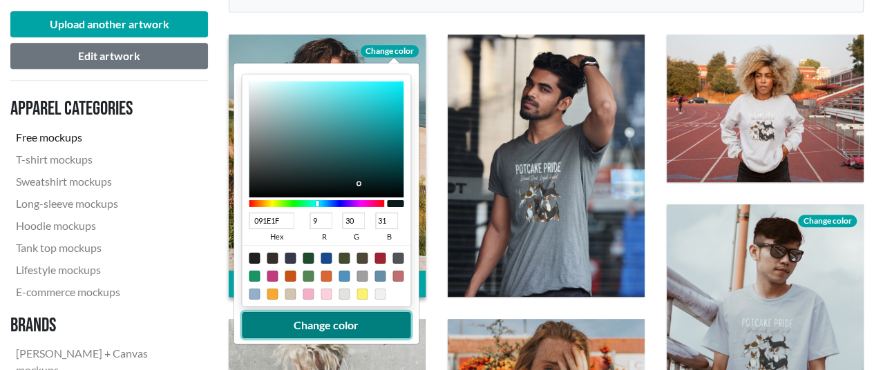
click at [344, 332] on button "Change color" at bounding box center [326, 325] width 169 height 26
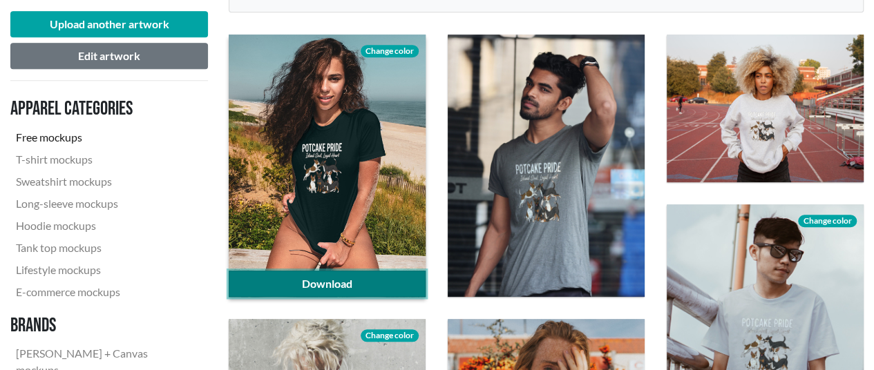
click at [346, 284] on link "Download" at bounding box center [327, 284] width 197 height 26
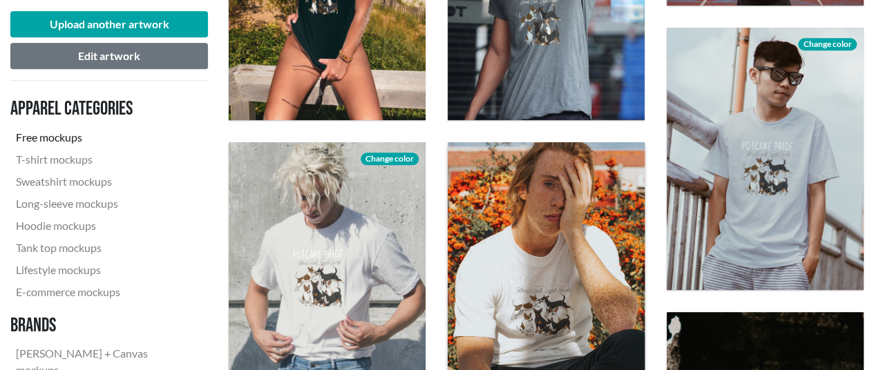
scroll to position [622, 0]
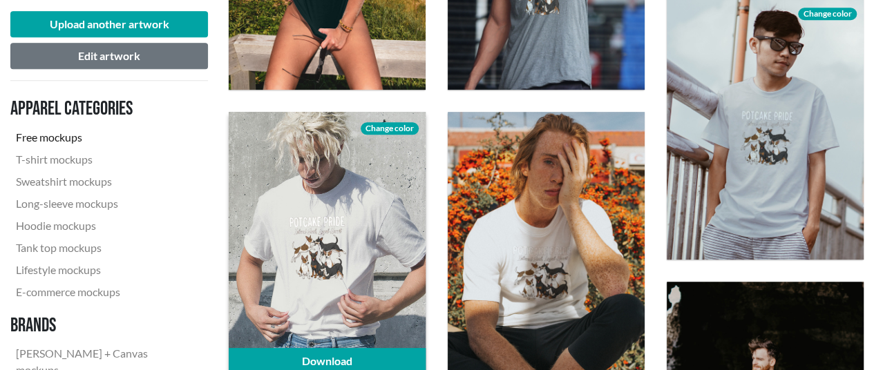
click at [383, 128] on span "Change color" at bounding box center [390, 128] width 58 height 12
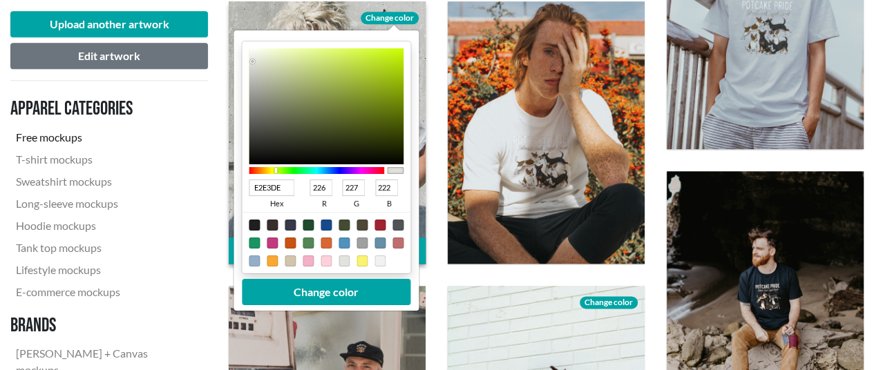
scroll to position [760, 0]
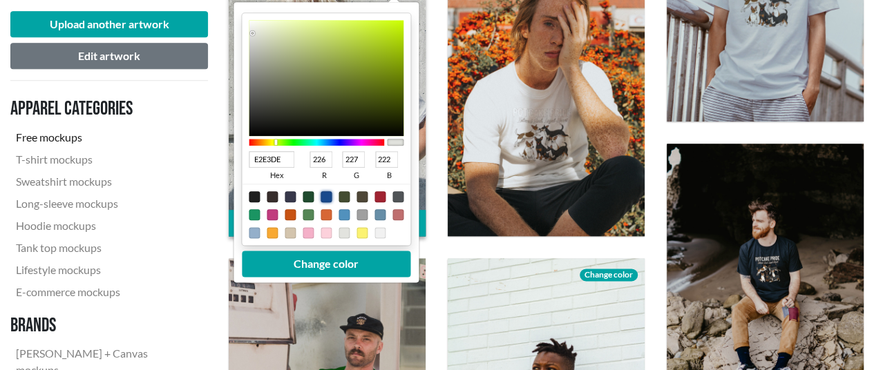
click at [325, 197] on div at bounding box center [325, 196] width 11 height 11
type input "18498C"
type input "24"
type input "73"
type input "140"
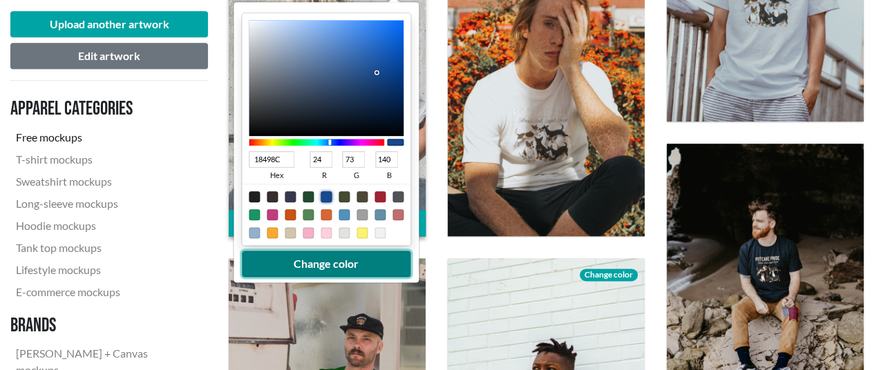
click at [336, 263] on button "Change color" at bounding box center [326, 264] width 169 height 26
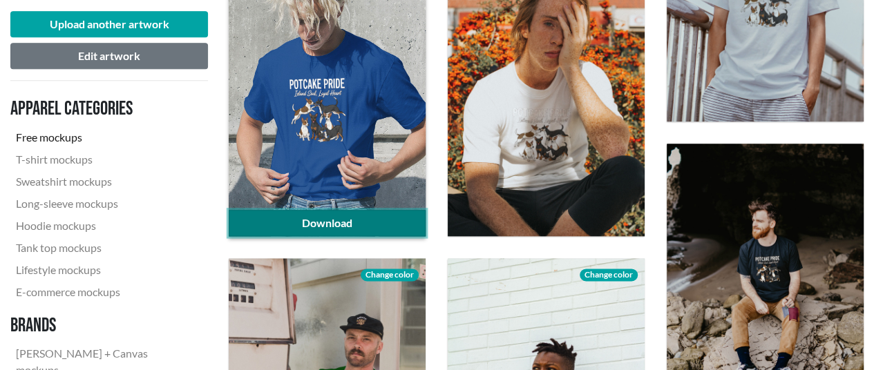
click at [352, 229] on link "Download" at bounding box center [327, 223] width 197 height 26
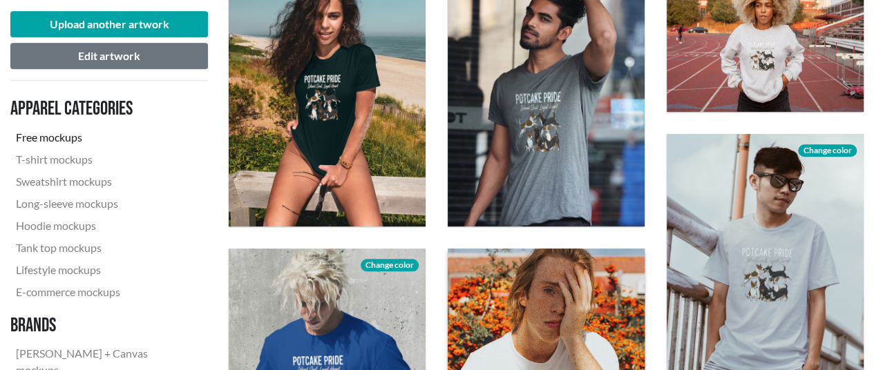
scroll to position [483, 0]
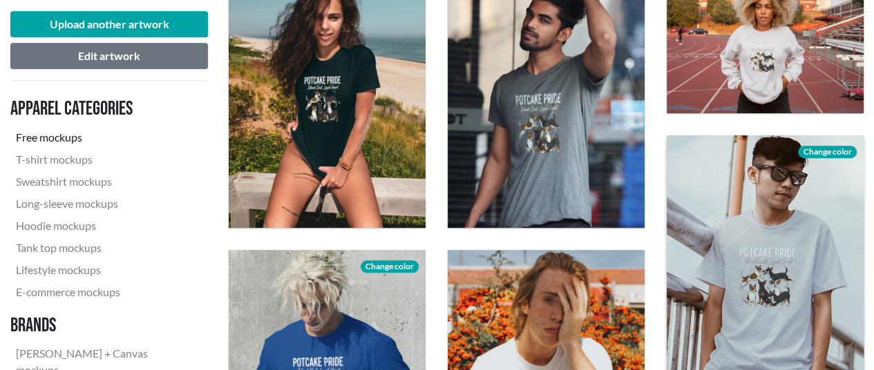
click at [840, 146] on span "Change color" at bounding box center [827, 152] width 58 height 12
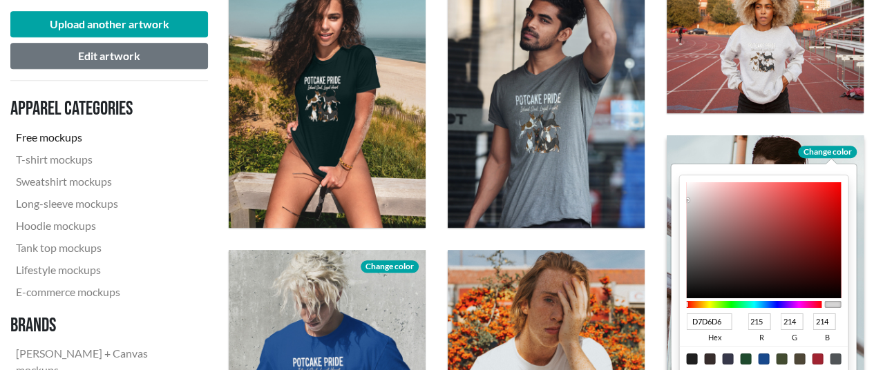
type input "8E0D0D"
type input "142"
type input "13"
click at [827, 233] on div at bounding box center [763, 240] width 155 height 116
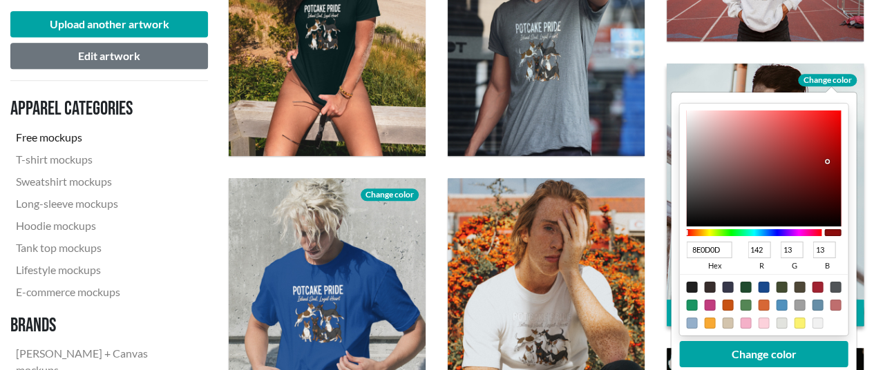
scroll to position [622, 0]
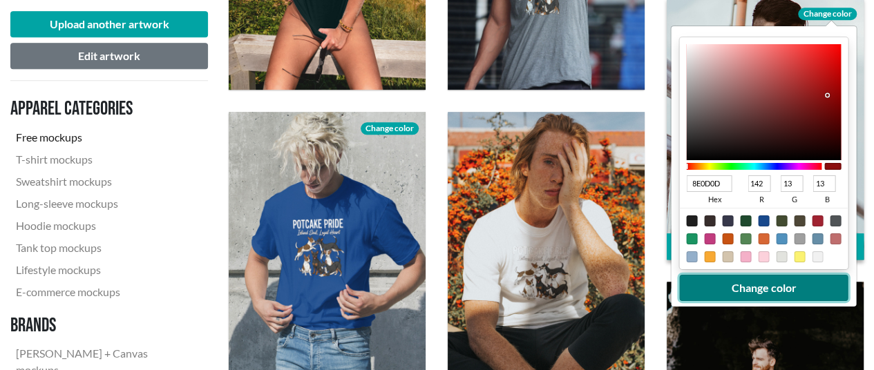
click at [746, 288] on button "Change color" at bounding box center [764, 288] width 169 height 26
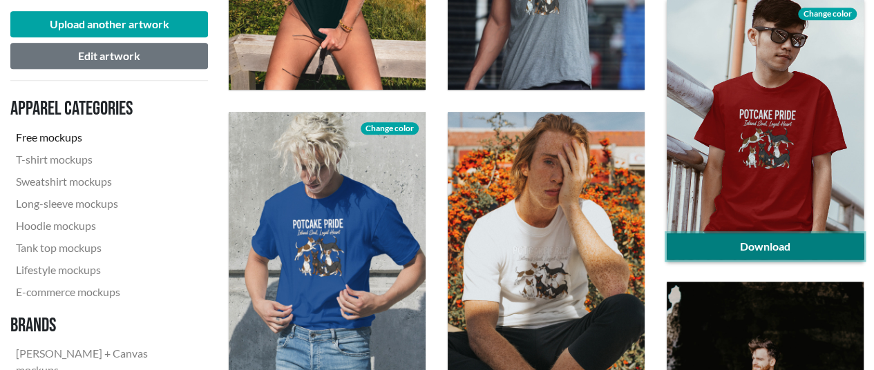
click at [758, 244] on link "Download" at bounding box center [764, 246] width 197 height 26
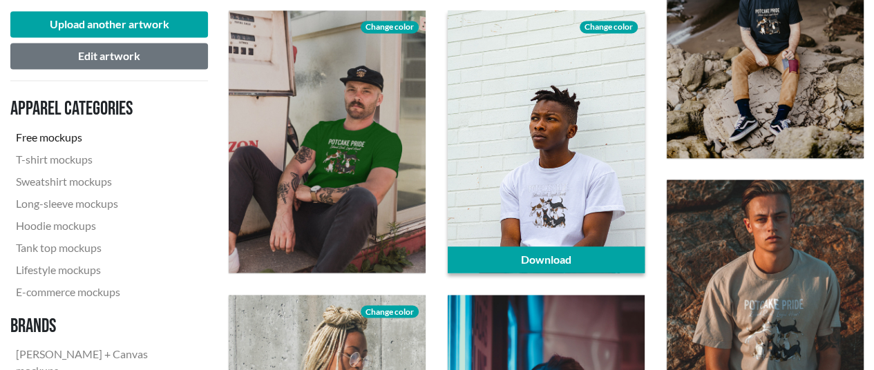
scroll to position [967, 0]
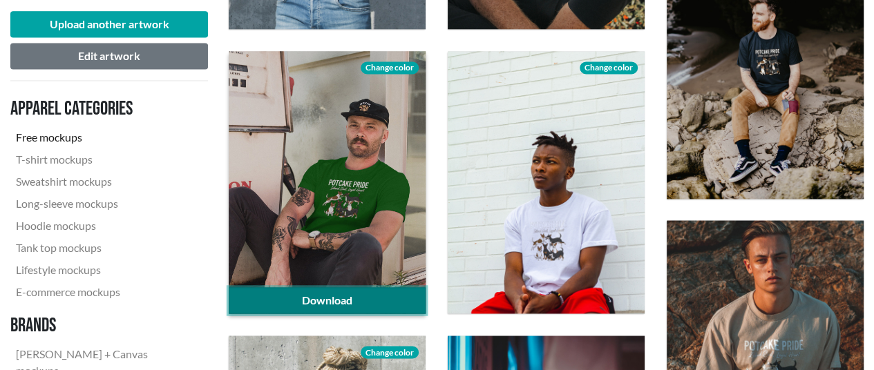
click at [374, 300] on link "Download" at bounding box center [327, 300] width 197 height 26
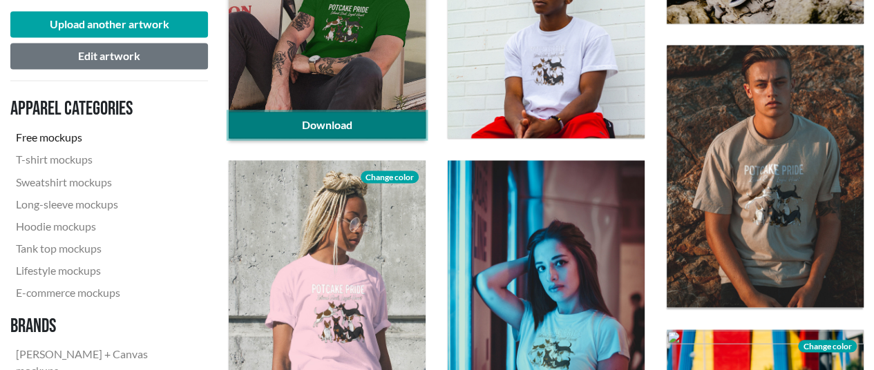
scroll to position [1243, 0]
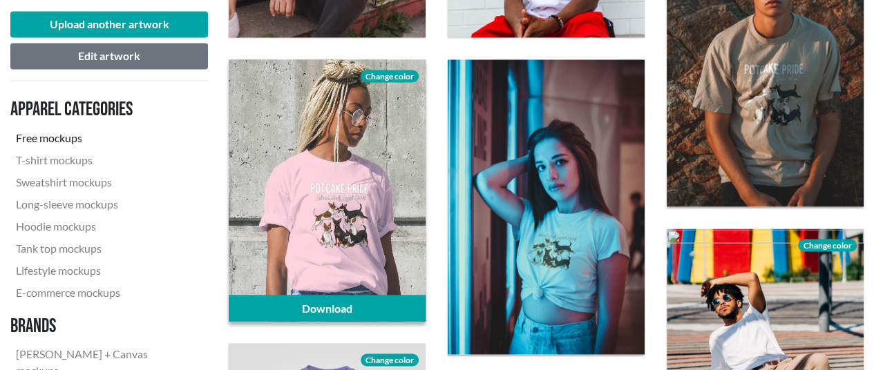
click at [395, 73] on span "Change color" at bounding box center [390, 76] width 58 height 12
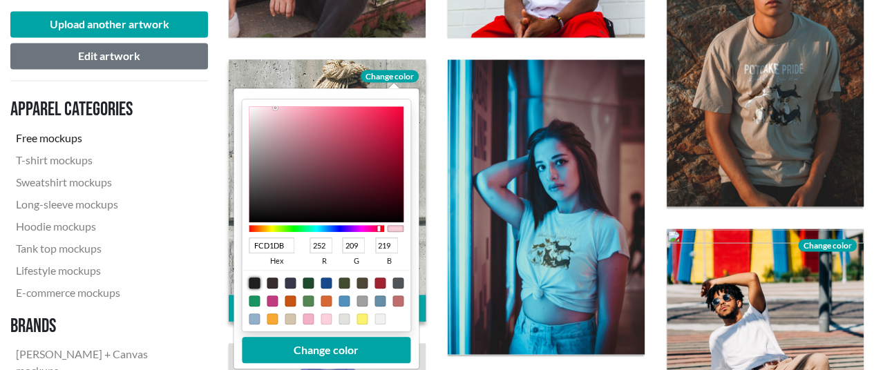
click at [256, 282] on div at bounding box center [254, 282] width 11 height 11
type input "1F1F1F"
type input "31"
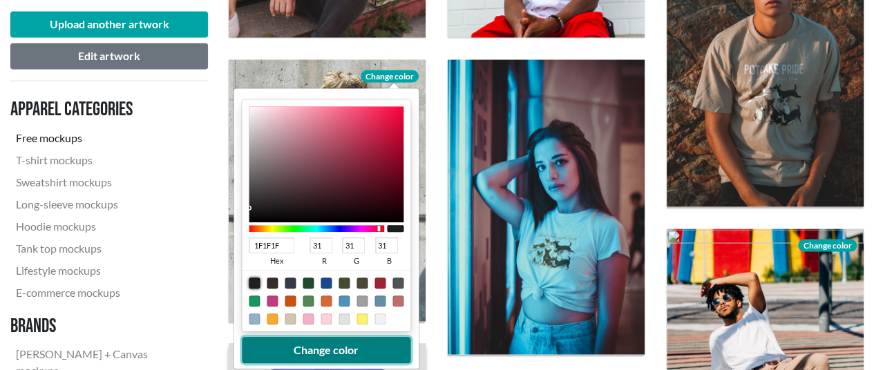
click at [325, 346] on button "Change color" at bounding box center [326, 349] width 169 height 26
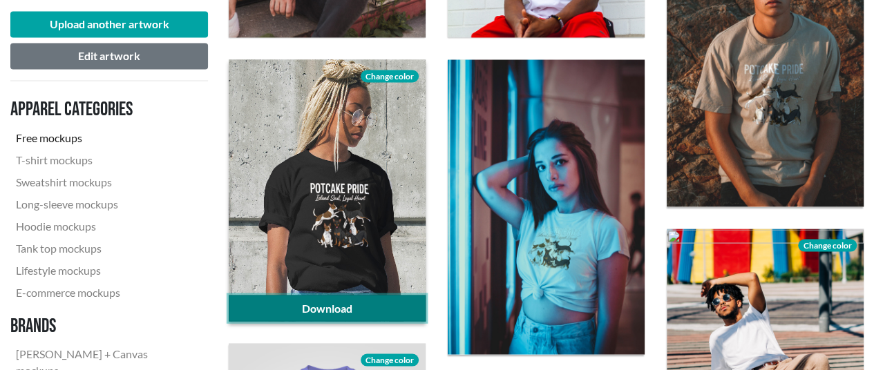
click at [352, 306] on link "Download" at bounding box center [327, 308] width 197 height 26
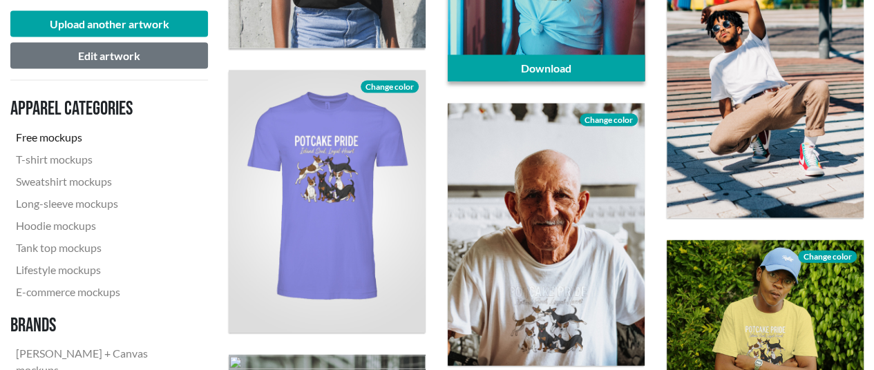
scroll to position [1519, 0]
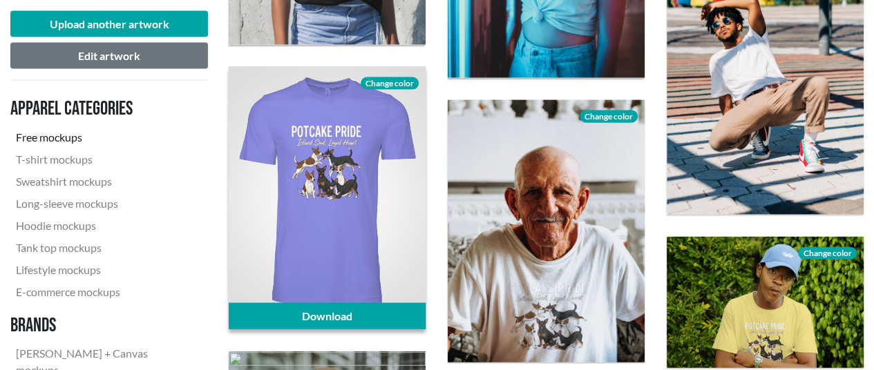
click at [383, 82] on span "Change color" at bounding box center [390, 83] width 58 height 12
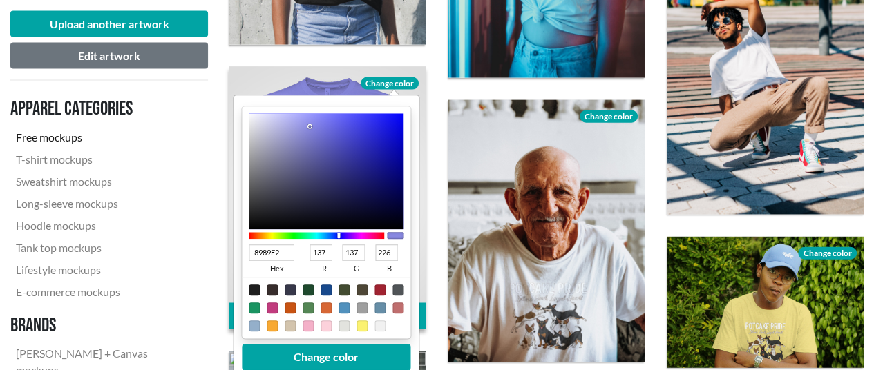
type input "C589E2"
type input "197"
click at [354, 236] on div at bounding box center [316, 236] width 135 height 7
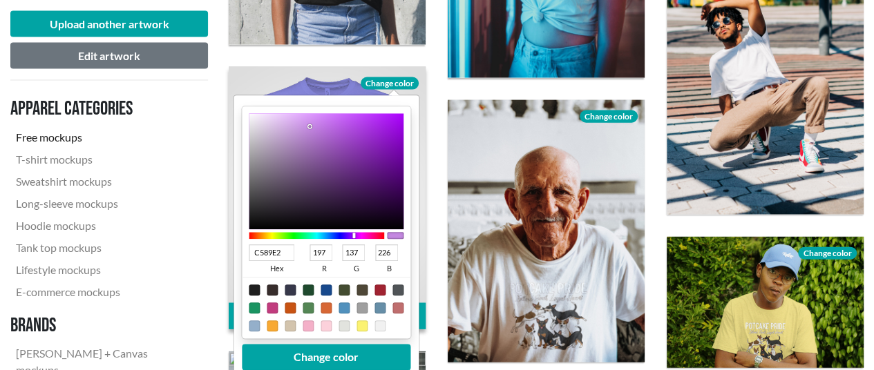
type input "56097B"
type input "86"
type input "9"
type input "123"
click at [392, 173] on div at bounding box center [326, 172] width 155 height 116
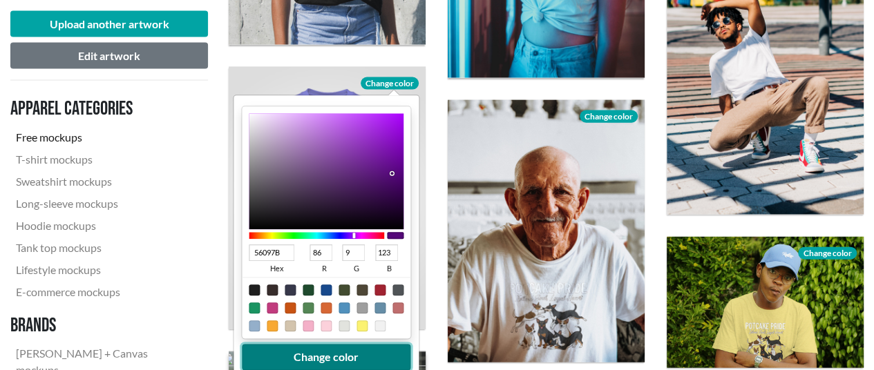
click at [354, 352] on button "Change color" at bounding box center [326, 358] width 169 height 26
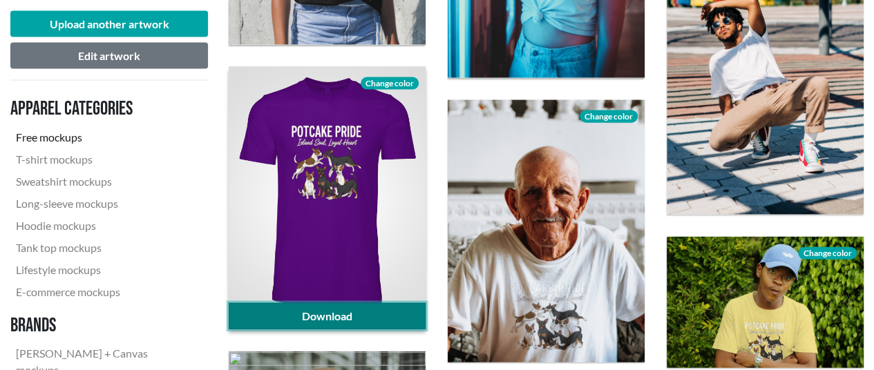
click at [353, 312] on link "Download" at bounding box center [327, 316] width 197 height 26
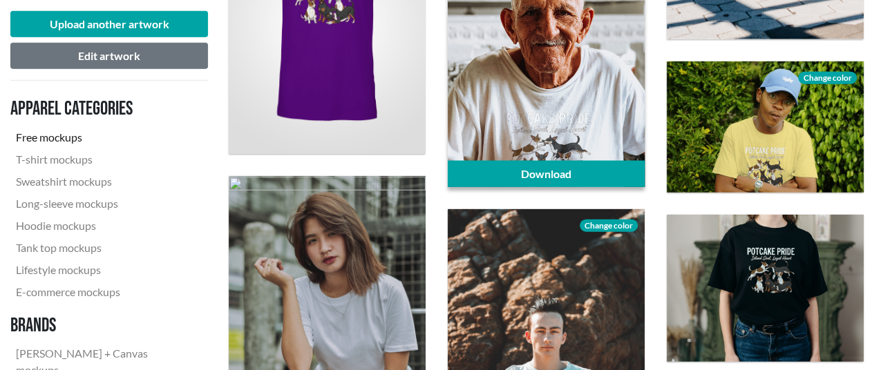
scroll to position [1796, 0]
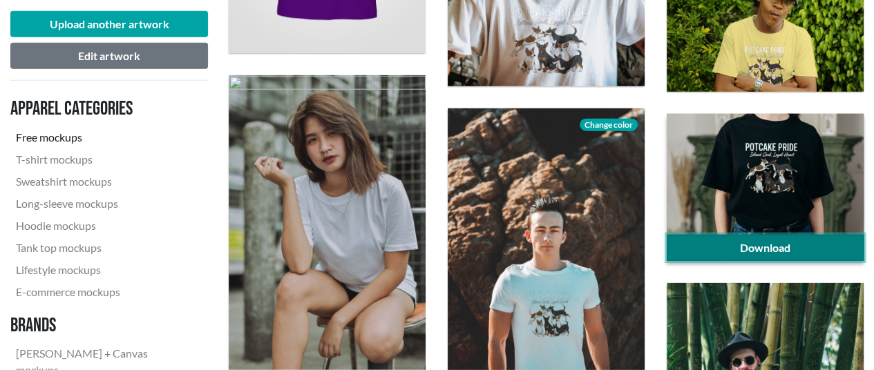
click at [707, 243] on link "Download" at bounding box center [764, 248] width 197 height 26
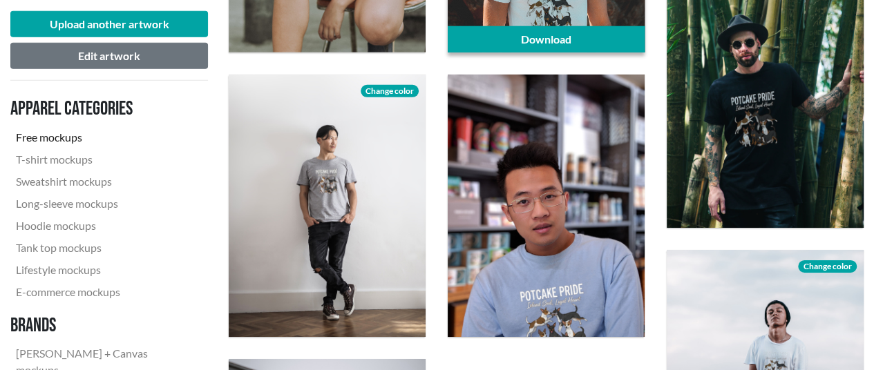
scroll to position [2141, 0]
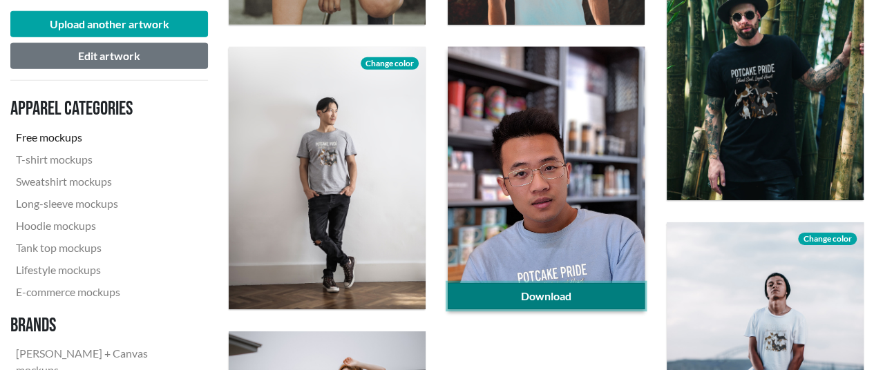
click at [551, 293] on link "Download" at bounding box center [546, 296] width 197 height 26
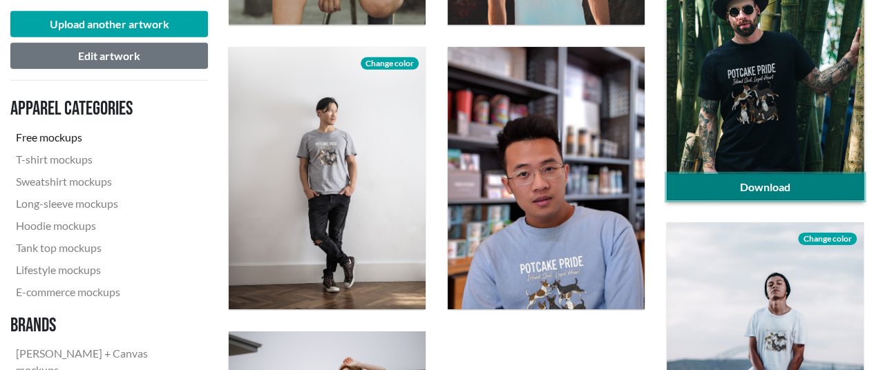
click at [770, 181] on link "Download" at bounding box center [764, 187] width 197 height 26
